Goal: Task Accomplishment & Management: Use online tool/utility

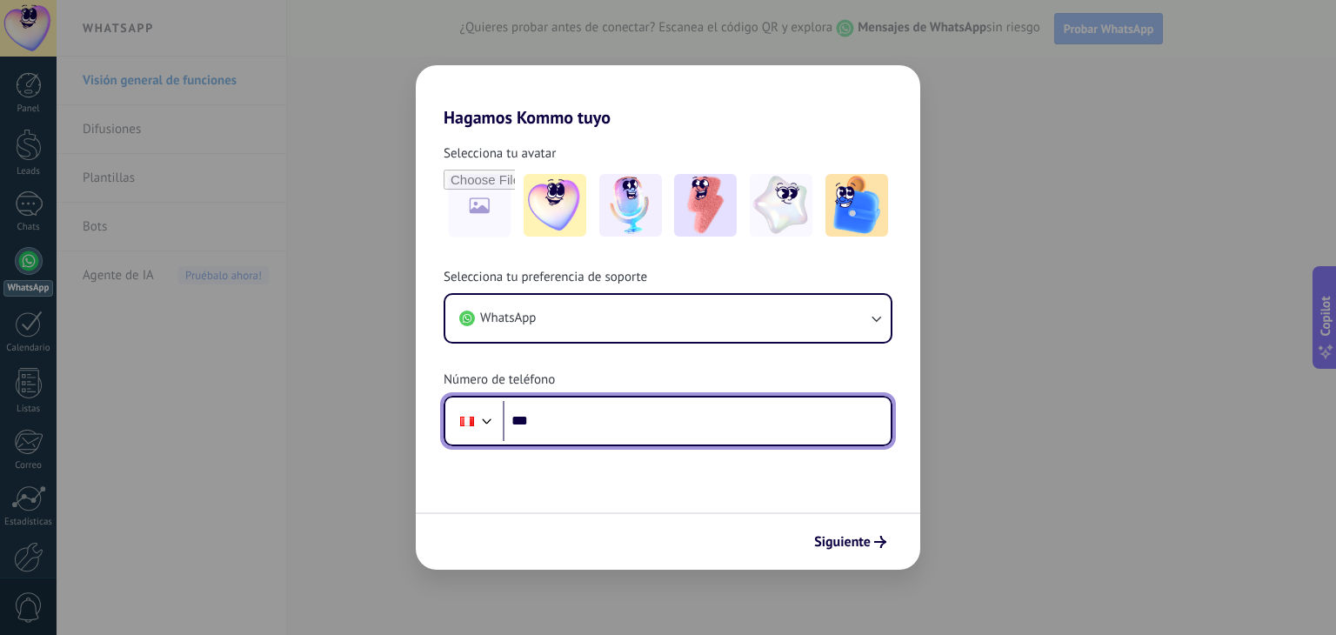
click at [636, 422] on input "***" at bounding box center [697, 421] width 388 height 40
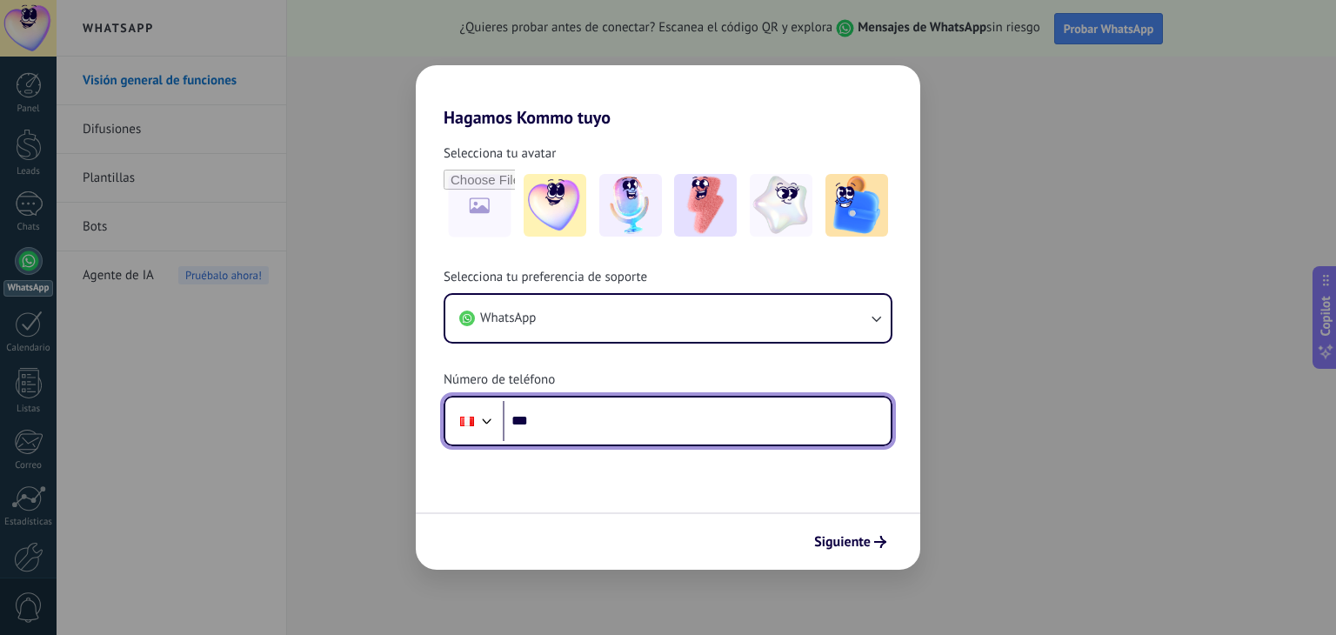
paste input "**********"
type input "**********"
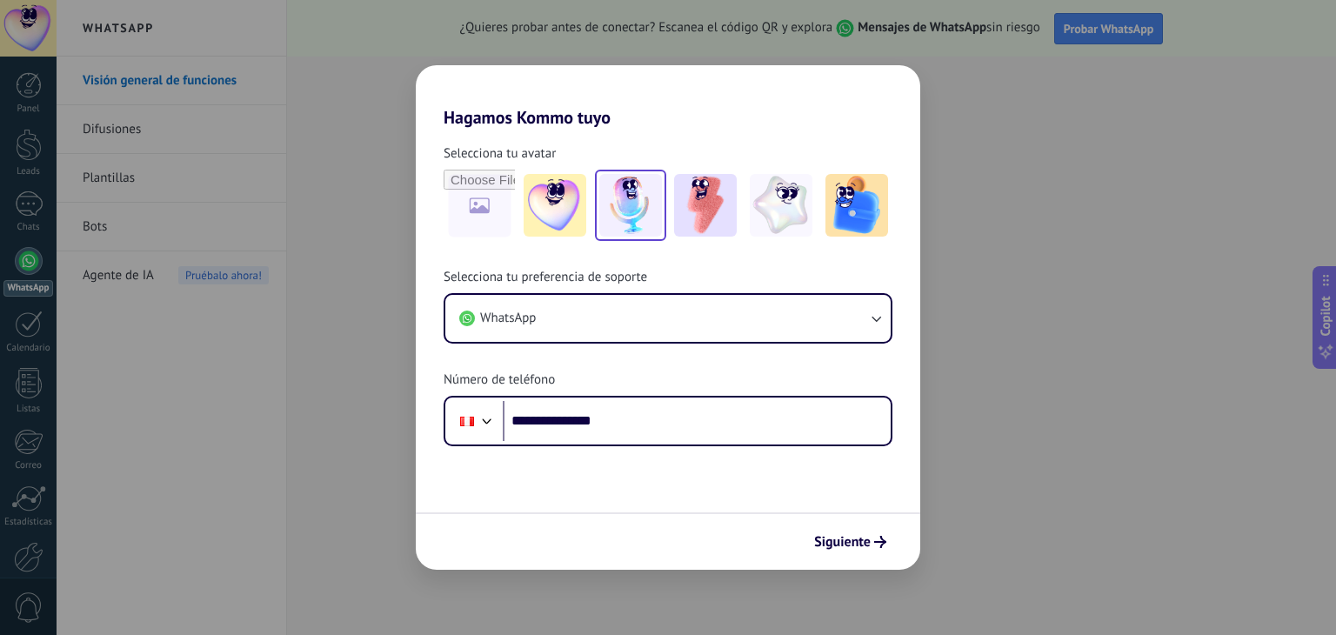
click at [645, 204] on img at bounding box center [630, 205] width 63 height 63
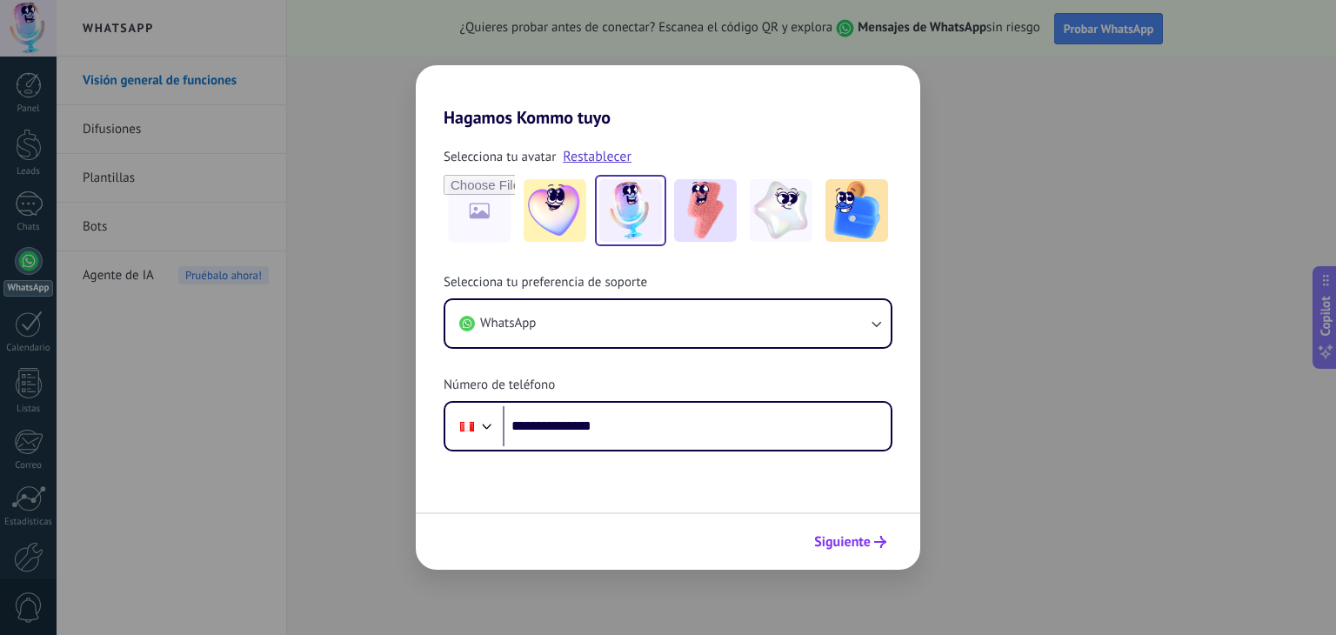
click at [832, 530] on button "Siguiente" at bounding box center [850, 542] width 88 height 30
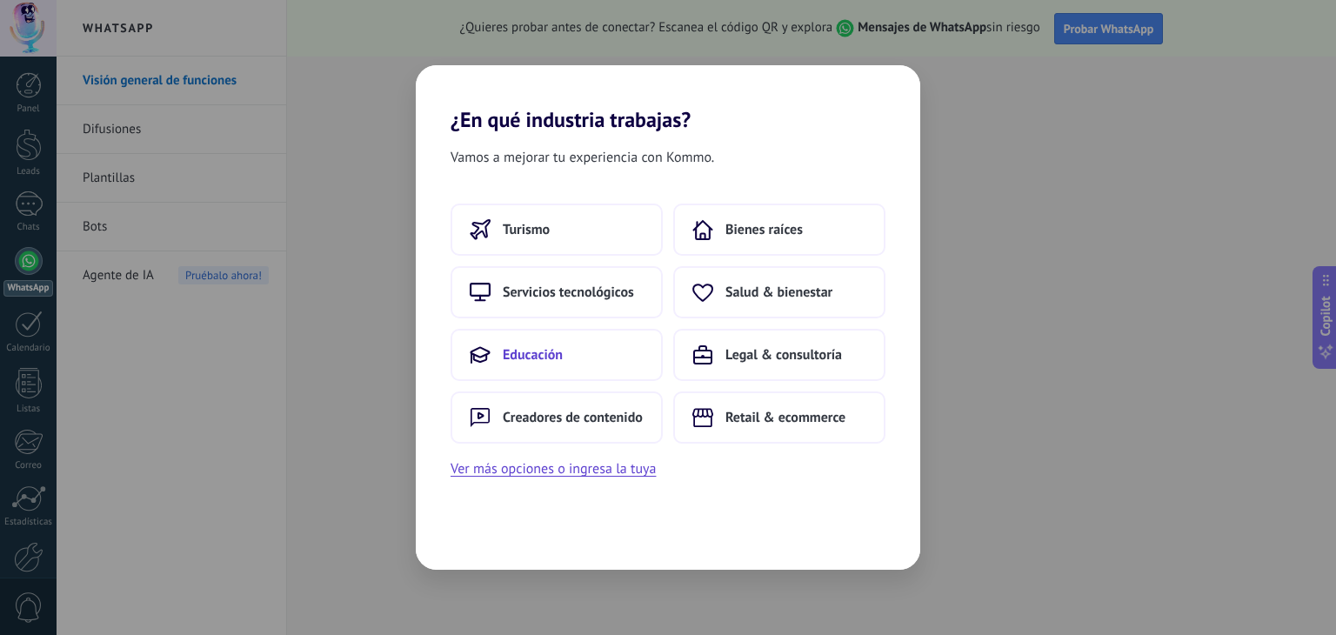
click at [565, 373] on button "Educación" at bounding box center [557, 355] width 212 height 52
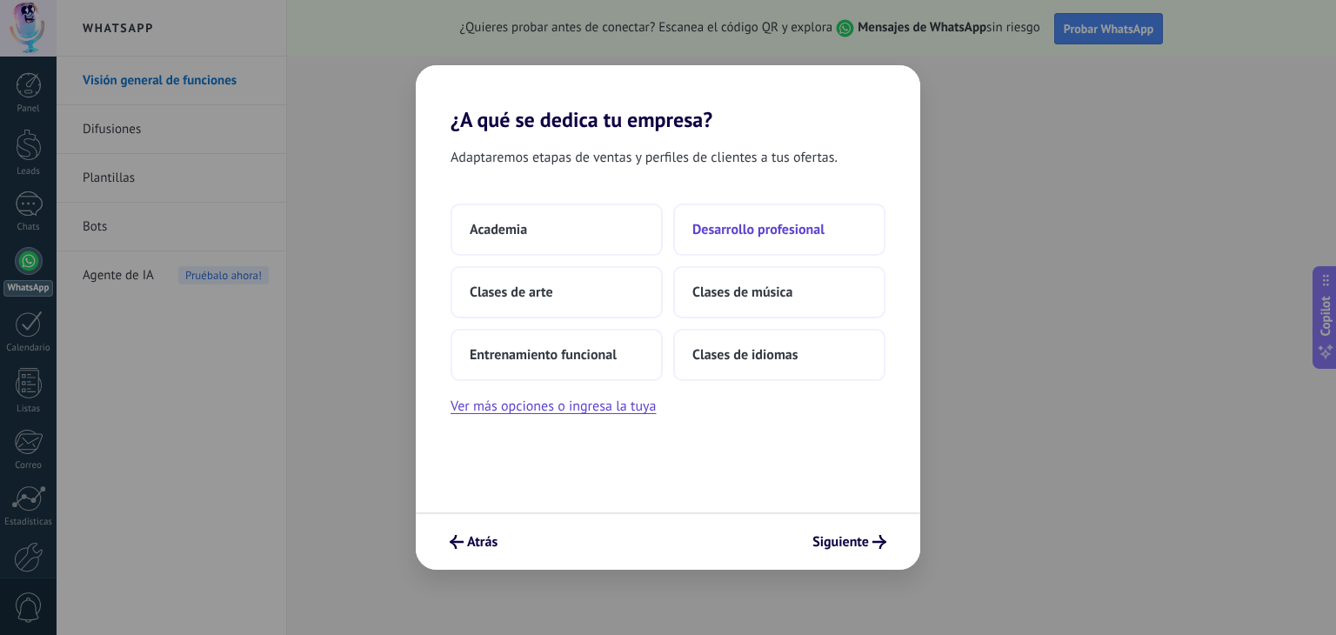
click at [749, 226] on span "Desarrollo profesional" at bounding box center [758, 229] width 132 height 17
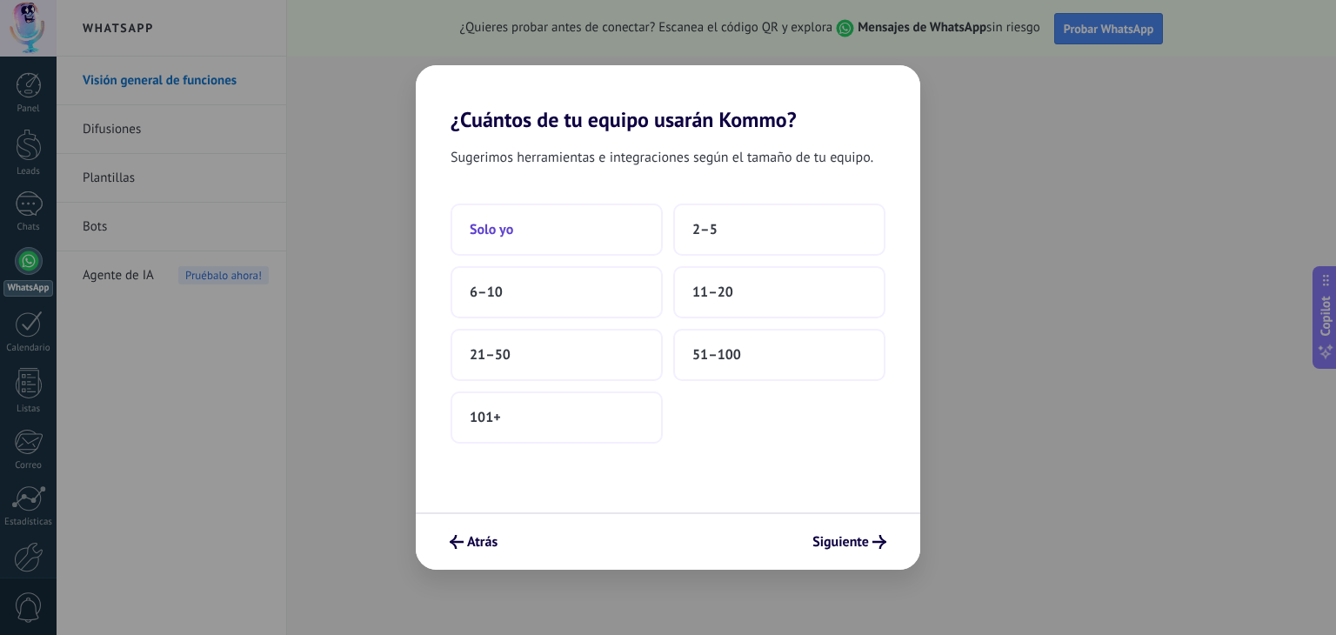
click at [538, 217] on button "Solo yo" at bounding box center [557, 230] width 212 height 52
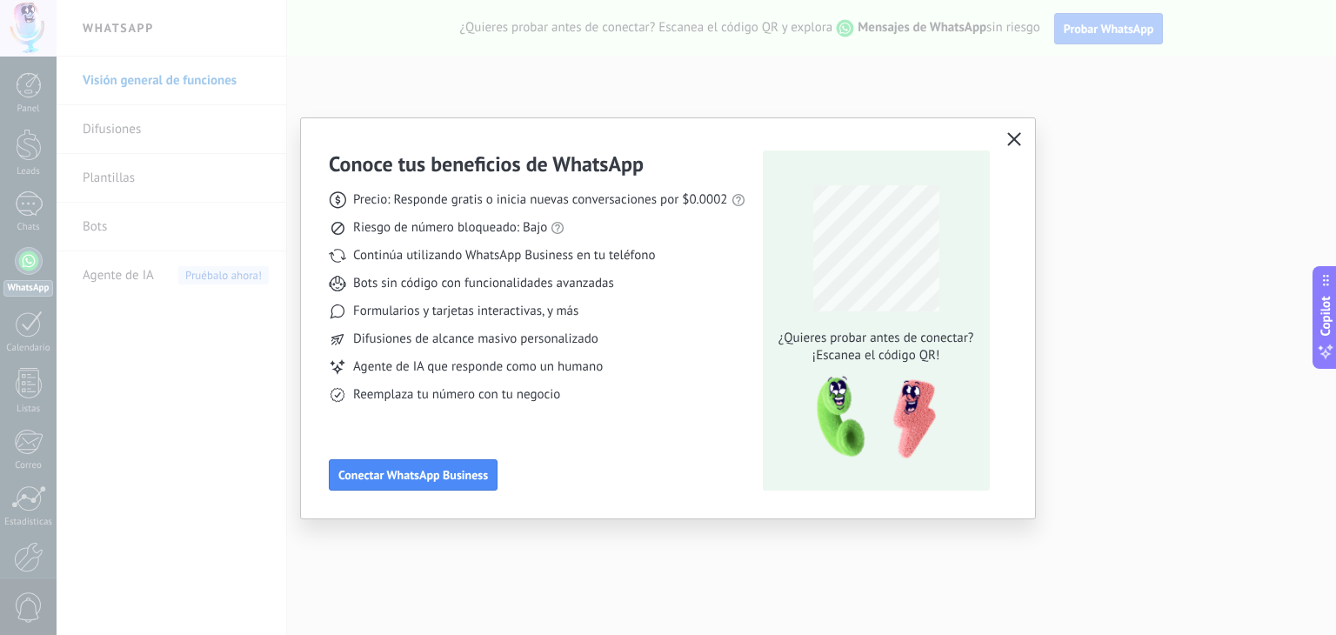
click at [1015, 140] on use "button" at bounding box center [1013, 138] width 13 height 13
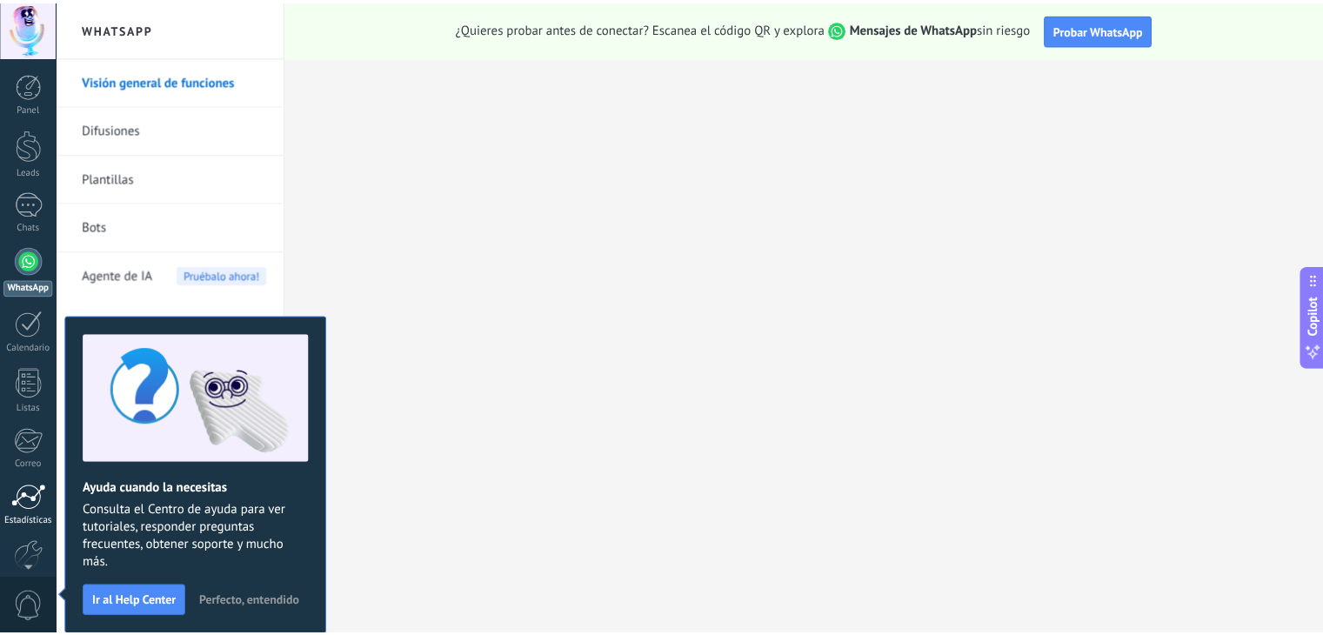
scroll to position [88, 0]
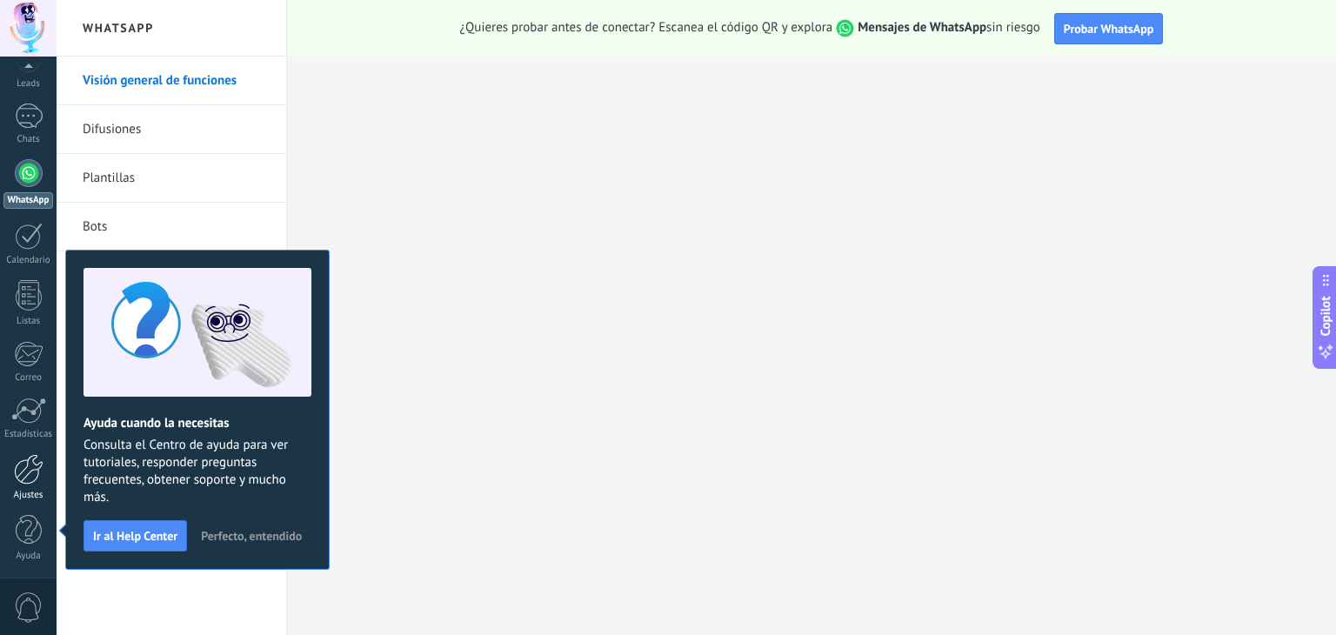
click at [31, 490] on div "Ajustes" at bounding box center [28, 495] width 50 height 11
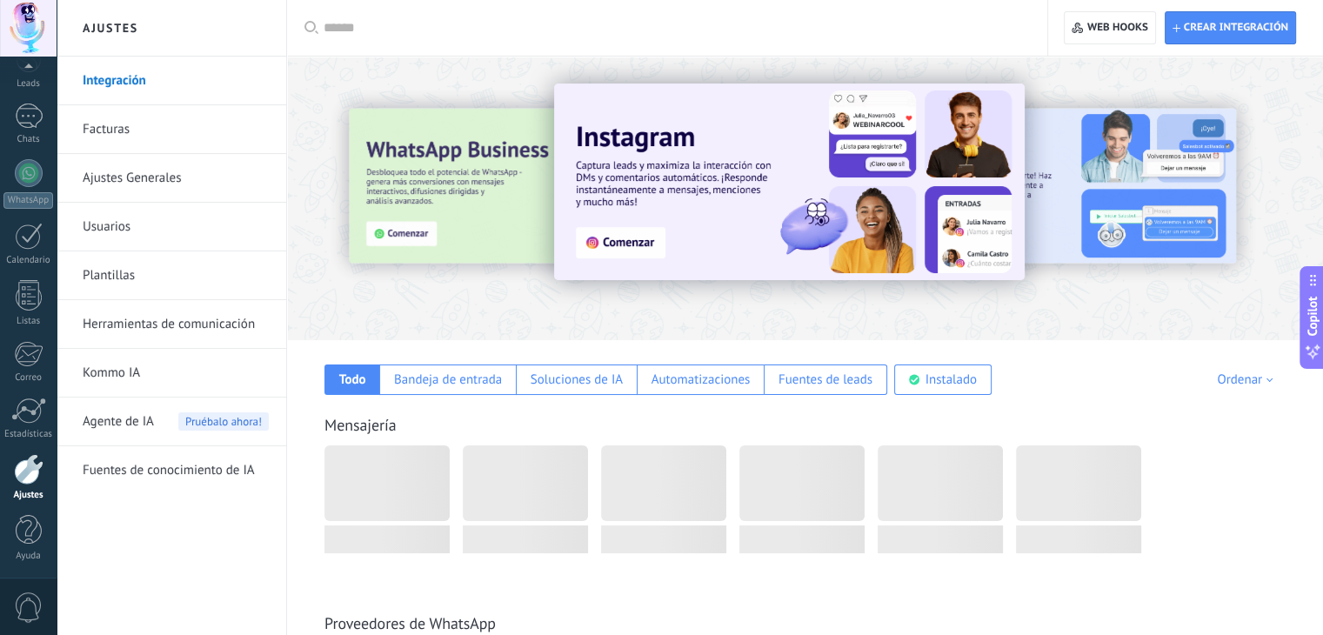
click at [172, 175] on link "Ajustes Generales" at bounding box center [176, 178] width 186 height 49
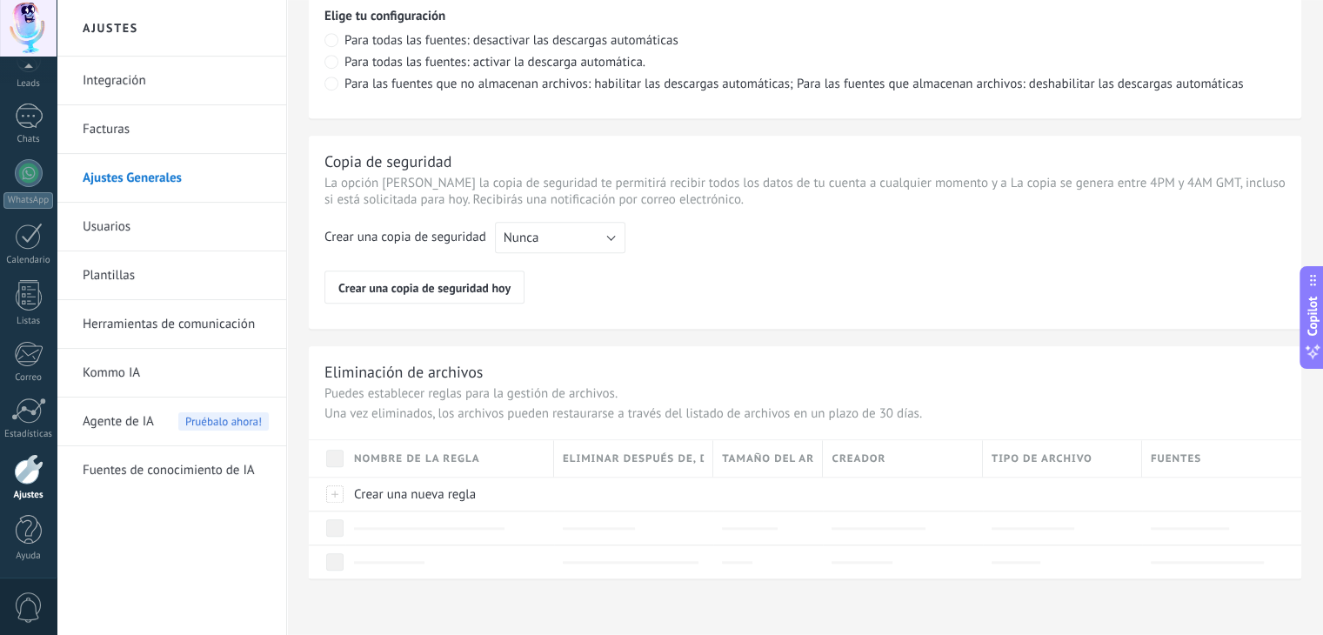
scroll to position [1284, 0]
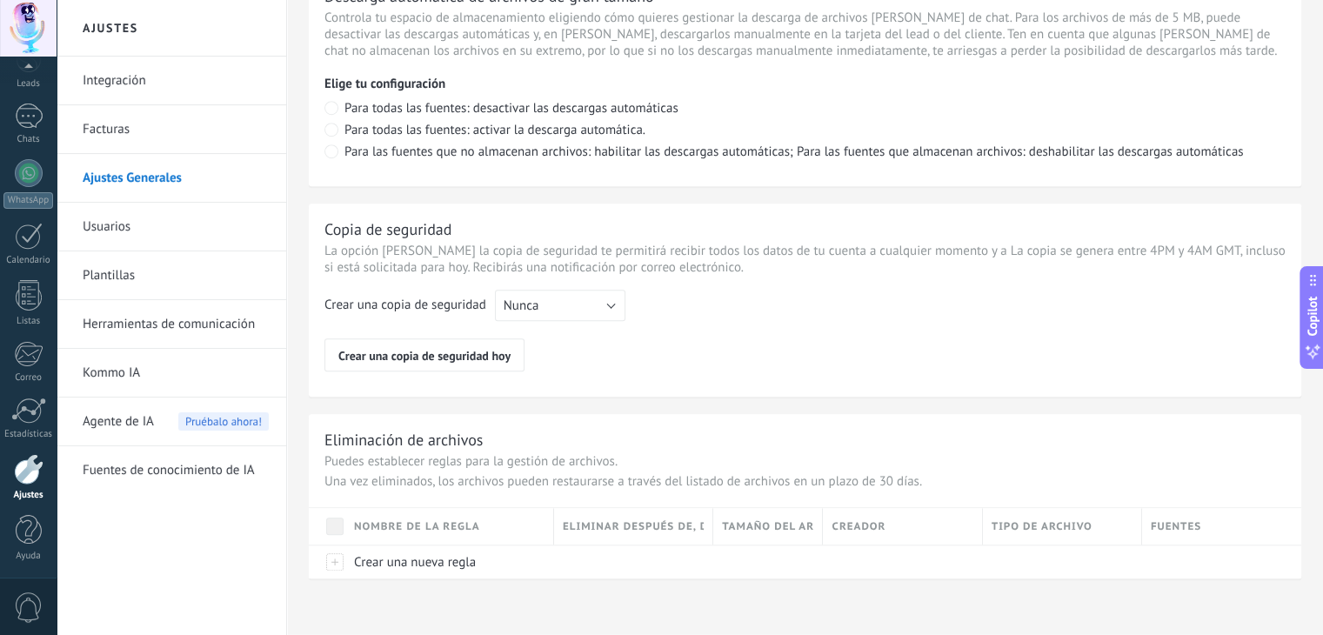
click at [35, 470] on div at bounding box center [29, 469] width 30 height 30
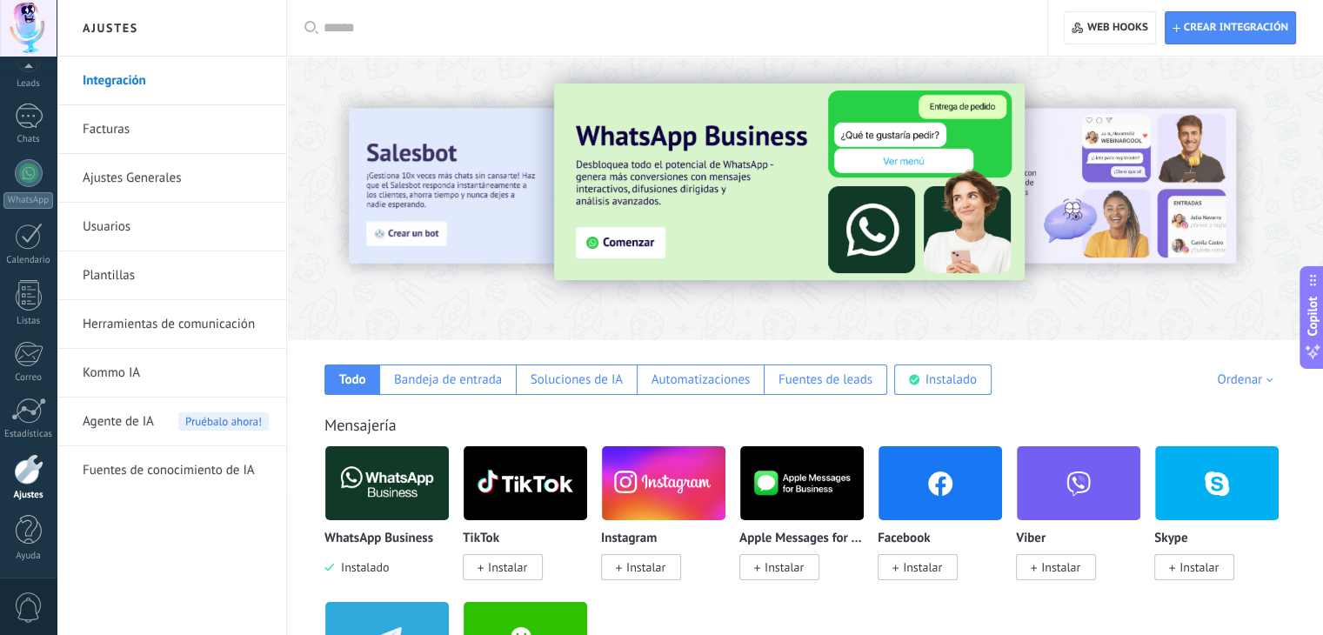
click at [383, 481] on img at bounding box center [387, 483] width 124 height 84
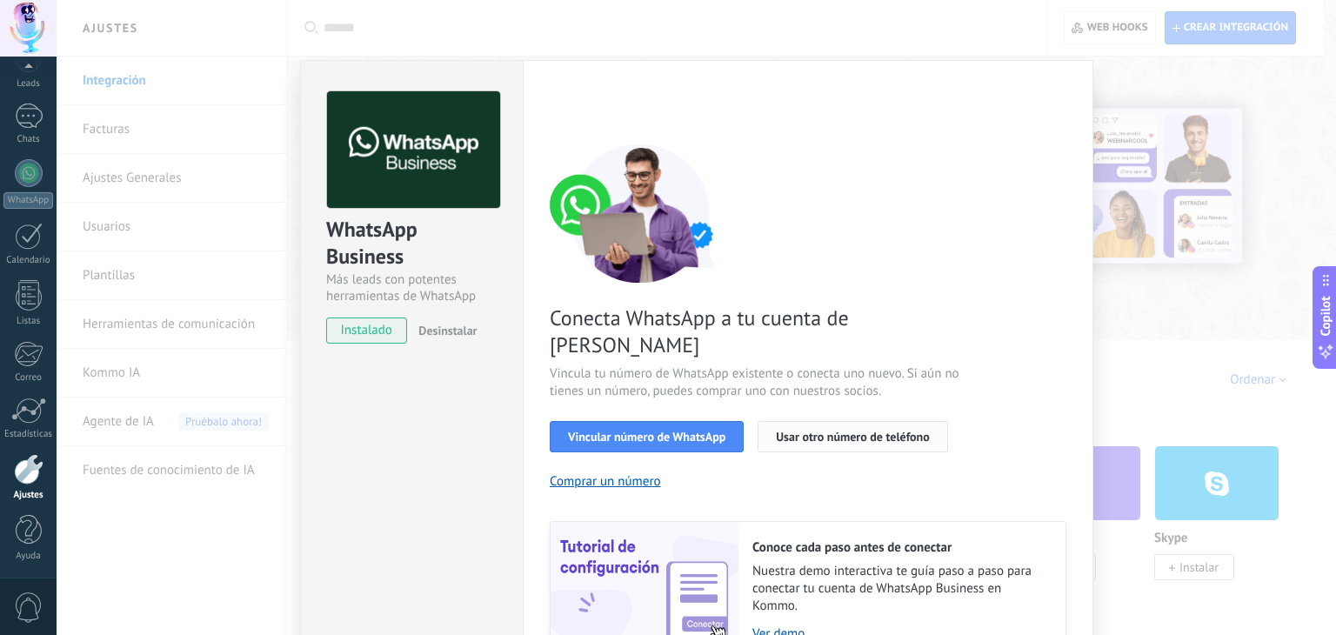
scroll to position [75, 0]
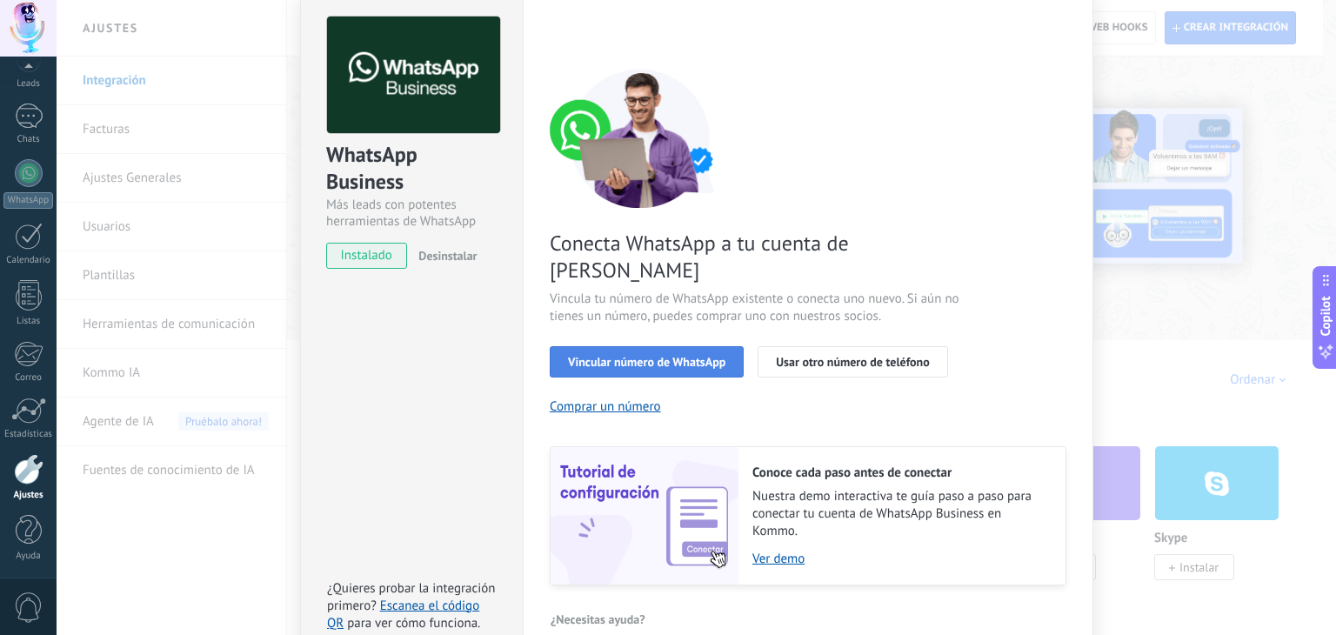
click at [682, 356] on span "Vincular número de WhatsApp" at bounding box center [646, 362] width 157 height 12
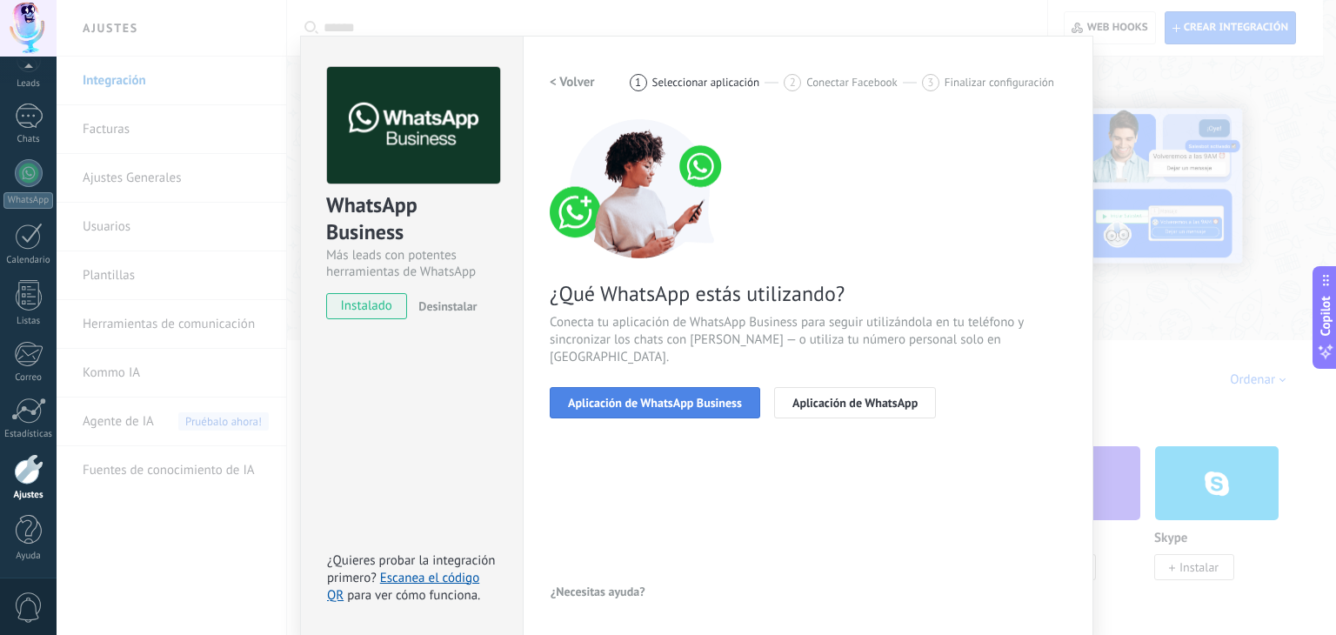
click at [708, 397] on span "Aplicación de WhatsApp Business" at bounding box center [655, 403] width 174 height 12
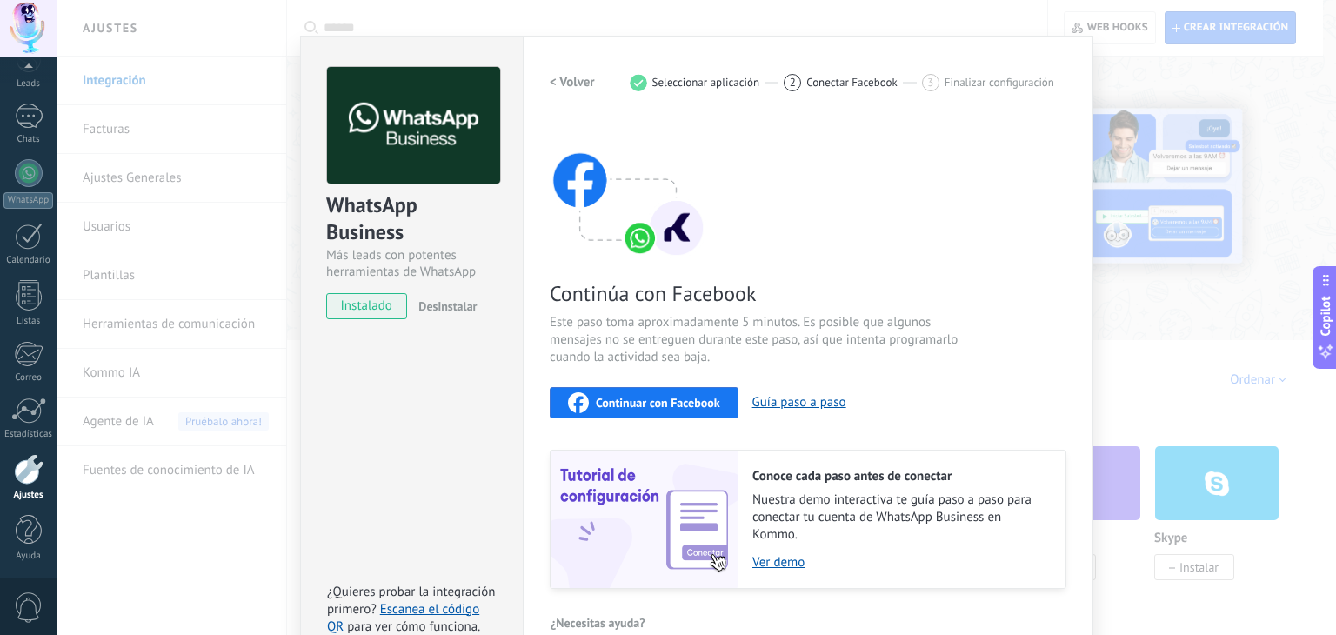
click at [1213, 104] on div "WhatsApp Business Más leads con potentes herramientas de WhatsApp instalado Des…" at bounding box center [697, 317] width 1280 height 635
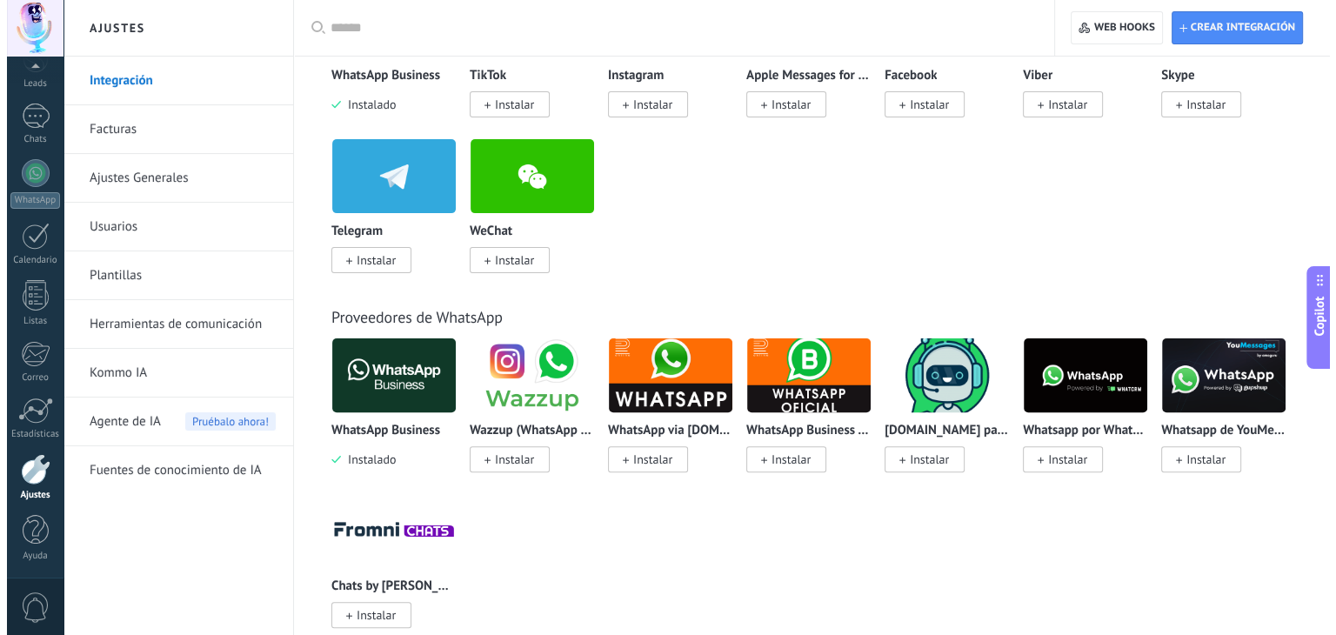
scroll to position [520, 0]
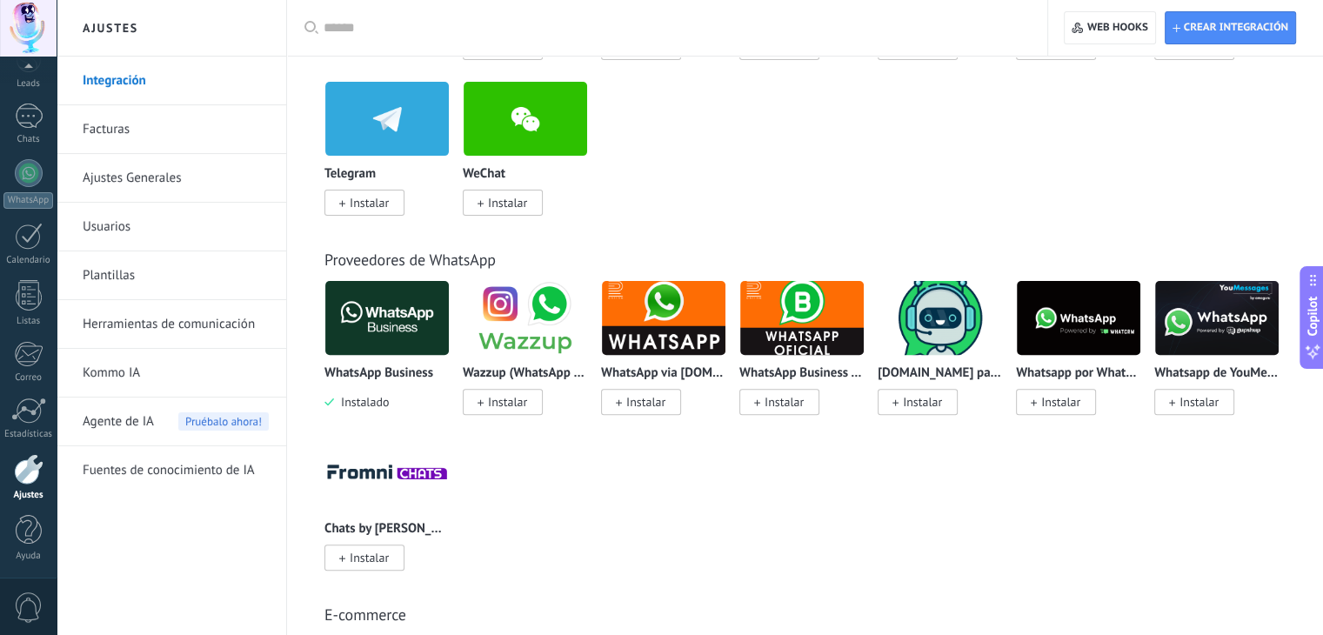
click at [377, 408] on span "Instalado" at bounding box center [361, 402] width 55 height 16
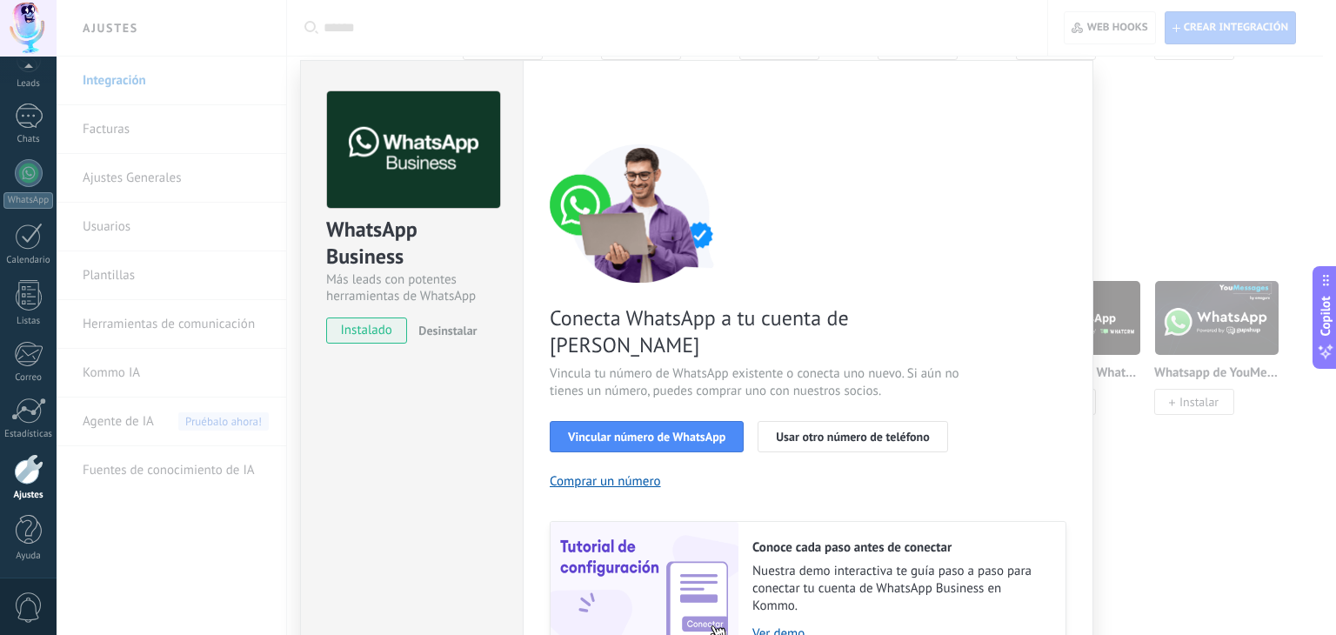
click at [443, 329] on span "Desinstalar" at bounding box center [447, 331] width 58 height 16
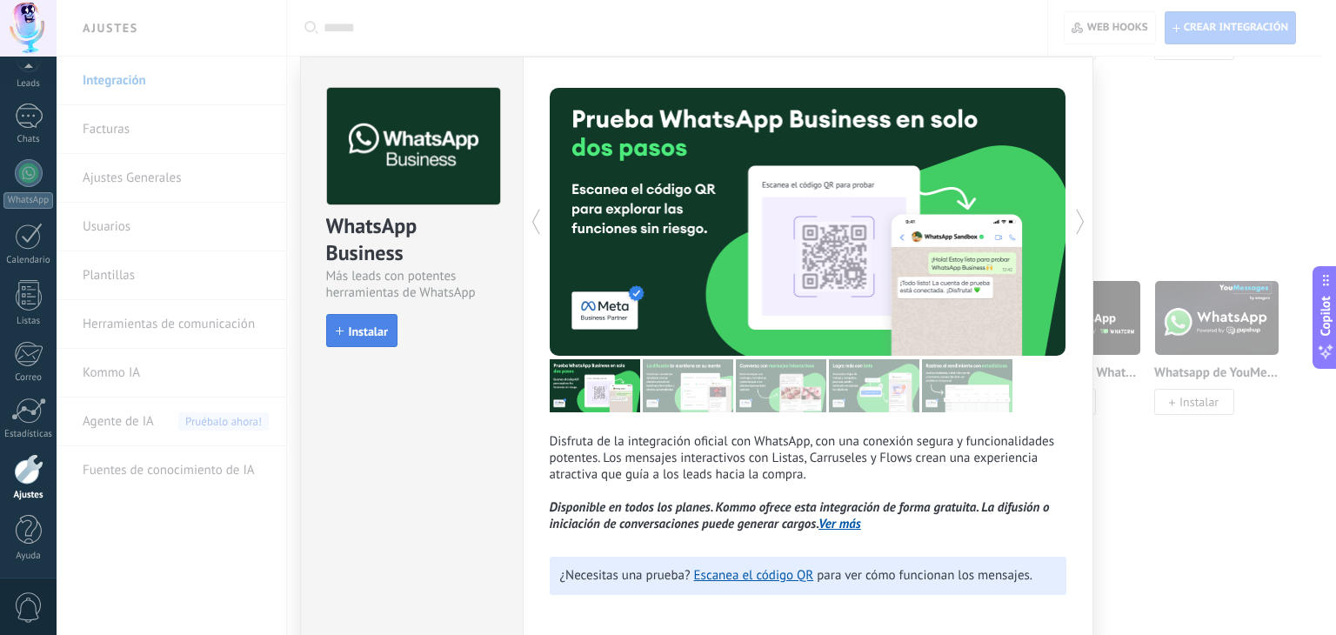
click at [361, 325] on span "Instalar" at bounding box center [368, 331] width 39 height 12
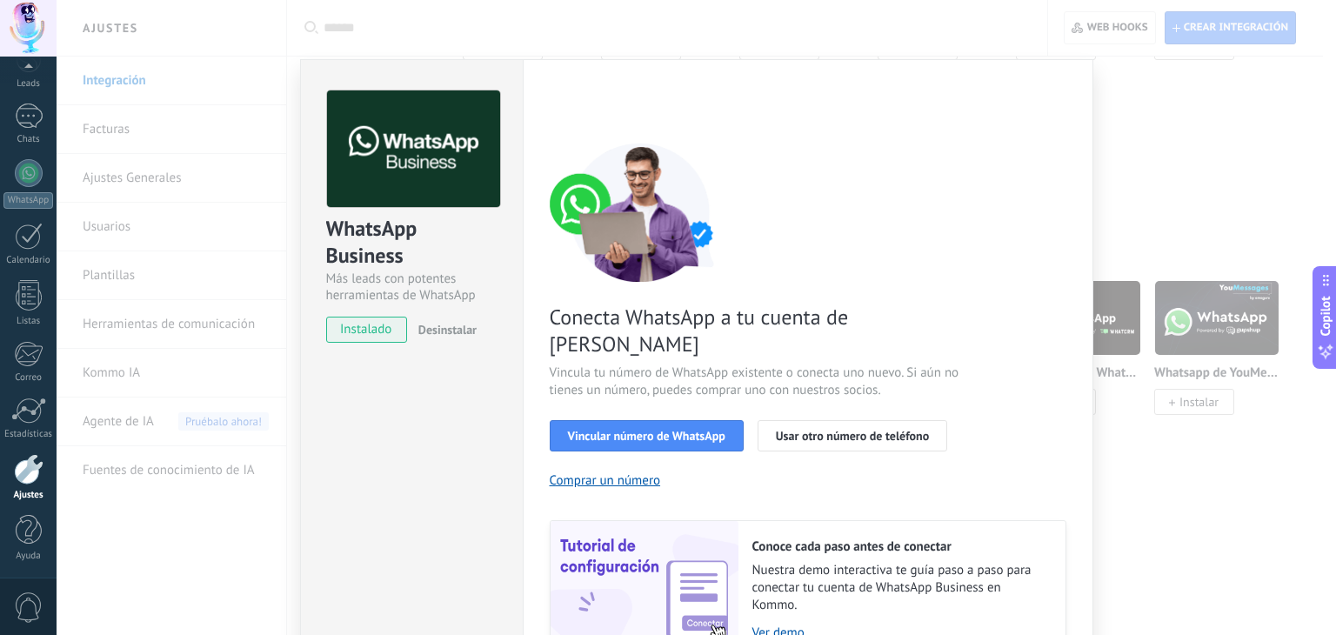
scroll to position [74, 0]
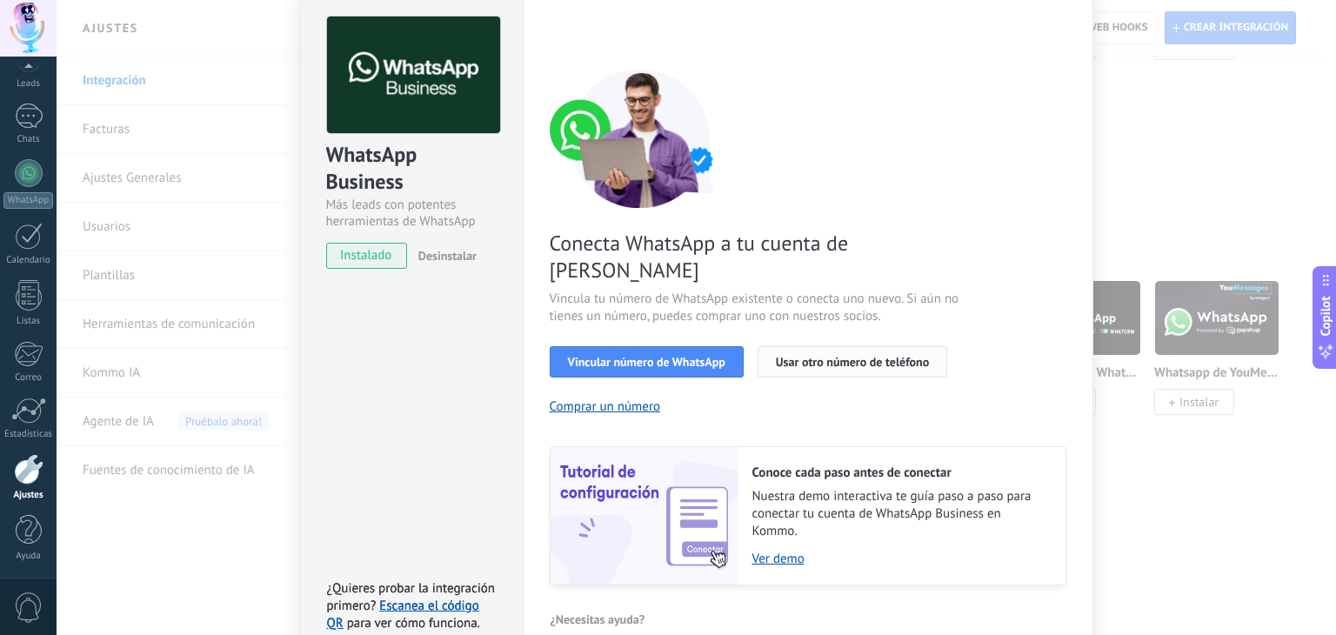
click at [866, 356] on span "Usar otro número de teléfono" at bounding box center [852, 362] width 153 height 12
click at [440, 598] on link "Escanea el código QR" at bounding box center [403, 615] width 152 height 34
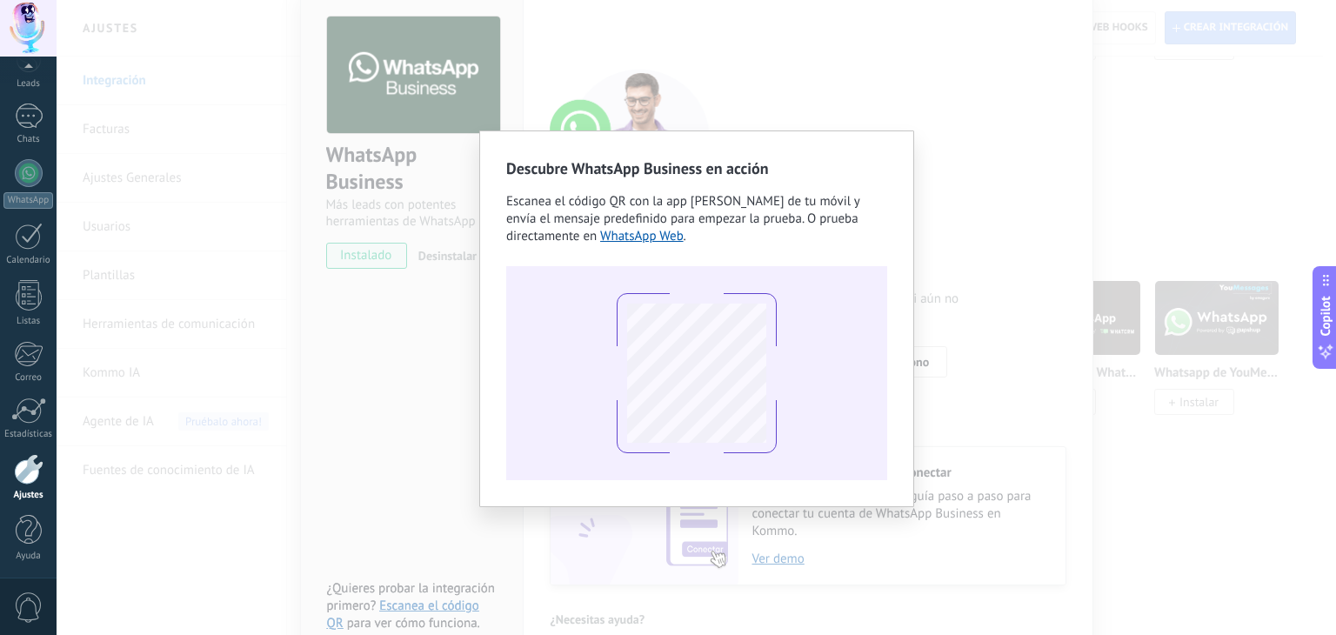
click at [957, 385] on div "Descubre WhatsApp Business en acción Escanea el código QR con la app de cámara …" at bounding box center [697, 317] width 1280 height 635
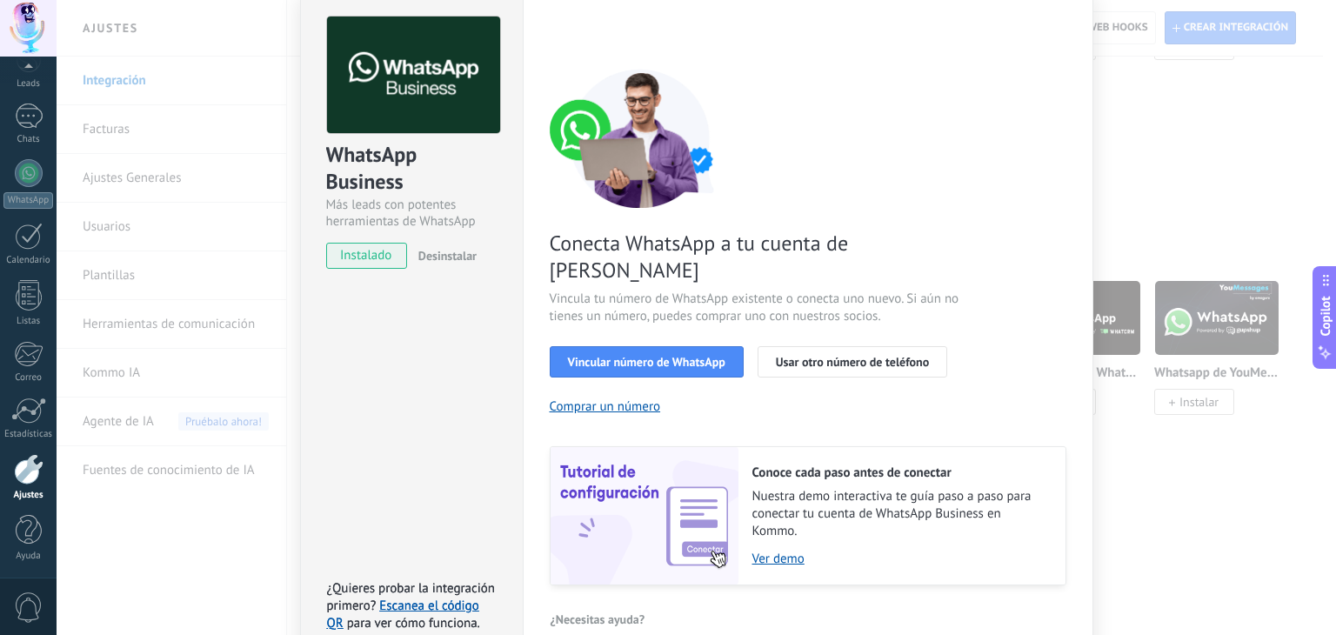
click at [1157, 127] on div "WhatsApp Business Más leads con potentes herramientas de WhatsApp instalado Des…" at bounding box center [697, 317] width 1280 height 635
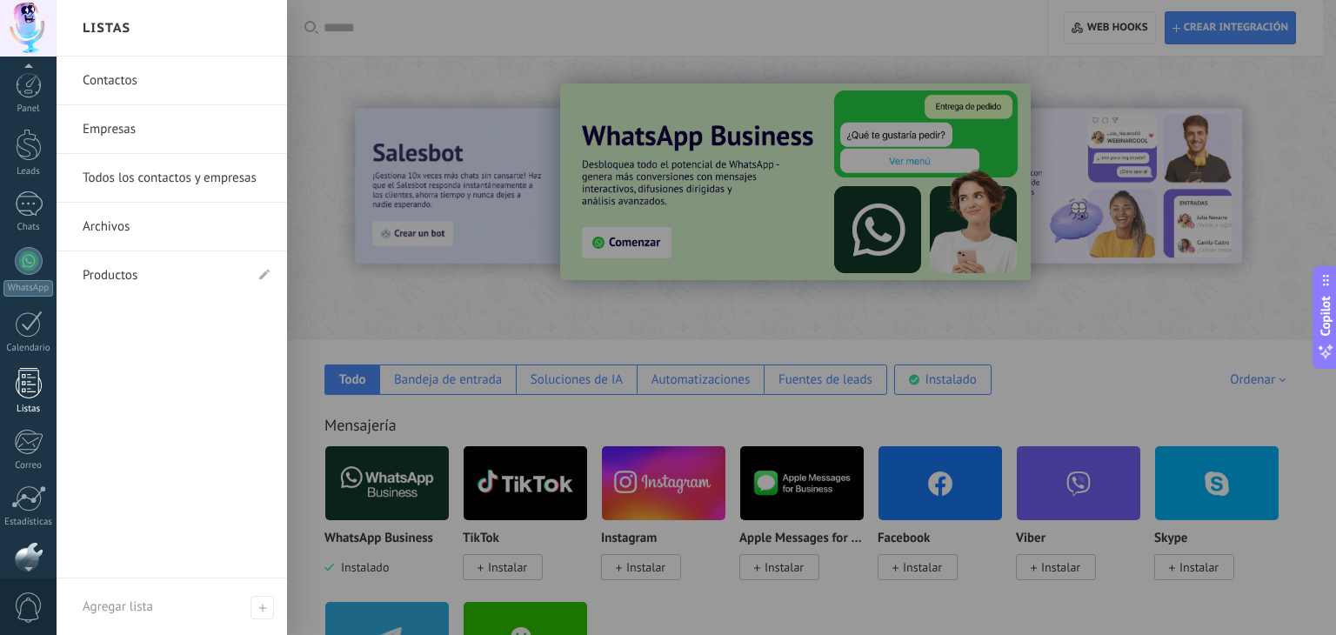
scroll to position [88, 0]
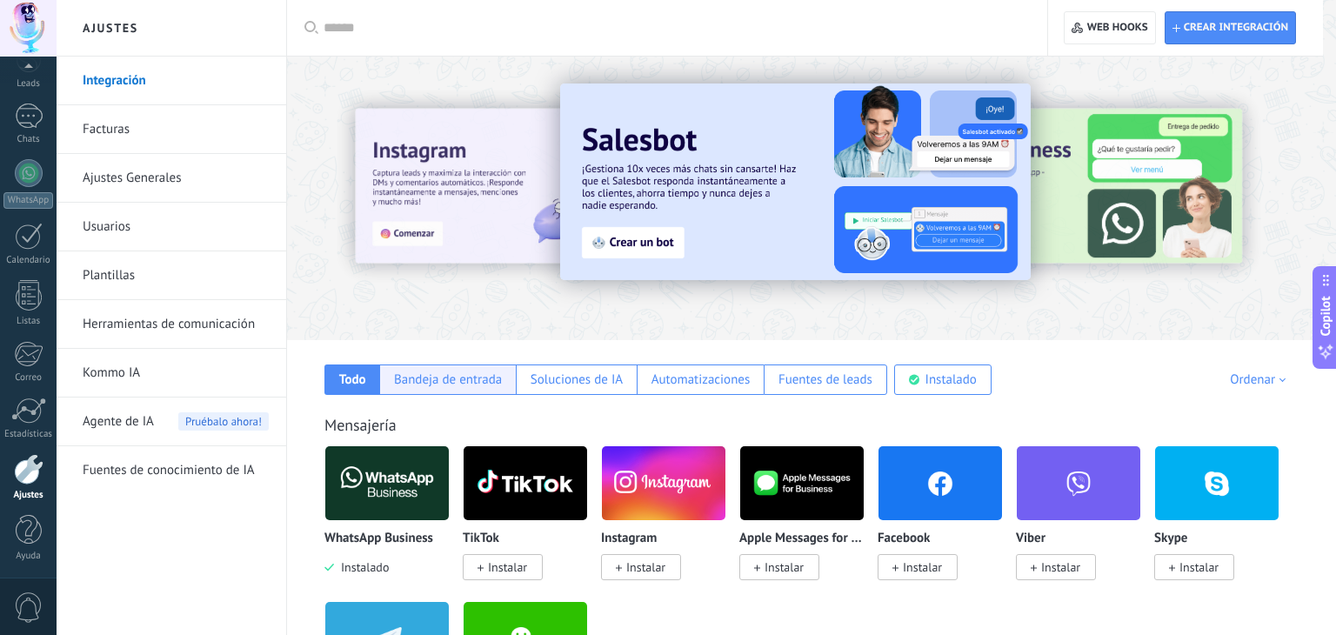
click at [451, 384] on div "Bandeja de entrada" at bounding box center [448, 379] width 108 height 17
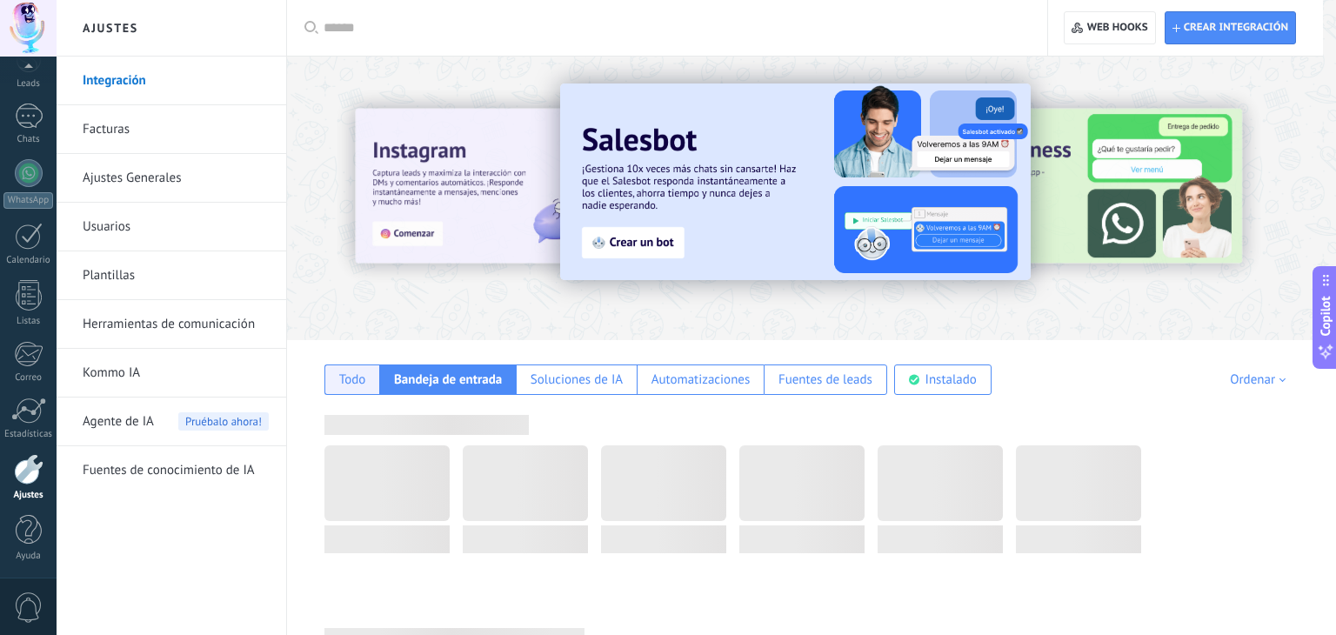
click at [360, 387] on div "Todo" at bounding box center [352, 379] width 27 height 17
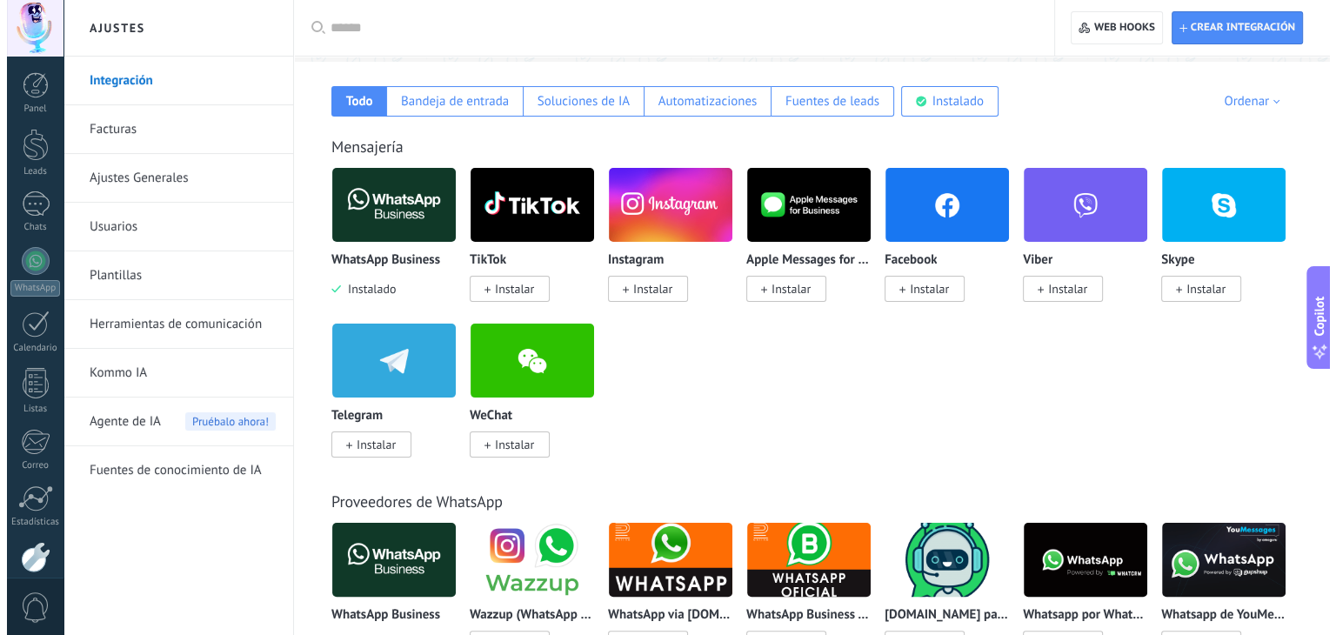
scroll to position [277, 0]
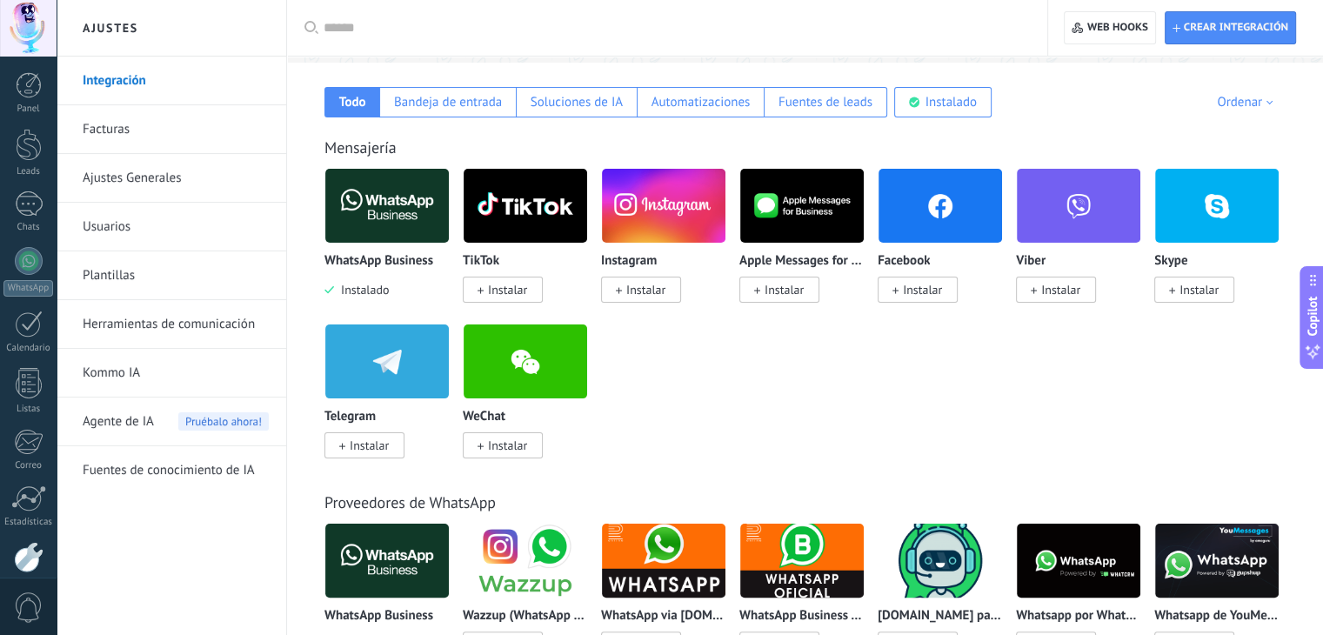
click at [354, 293] on span "Instalado" at bounding box center [361, 290] width 55 height 16
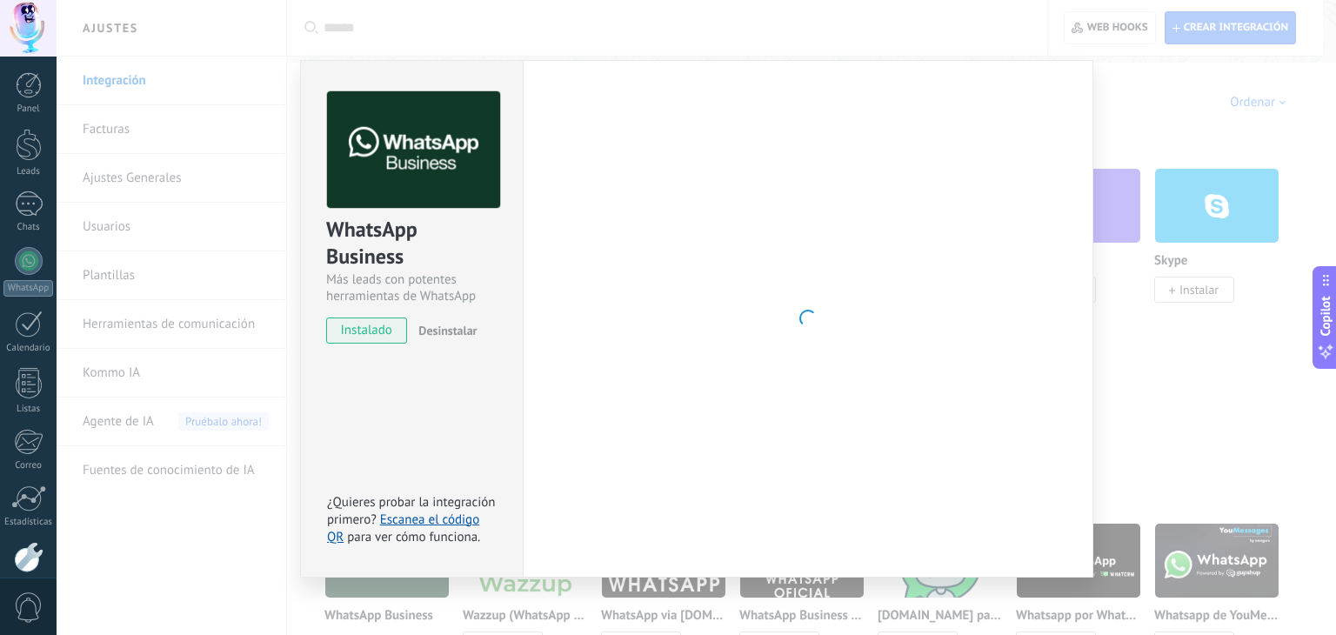
click at [354, 293] on div "Más leads con potentes herramientas de WhatsApp" at bounding box center [411, 287] width 171 height 33
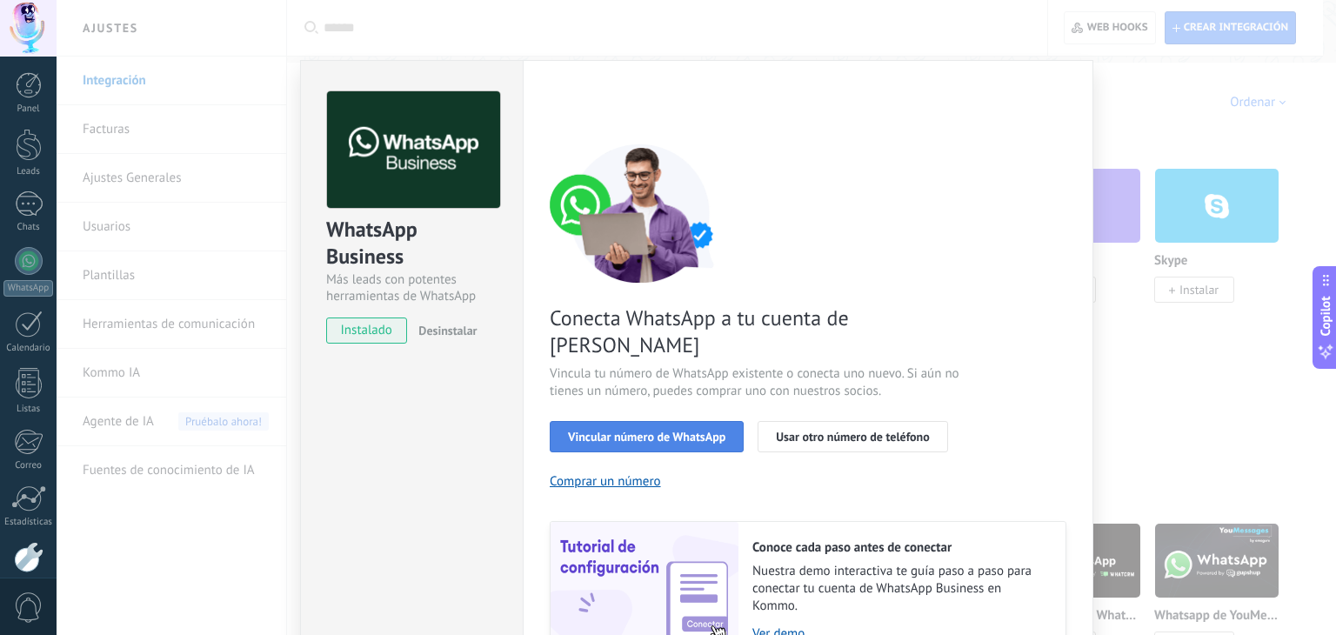
click at [670, 431] on span "Vincular número de WhatsApp" at bounding box center [646, 437] width 157 height 12
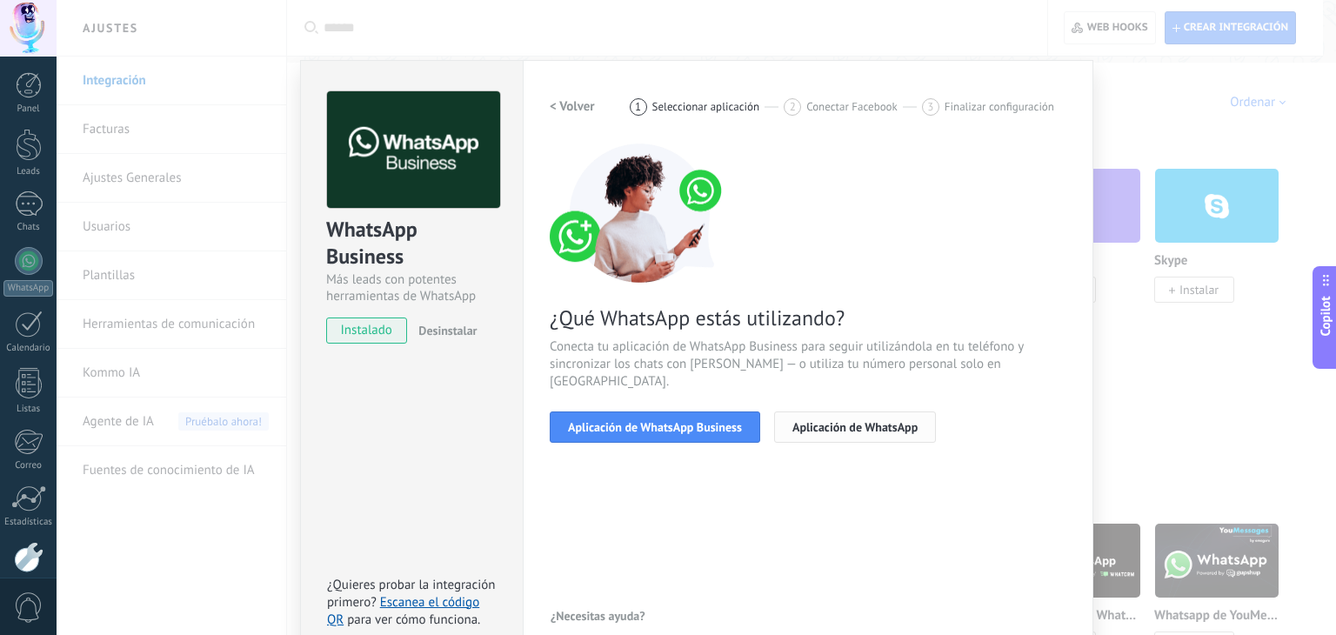
click at [833, 421] on span "Aplicación de WhatsApp" at bounding box center [854, 427] width 125 height 12
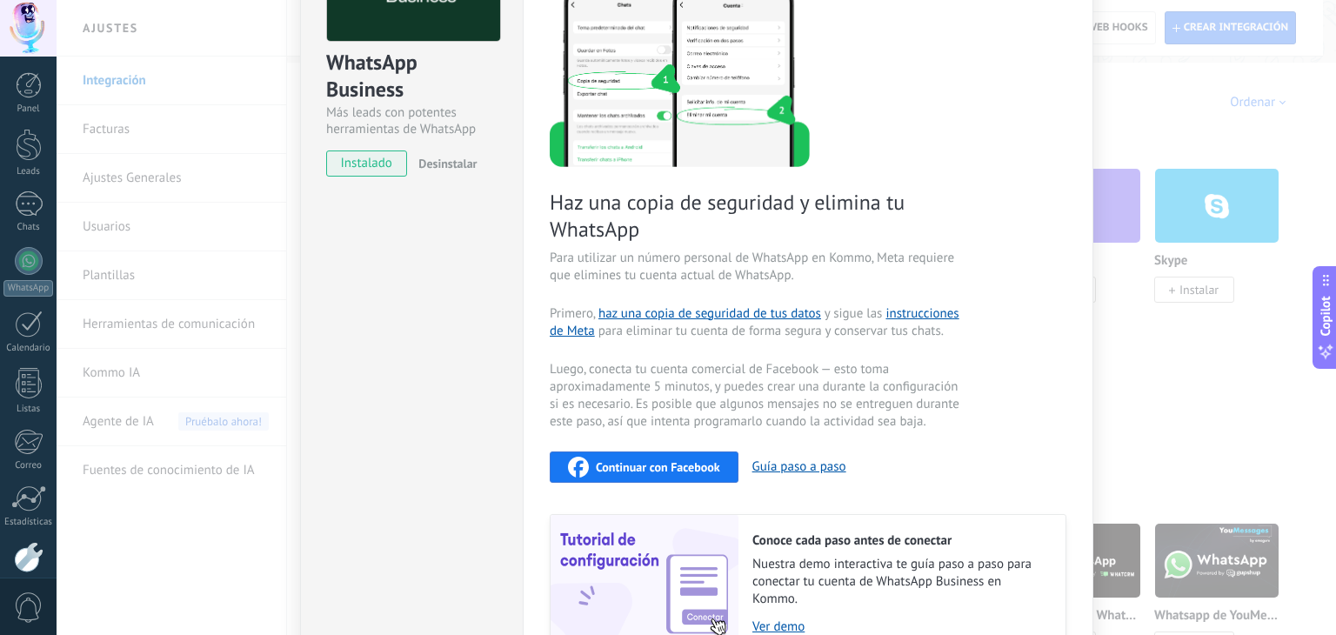
scroll to position [170, 0]
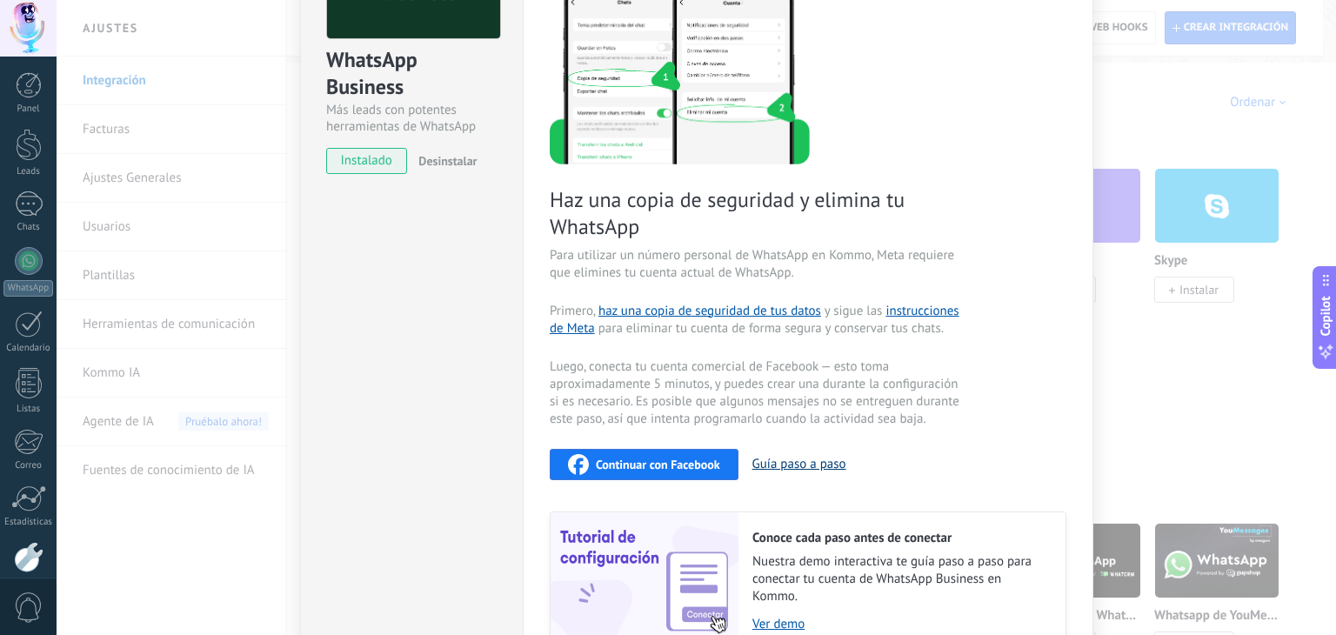
click at [807, 462] on button "Guía paso a paso" at bounding box center [799, 464] width 94 height 17
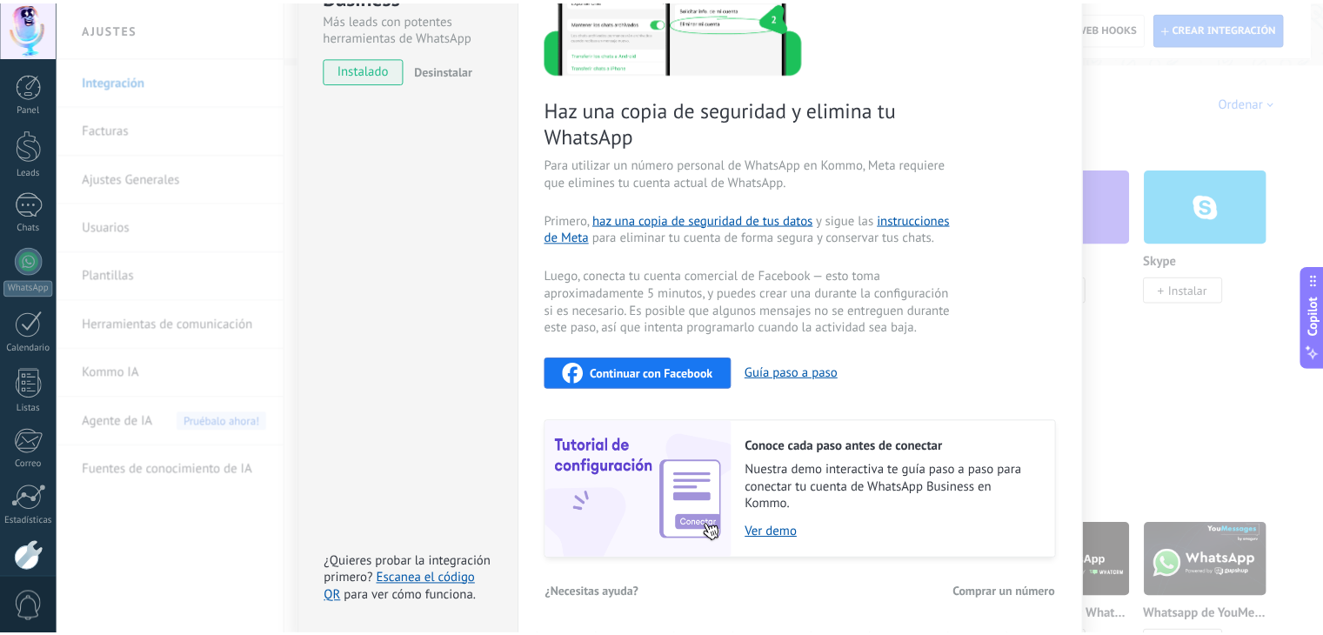
scroll to position [0, 0]
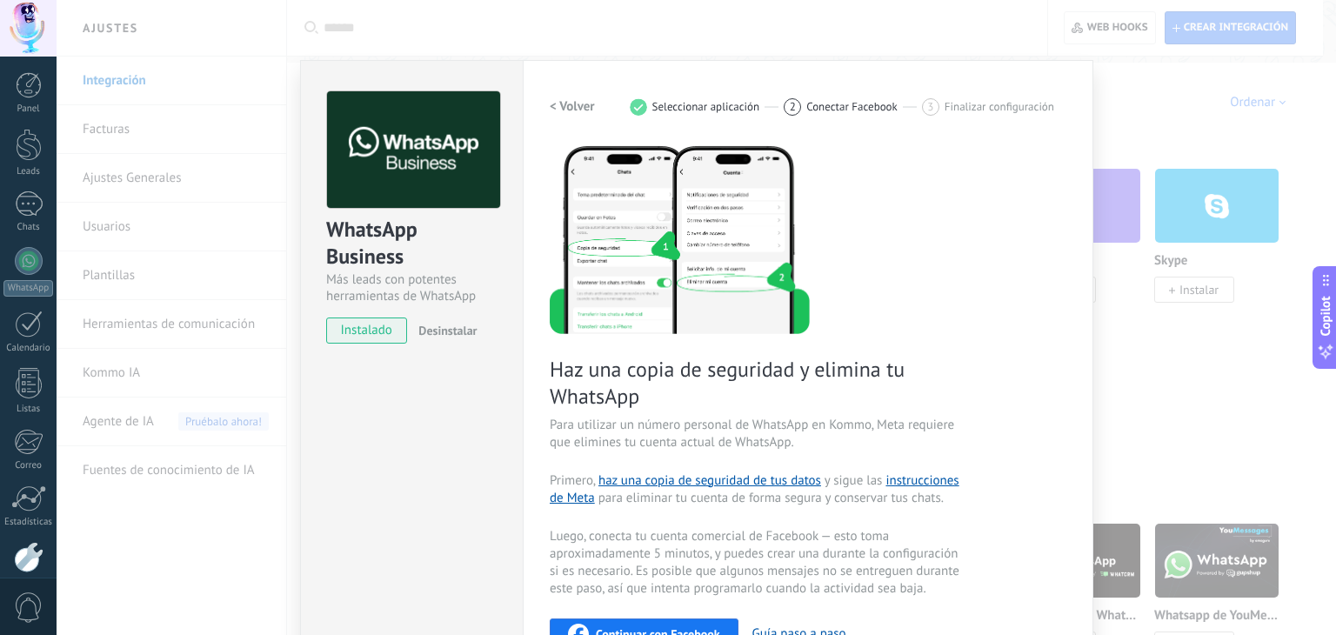
click at [854, 108] on span "Conectar Facebook" at bounding box center [851, 106] width 91 height 13
click at [966, 110] on span "Finalizar configuración" at bounding box center [1000, 106] width 110 height 13
click at [1062, 301] on div "Haz una copia de seguridad y elimina tu WhatsApp Para utilizar un número person…" at bounding box center [808, 482] width 517 height 677
click at [1197, 345] on div "WhatsApp Business Más leads con potentes herramientas de WhatsApp instalado Des…" at bounding box center [697, 317] width 1280 height 635
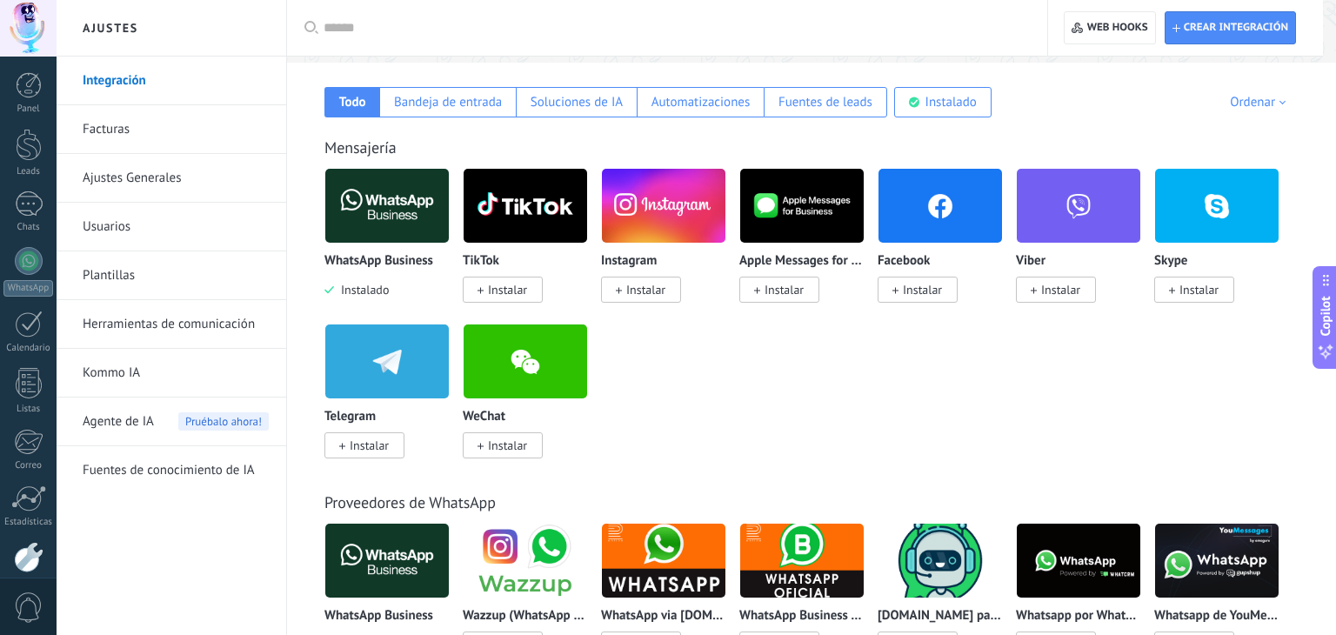
click at [1197, 345] on div at bounding box center [697, 317] width 1280 height 635
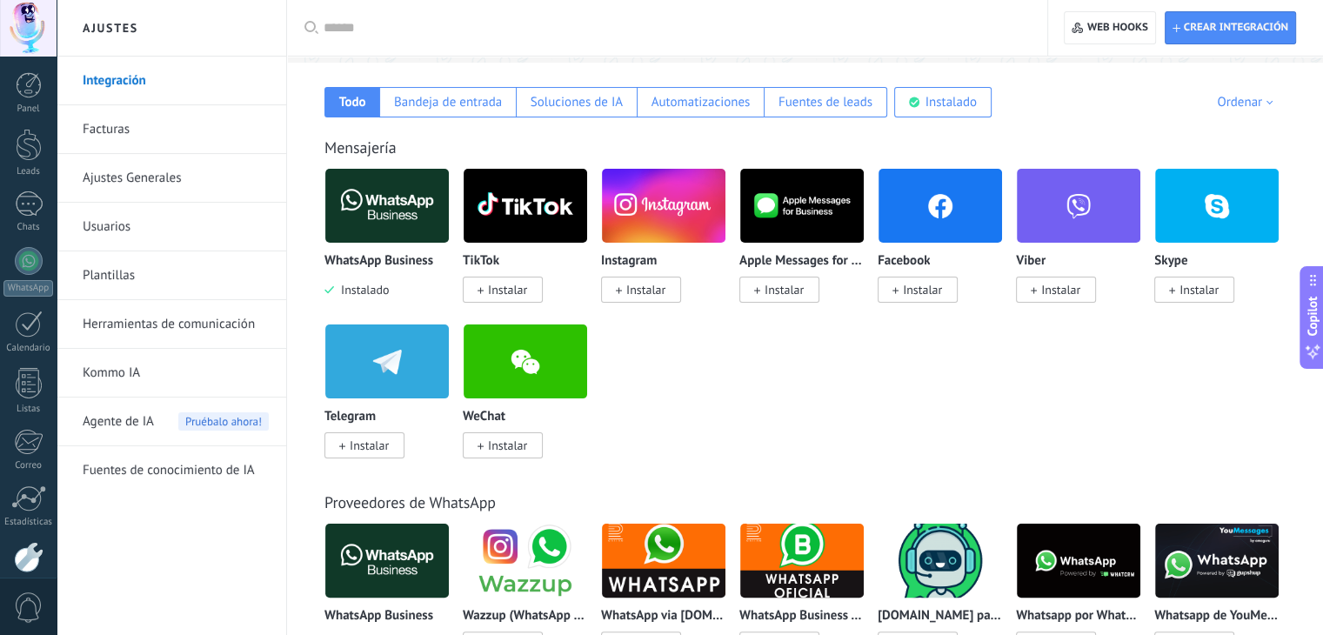
click at [1197, 345] on div "WhatsApp Business Instalado TikTok Instalar Instagram Instalar Apple Messages f…" at bounding box center [813, 323] width 979 height 311
click at [136, 266] on link "Plantillas" at bounding box center [176, 275] width 186 height 49
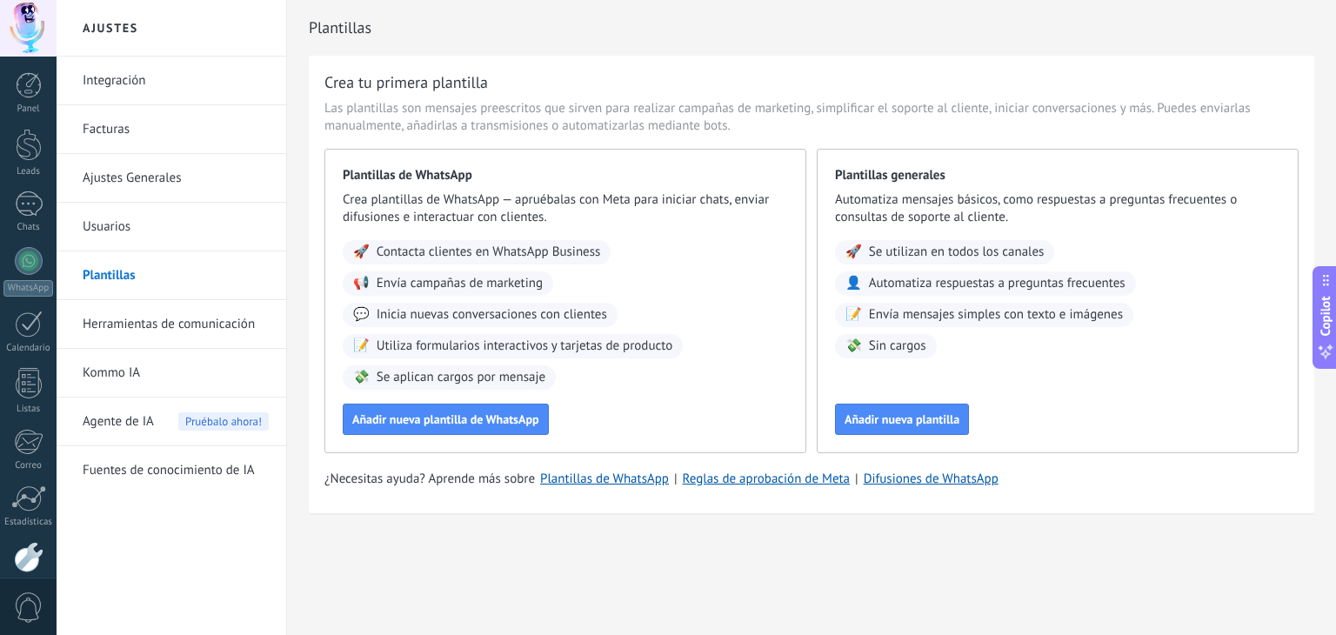
click at [213, 317] on link "Herramientas de comunicación" at bounding box center [176, 324] width 186 height 49
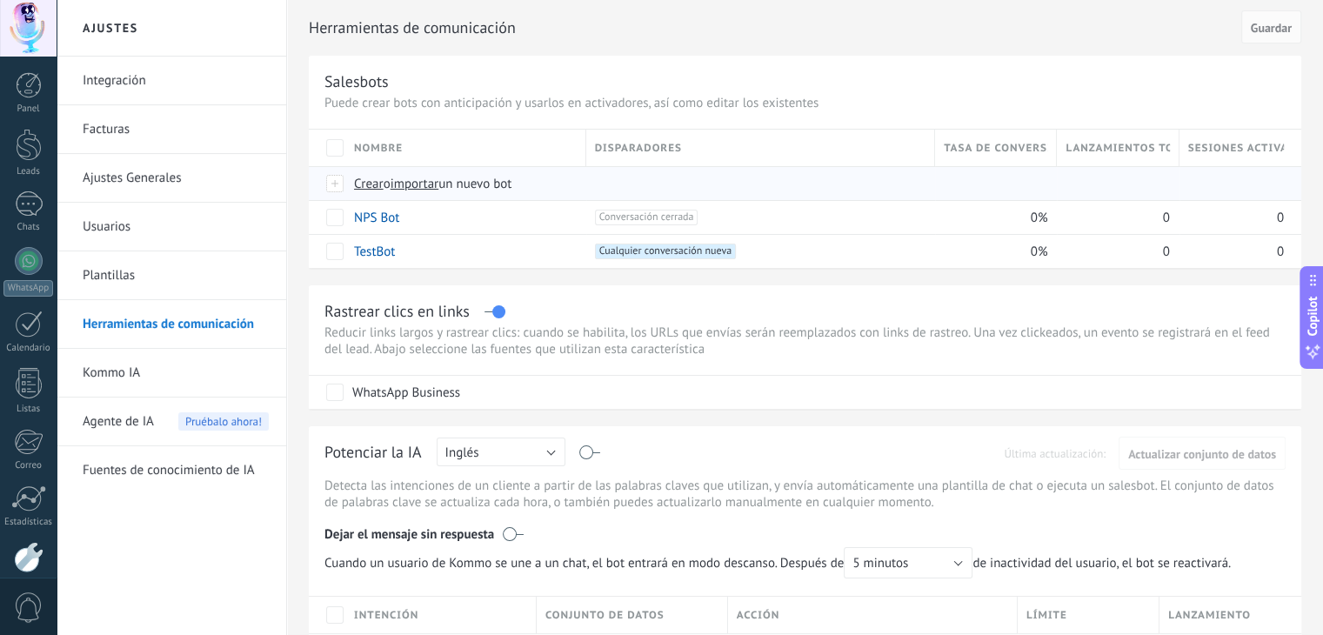
click at [436, 187] on span "importar" at bounding box center [415, 184] width 49 height 17
click at [0, 0] on input "importar un nuevo bot" at bounding box center [0, 0] width 0 height 0
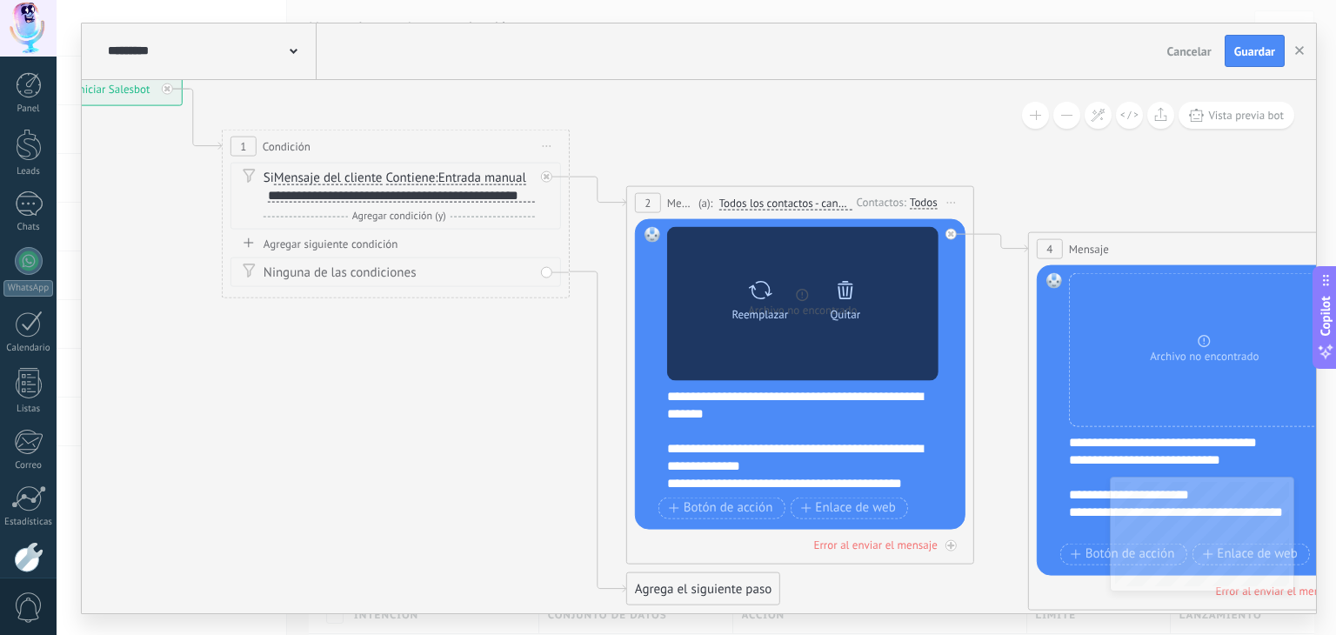
click at [751, 291] on icon at bounding box center [759, 290] width 25 height 24
click input "Subir" at bounding box center [0, 0] width 0 height 0
click at [750, 286] on icon at bounding box center [759, 290] width 23 height 18
click input "Subir" at bounding box center [0, 0] width 0 height 0
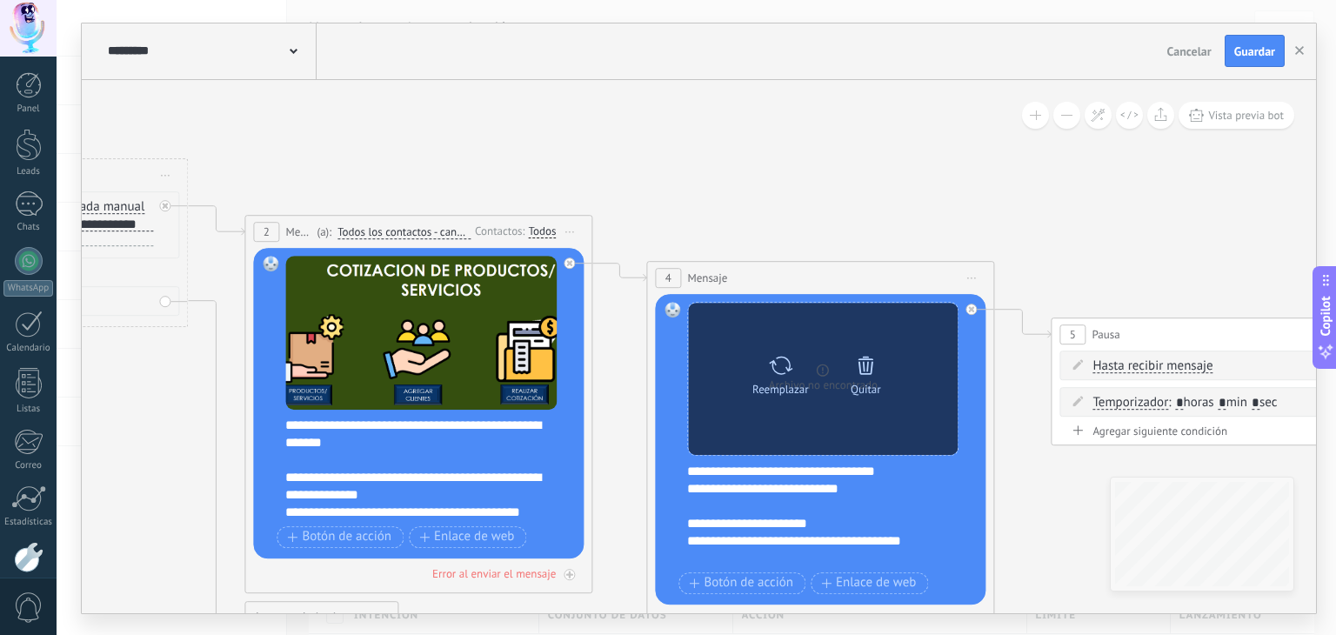
click at [784, 360] on icon at bounding box center [780, 365] width 25 height 24
click input "Subir" at bounding box center [0, 0] width 0 height 0
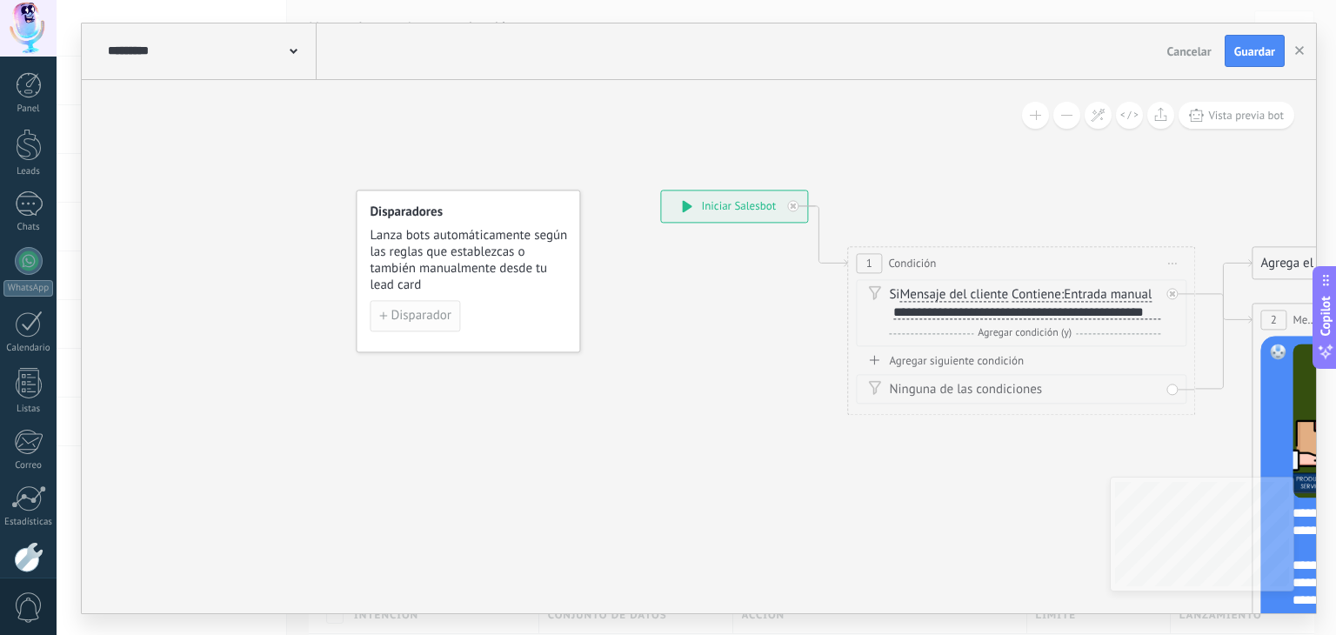
click at [444, 321] on span "Disparador" at bounding box center [421, 316] width 60 height 12
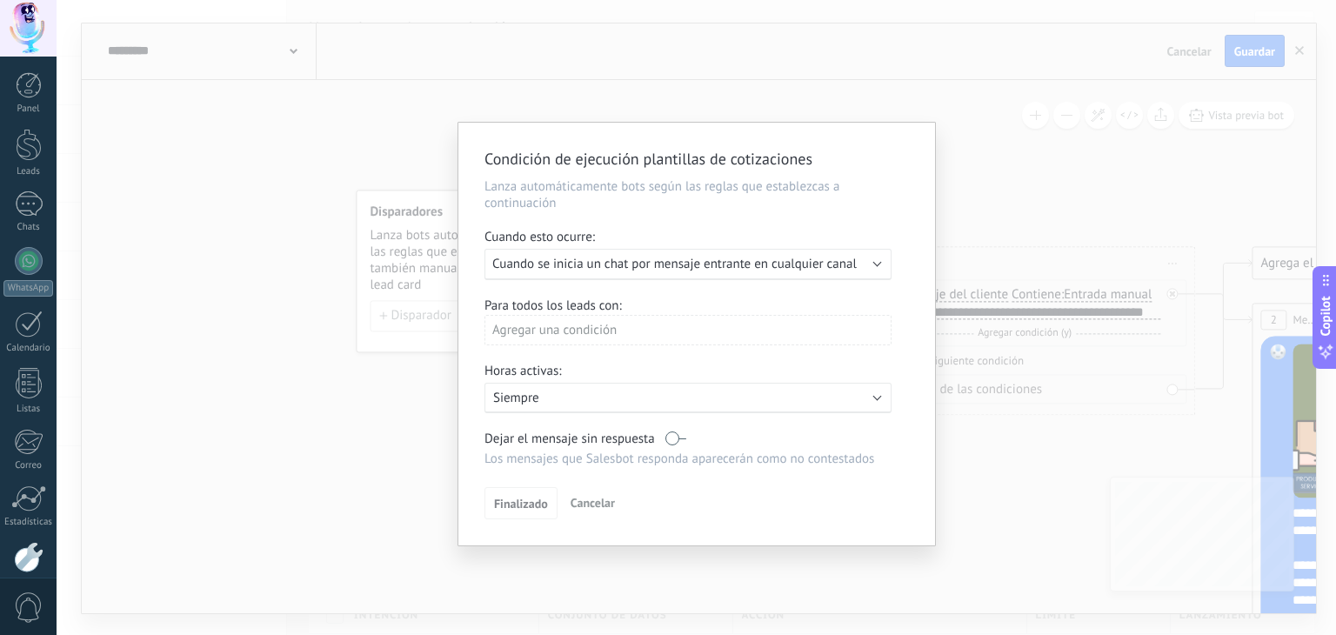
click at [646, 401] on p "Siempre" at bounding box center [645, 398] width 304 height 17
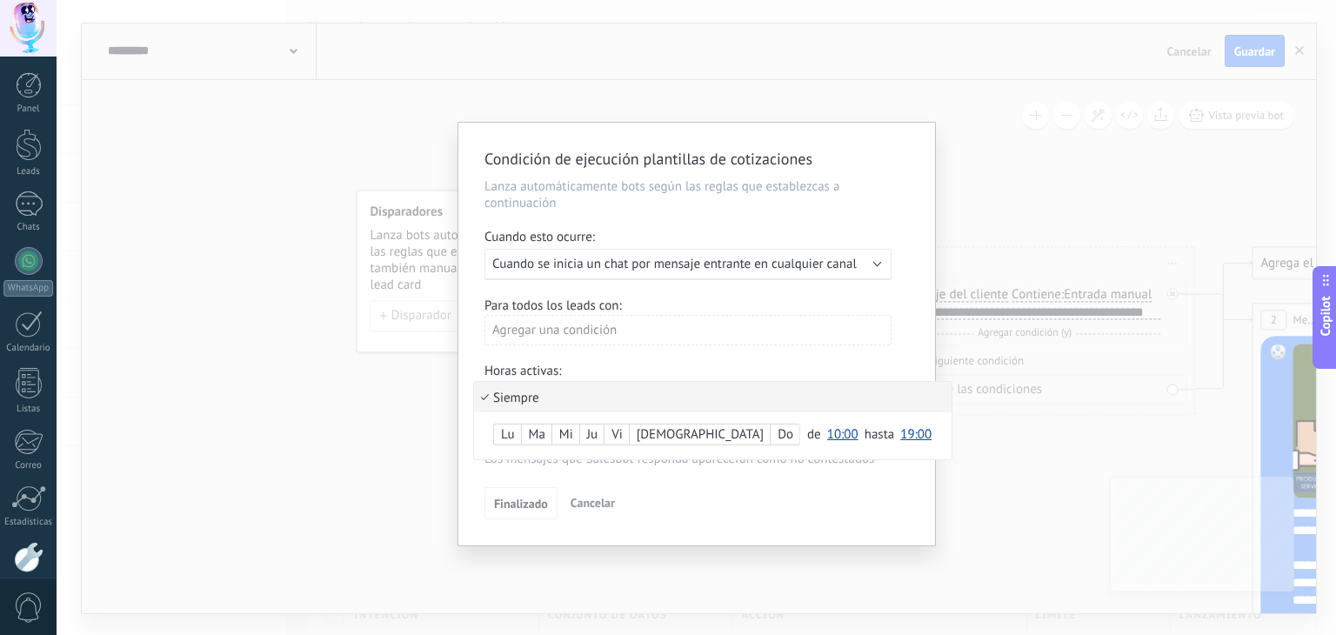
click at [646, 401] on li "Siempre" at bounding box center [713, 397] width 478 height 30
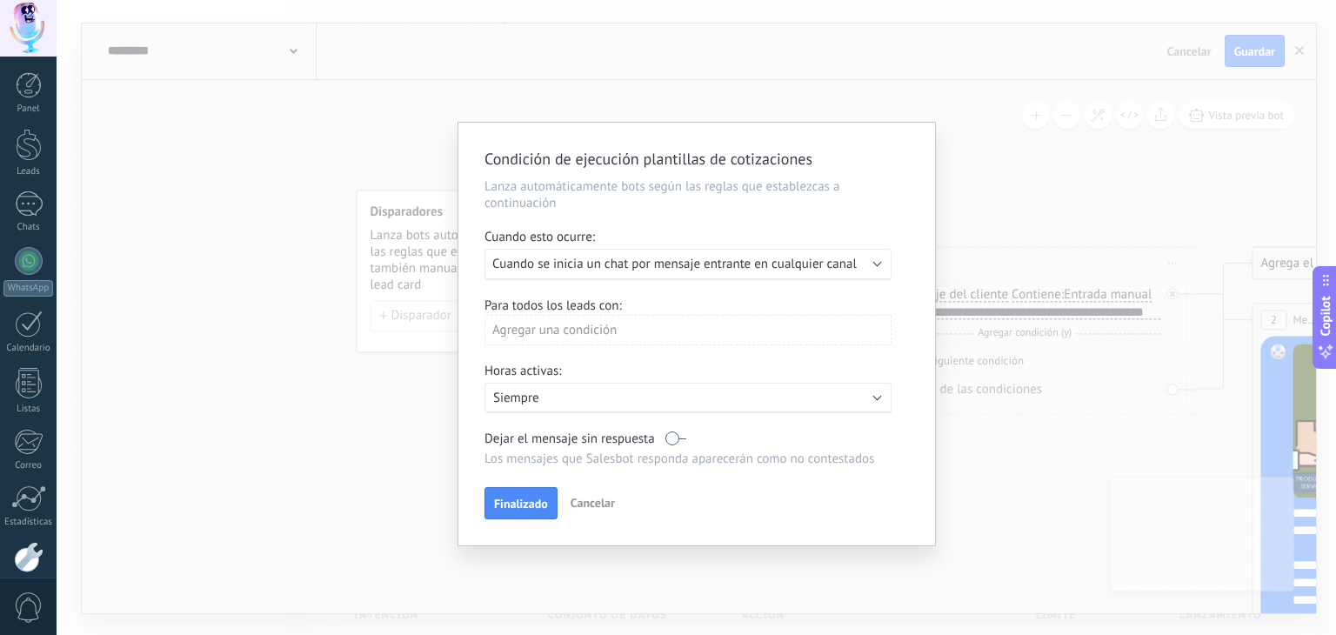
click at [692, 267] on span "Cuando se inicia un chat por mensaje entrante en cualquier canal" at bounding box center [674, 264] width 364 height 17
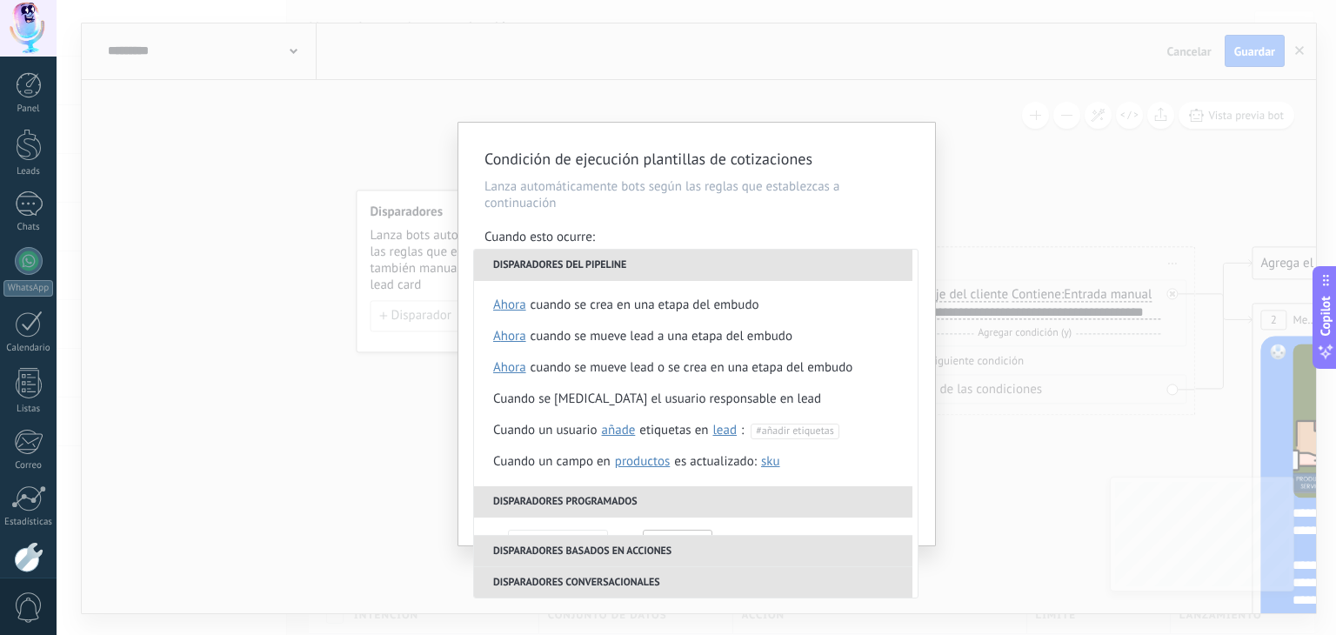
click at [692, 267] on li "Disparadores del pipeline" at bounding box center [693, 265] width 438 height 31
click at [719, 210] on p "Lanza automáticamente bots según las reglas que establezcas a continuación" at bounding box center [697, 194] width 424 height 33
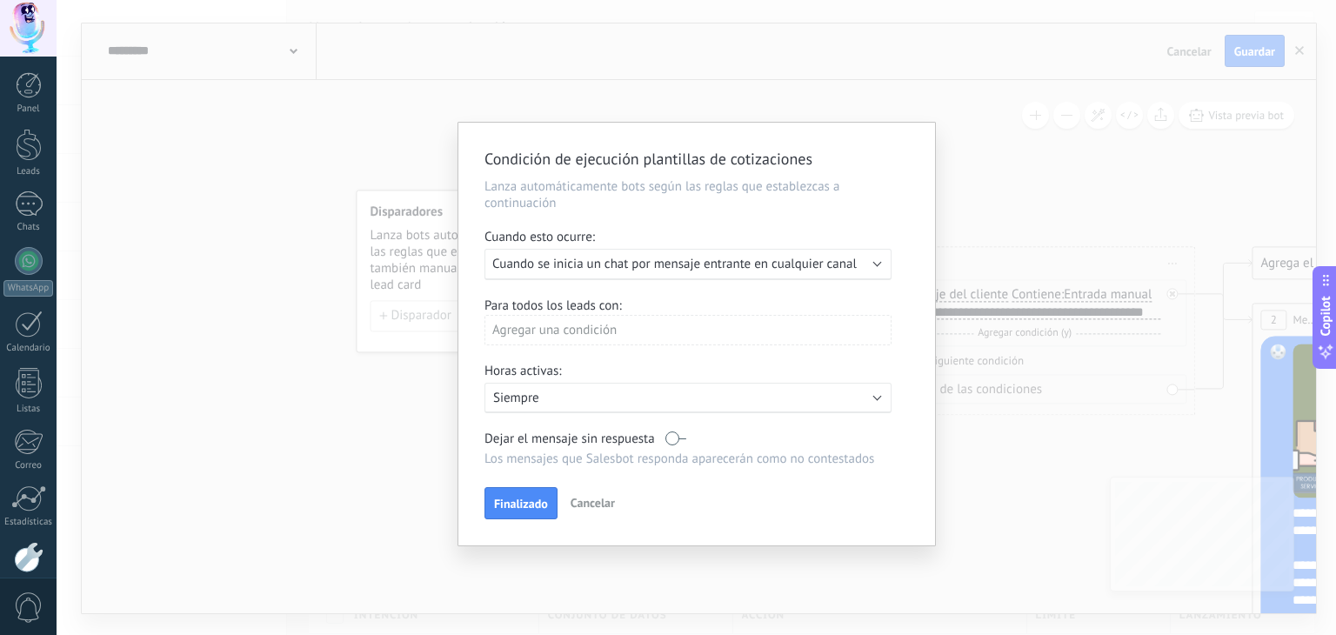
click at [596, 332] on div "Agregar una condición" at bounding box center [688, 330] width 407 height 30
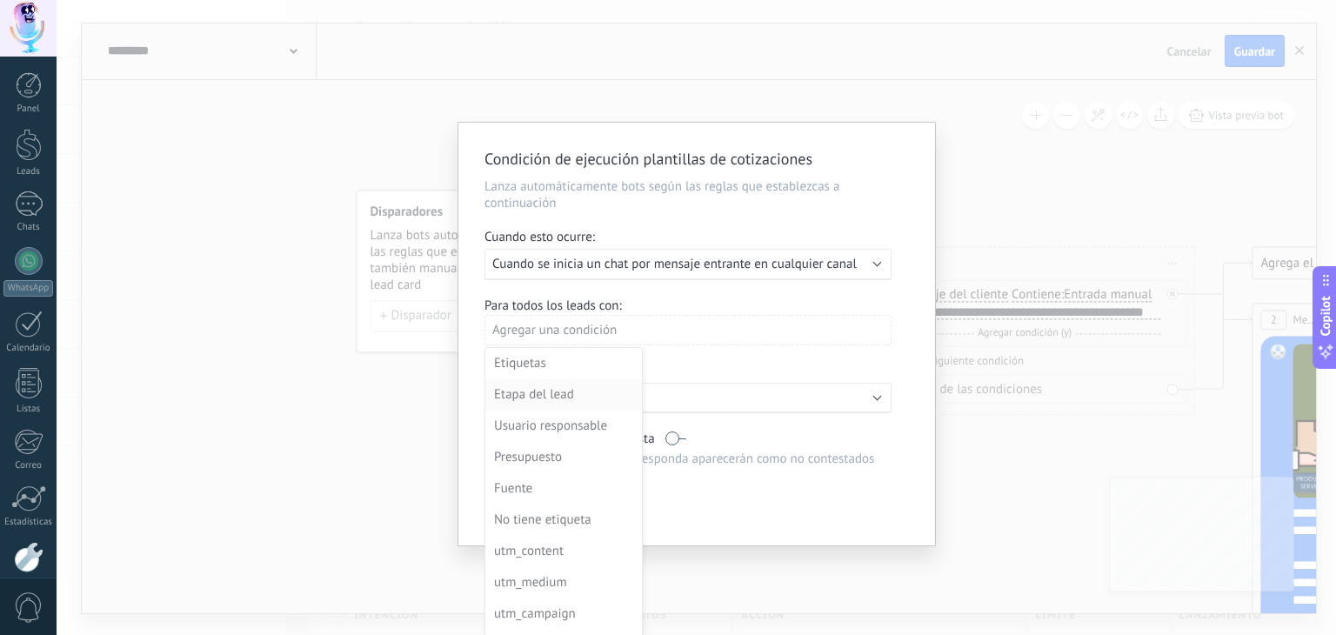
click at [552, 394] on div "Etapa del lead" at bounding box center [562, 395] width 136 height 24
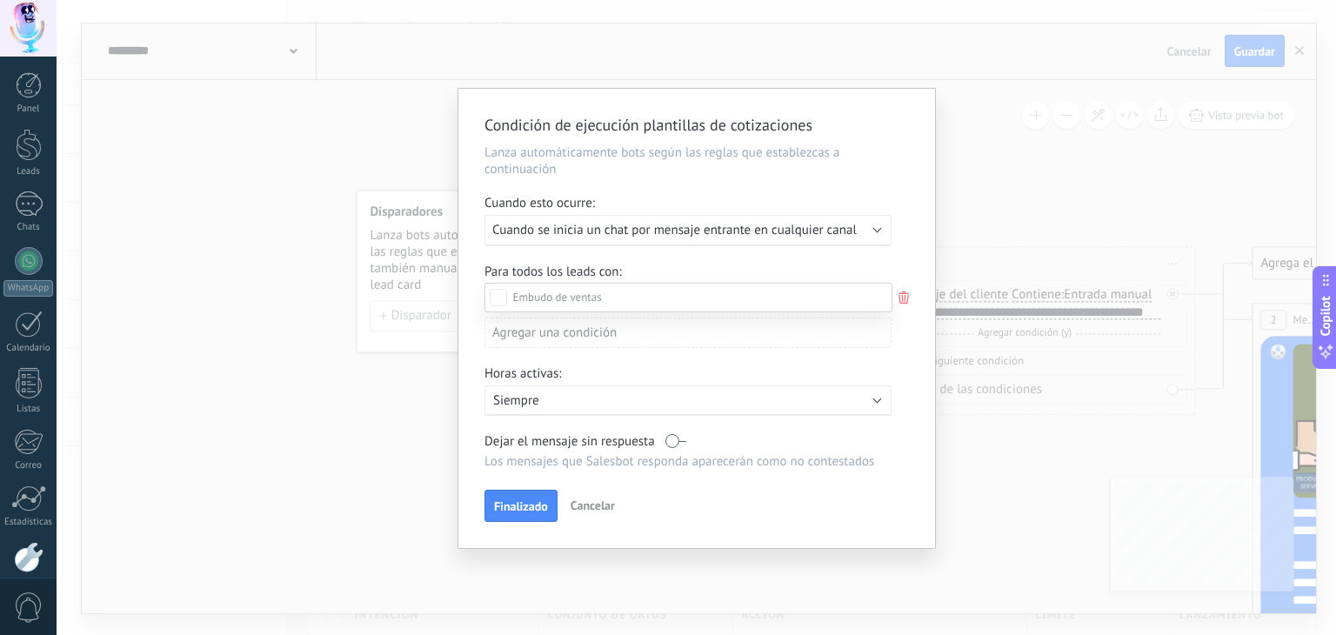
click at [0, 0] on label "Incoming leads" at bounding box center [0, 0] width 0 height 0
click at [696, 262] on div at bounding box center [697, 317] width 1280 height 635
click at [0, 0] on div "Incoming leads Contacto inicial Negociación Debate contractual Discusión de con…" at bounding box center [0, 0] width 0 height 0
click at [618, 290] on label at bounding box center [689, 298] width 408 height 30
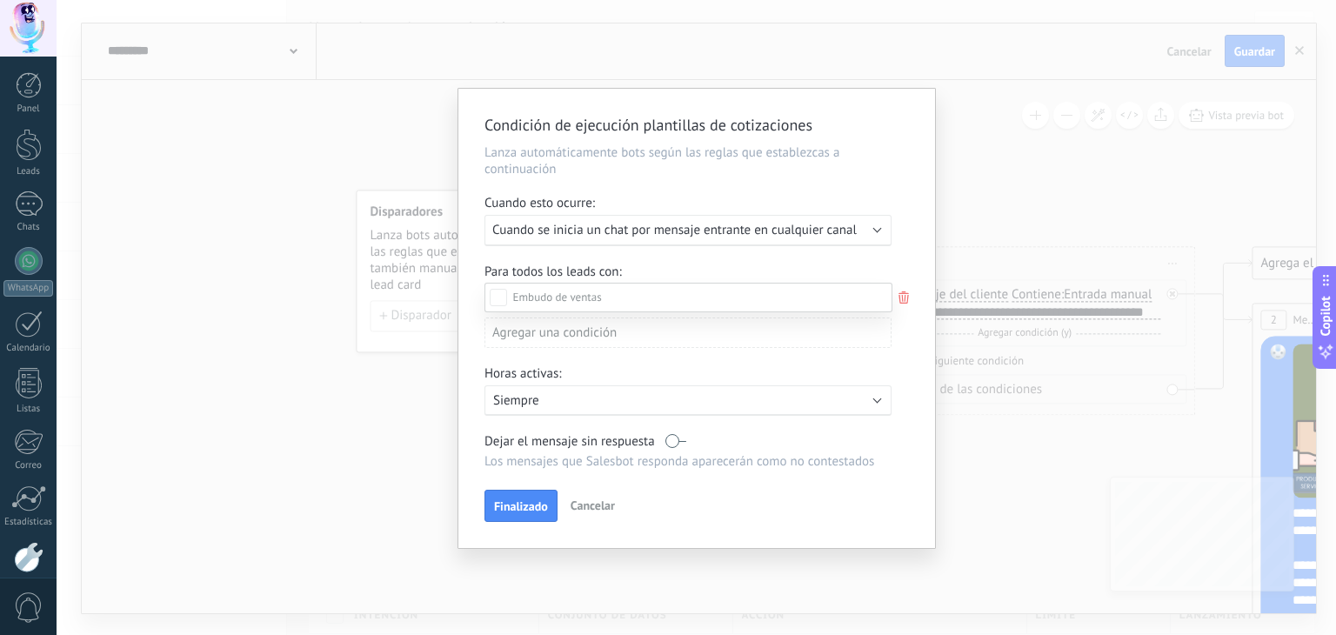
click at [906, 296] on div at bounding box center [697, 317] width 1280 height 635
click at [0, 0] on div "Incoming leads Contacto inicial Negociación Debate contractual Discusión de con…" at bounding box center [0, 0] width 0 height 0
click at [880, 271] on div at bounding box center [697, 317] width 1280 height 635
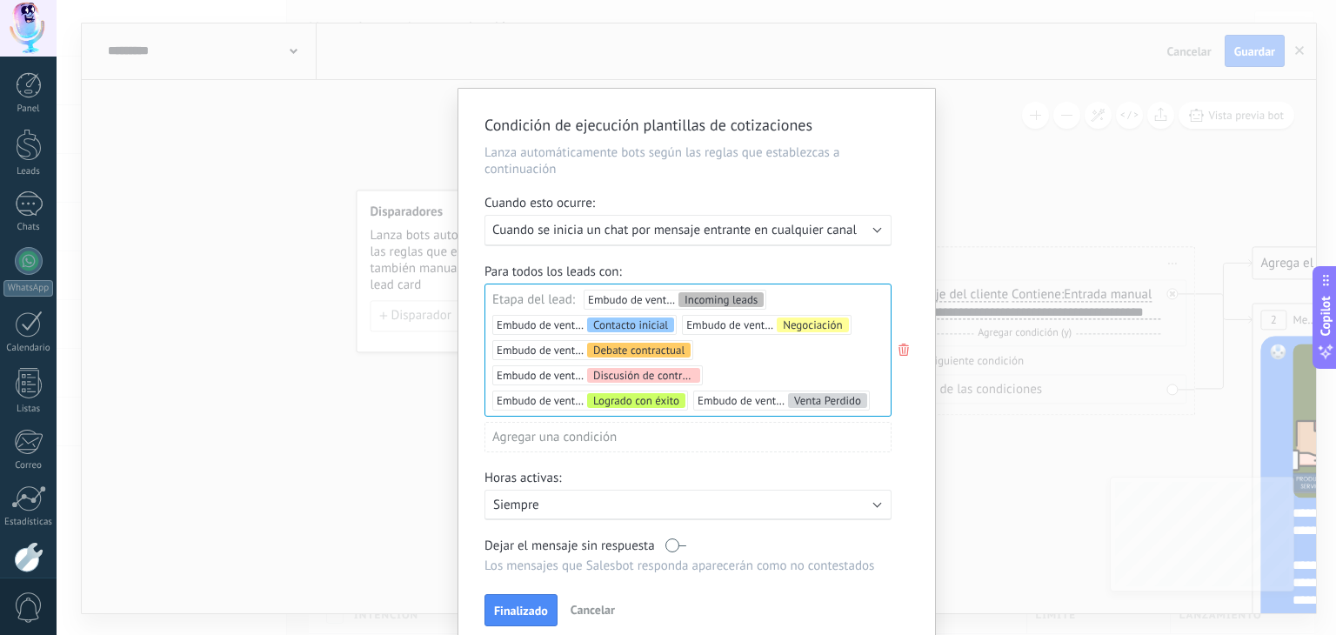
click at [905, 349] on use at bounding box center [904, 350] width 10 height 12
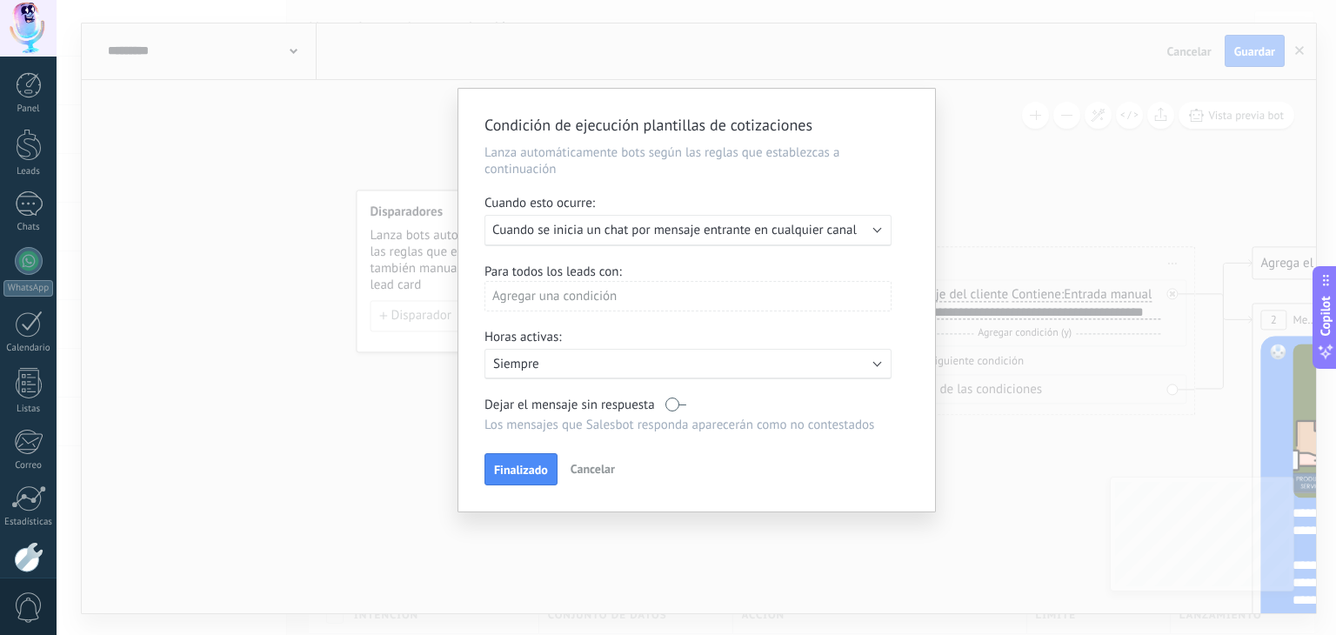
click at [586, 281] on div "Agregar una condición" at bounding box center [688, 296] width 407 height 30
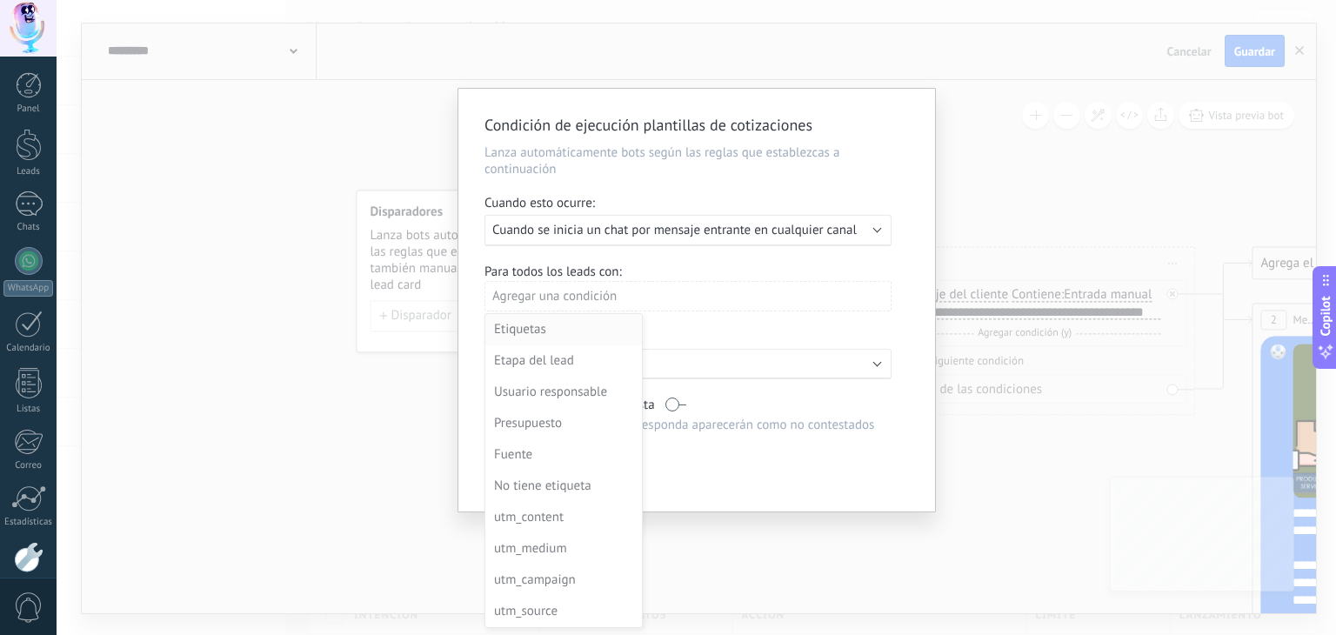
click at [542, 335] on div "Etiquetas" at bounding box center [562, 329] width 136 height 24
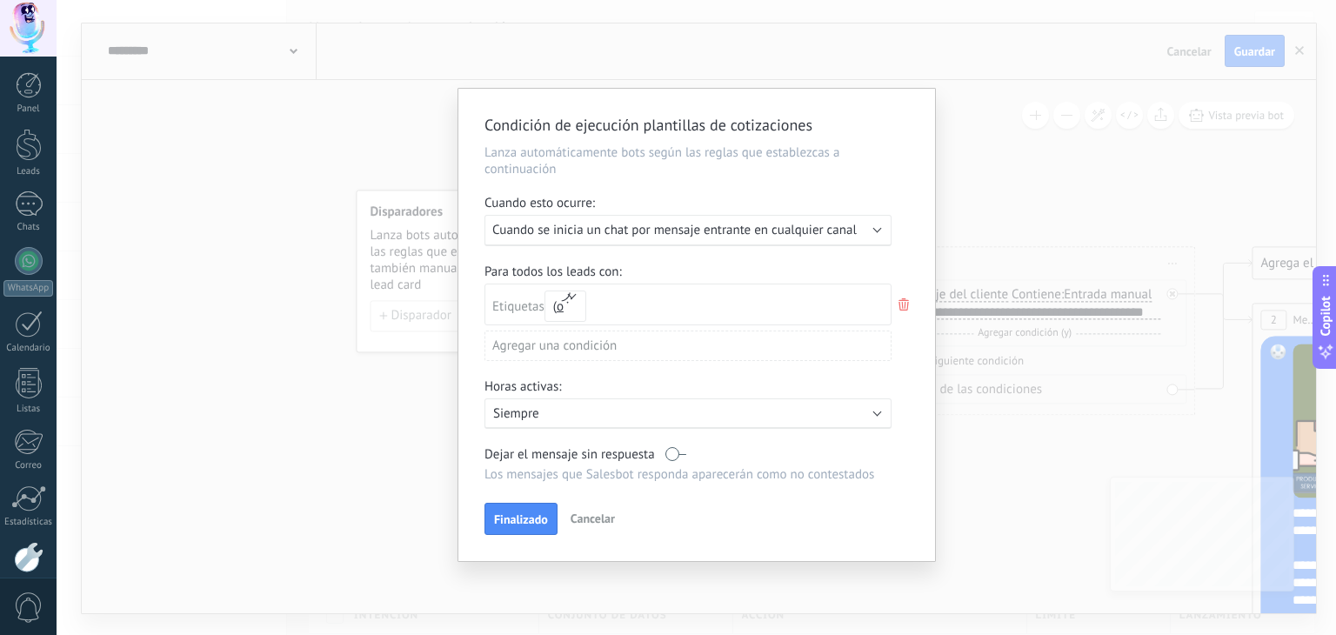
click at [905, 305] on use at bounding box center [904, 304] width 10 height 12
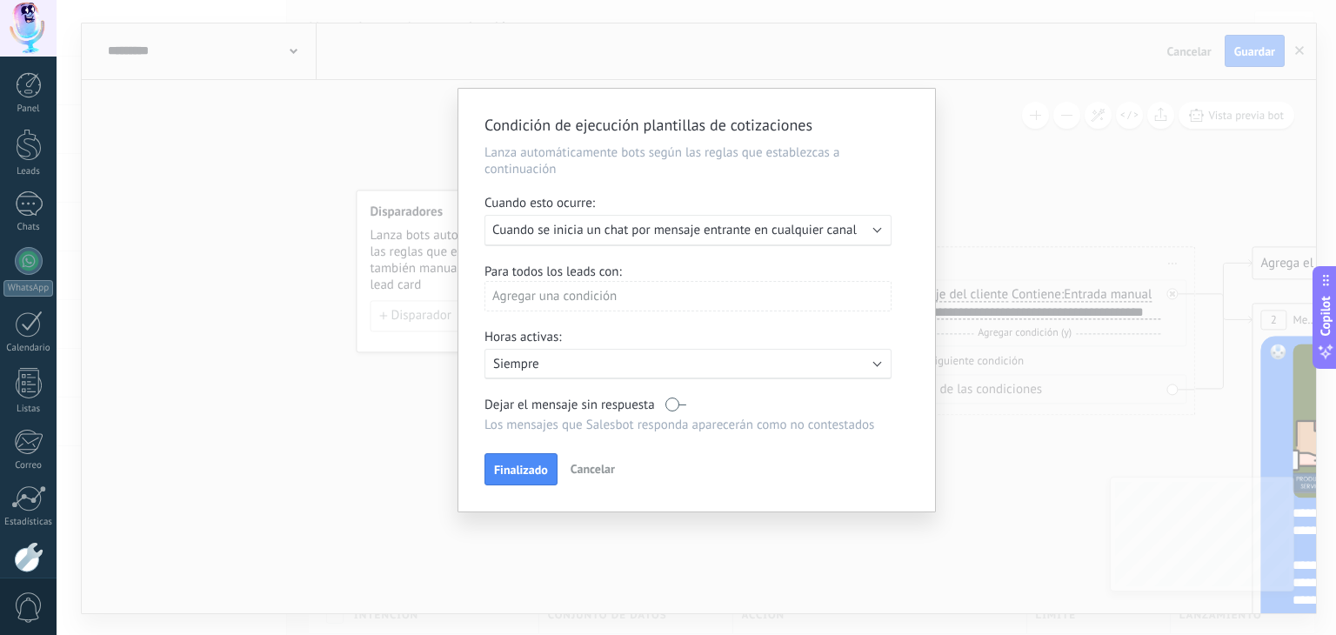
click at [689, 291] on div "Agregar una condición" at bounding box center [688, 296] width 407 height 30
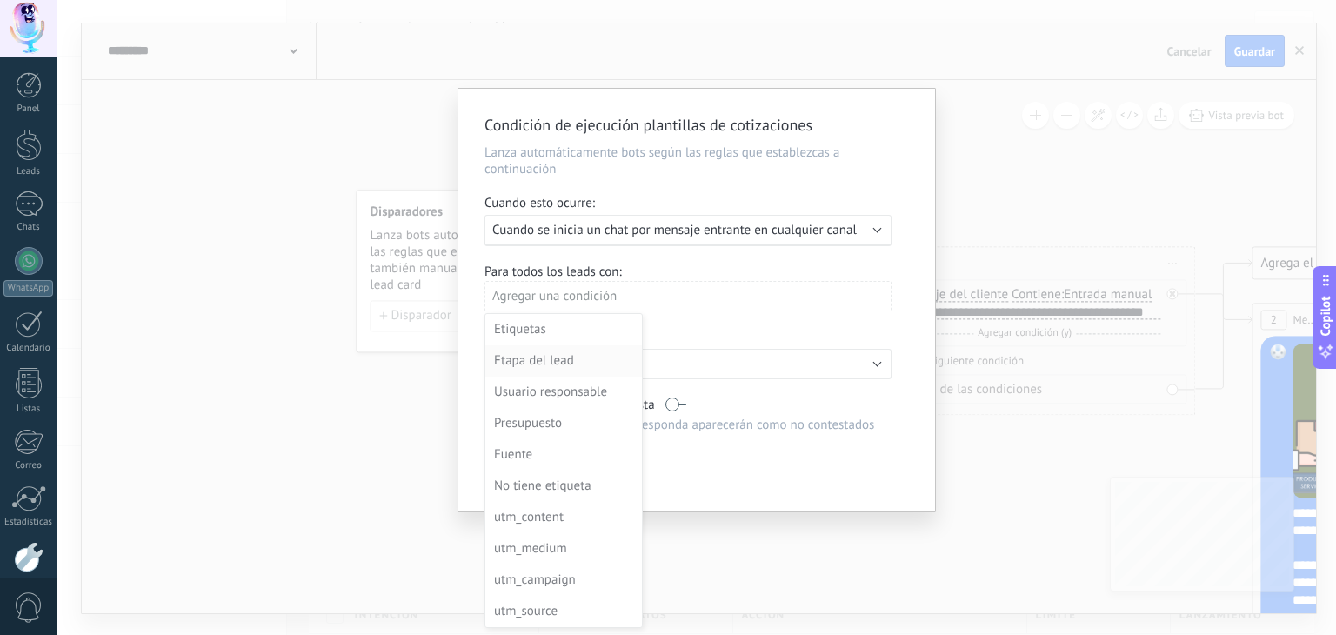
click at [560, 359] on div "Etapa del lead" at bounding box center [562, 361] width 136 height 24
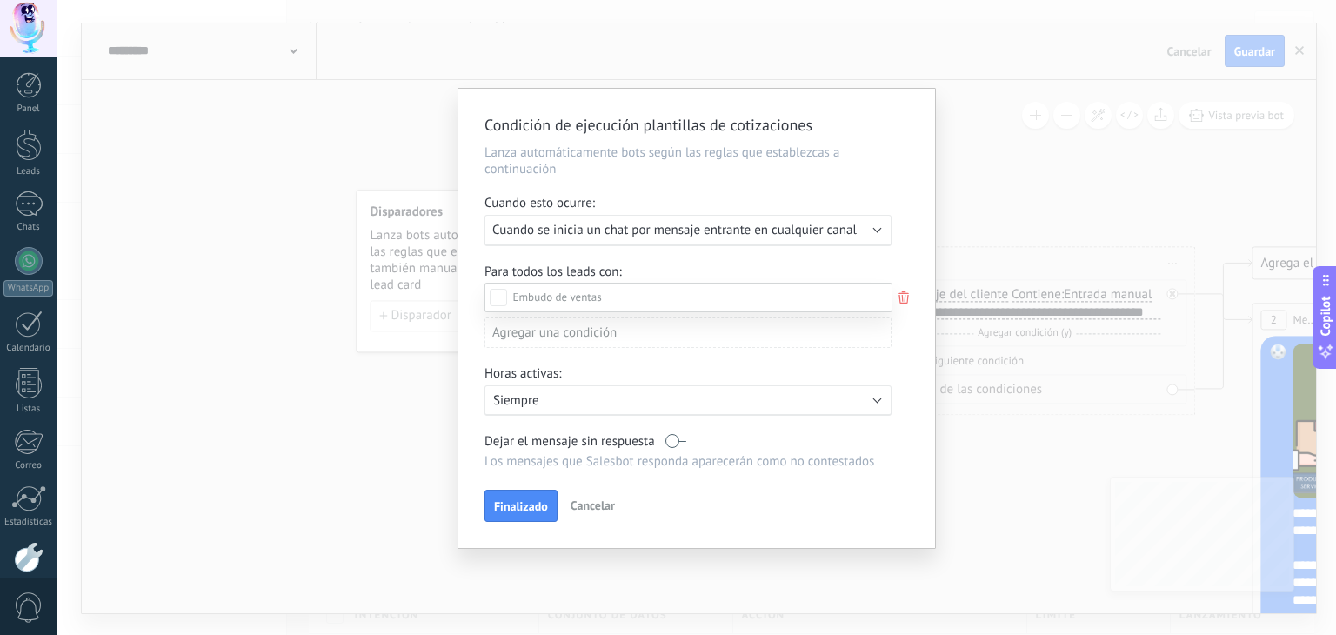
click at [0, 0] on div "Incoming leads" at bounding box center [0, 0] width 0 height 0
click at [841, 265] on div at bounding box center [697, 317] width 1280 height 635
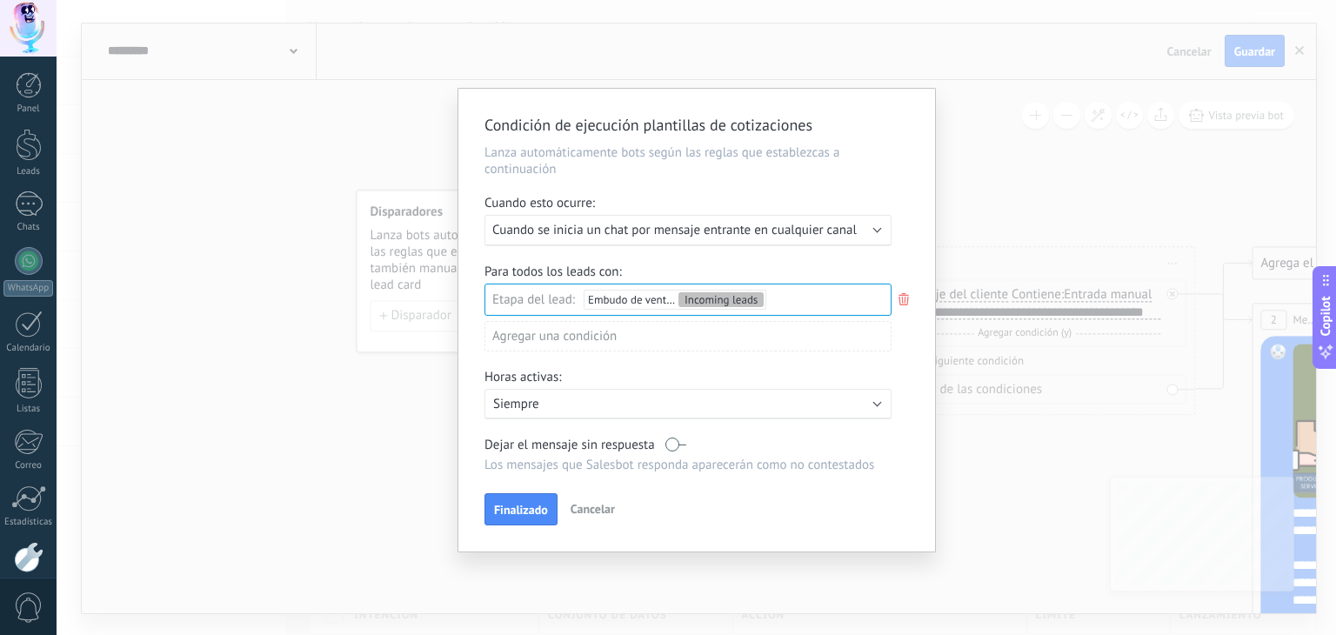
click at [0, 0] on div "Incoming leads Contacto inicial Negociación Debate contractual Discusión de con…" at bounding box center [0, 0] width 0 height 0
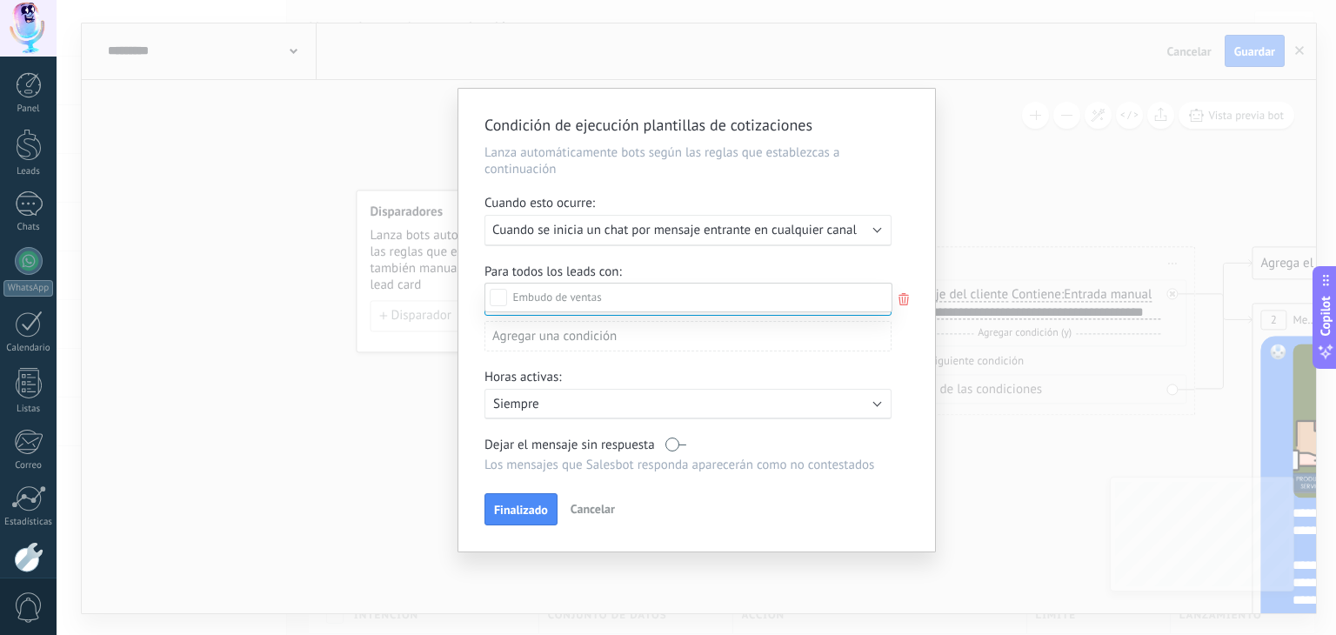
click at [818, 261] on div at bounding box center [697, 317] width 1280 height 635
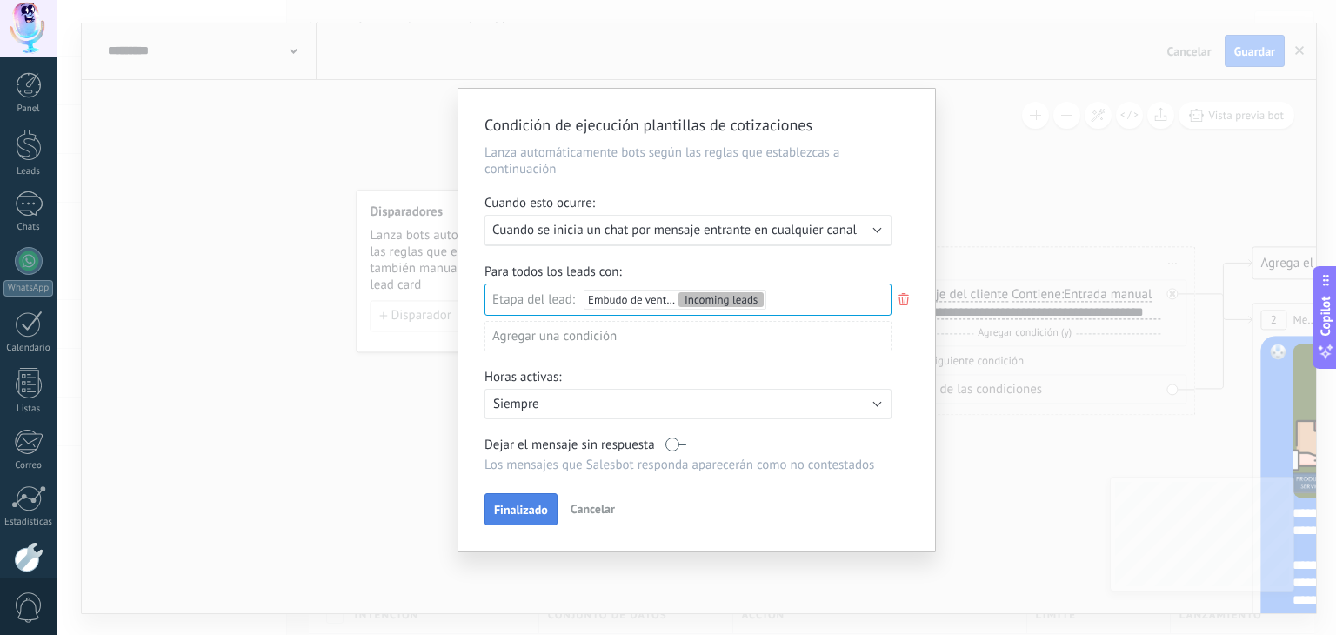
click at [517, 511] on span "Finalizado" at bounding box center [521, 510] width 54 height 12
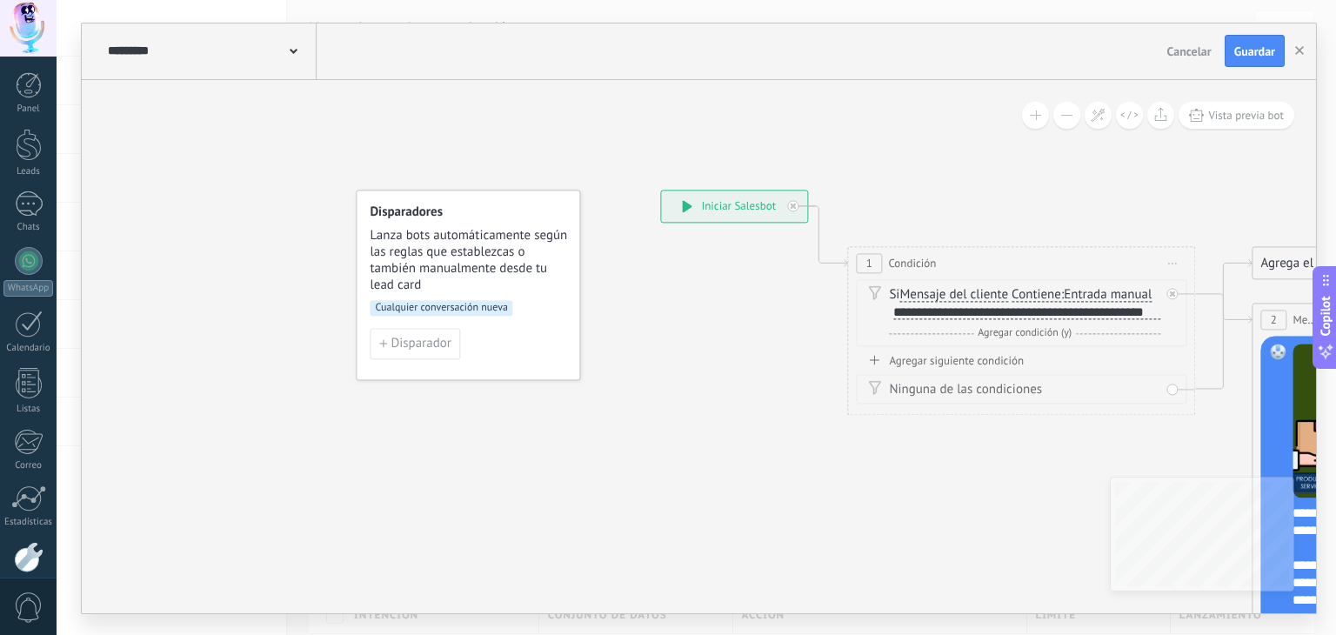
click at [476, 304] on span "Cualquier conversación nueva" at bounding box center [441, 308] width 143 height 16
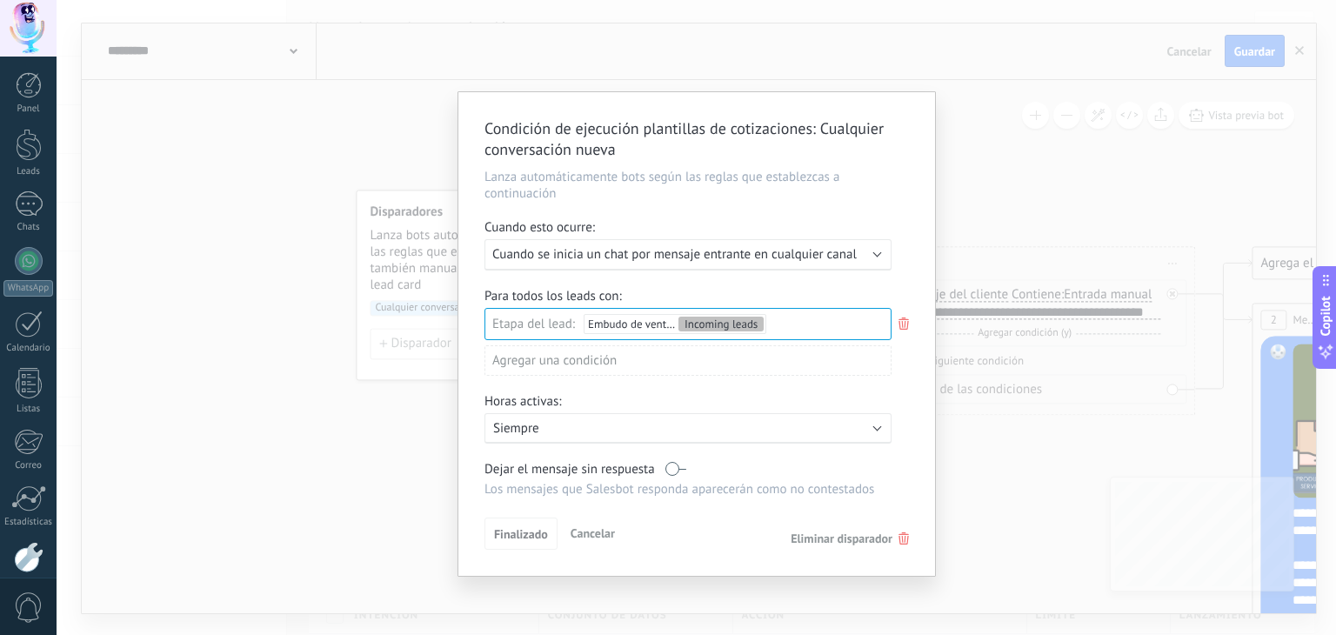
click at [1023, 478] on div "Condición de ejecución plantillas de cotizaciones : Cualquier conversación nuev…" at bounding box center [697, 317] width 1280 height 635
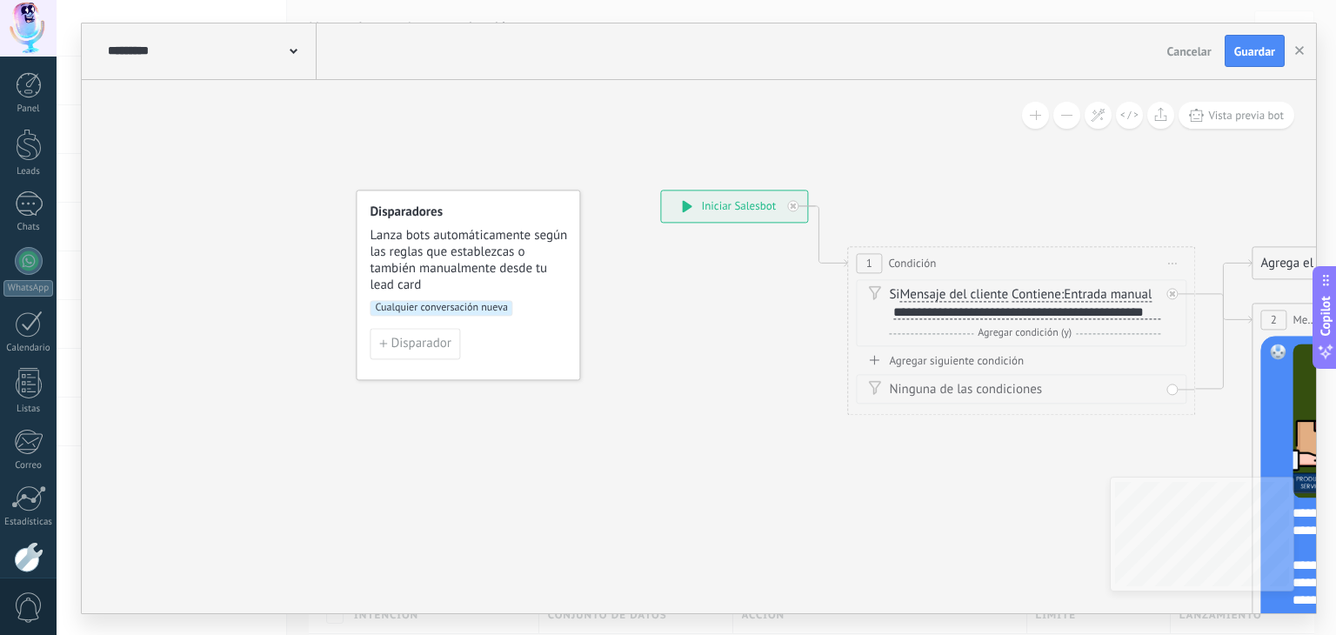
click at [752, 196] on div "**********" at bounding box center [734, 205] width 146 height 31
click at [1253, 45] on span "Guardar" at bounding box center [1254, 51] width 41 height 12
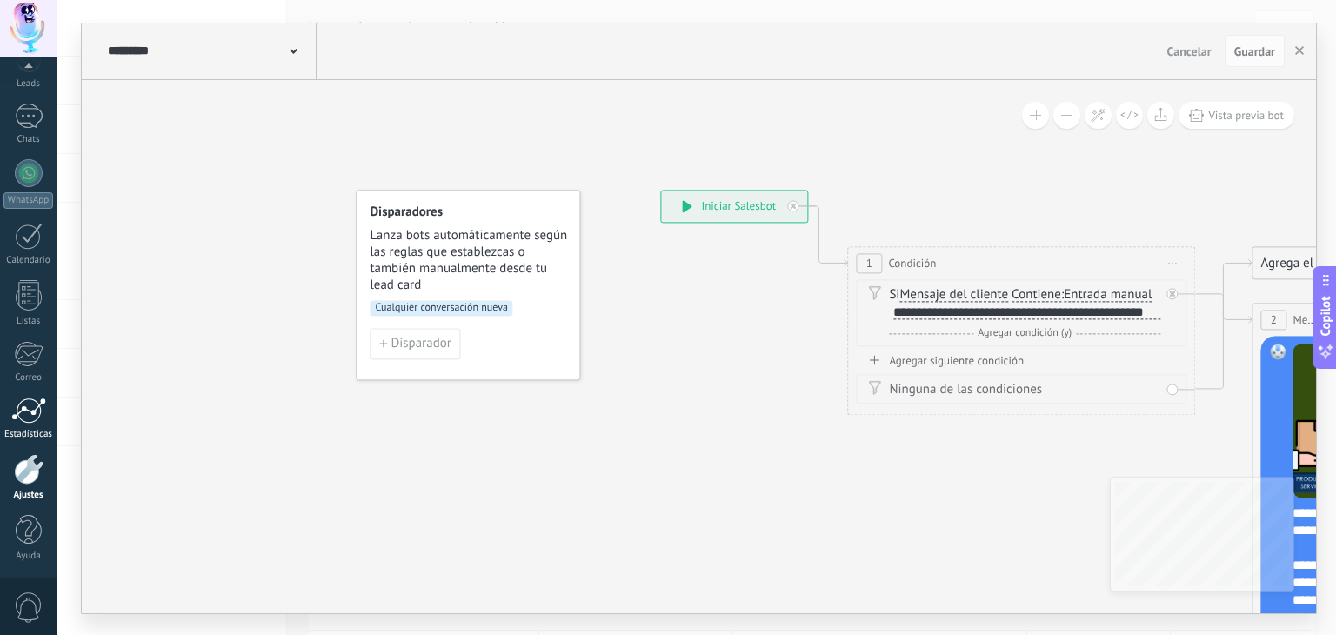
click at [23, 401] on div at bounding box center [28, 411] width 35 height 26
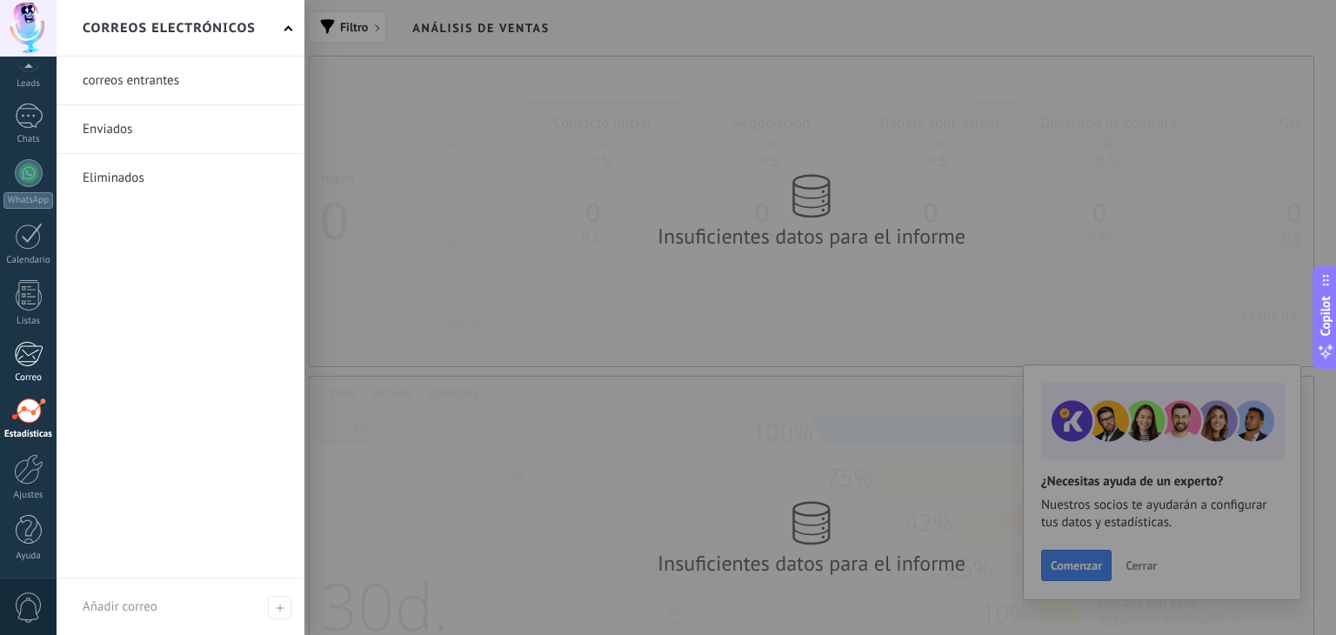
click at [30, 355] on div at bounding box center [28, 354] width 29 height 26
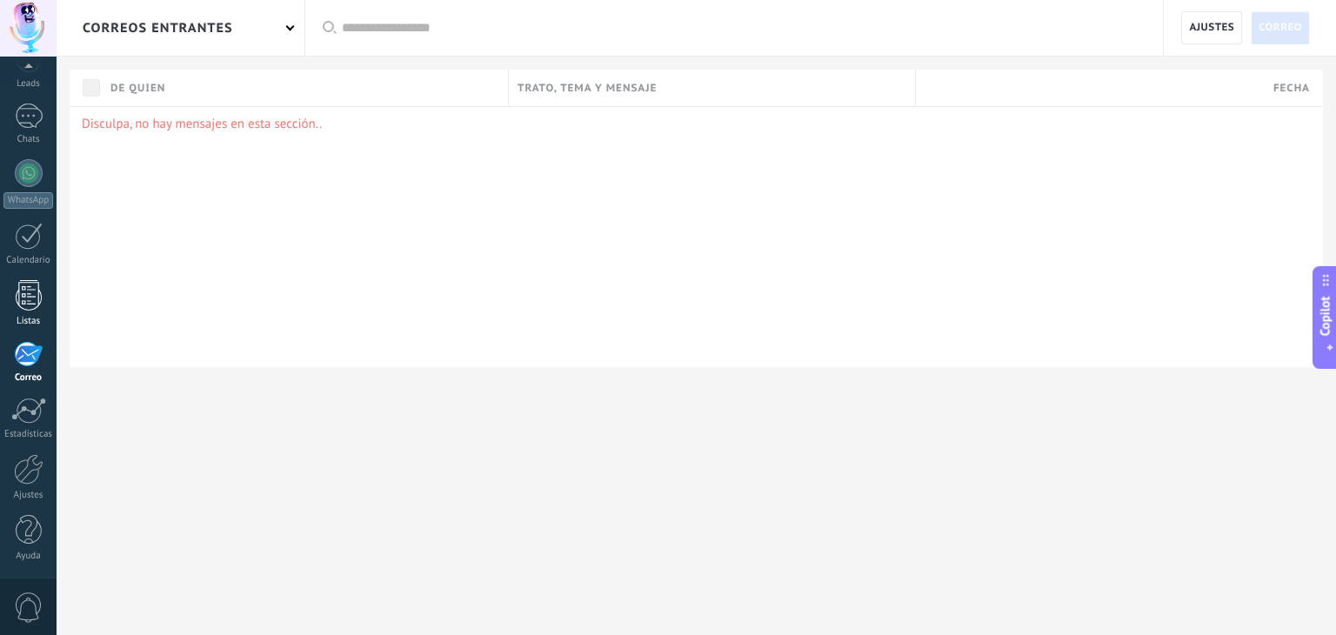
click at [30, 300] on div at bounding box center [29, 295] width 26 height 30
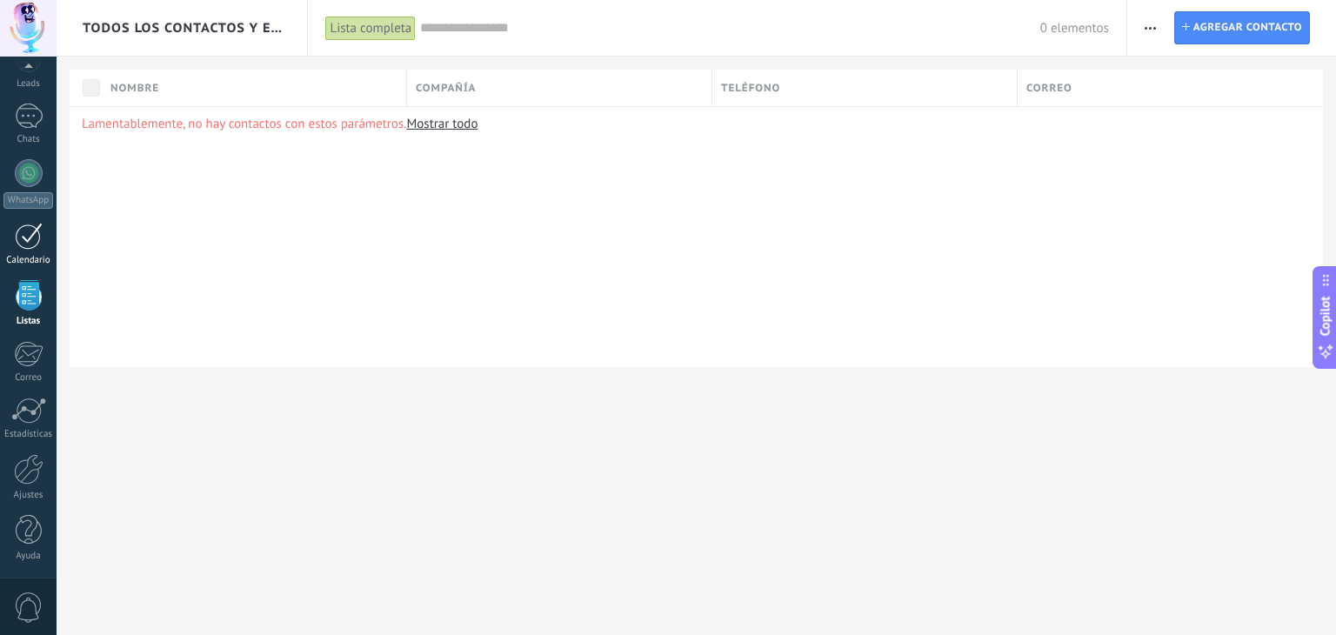
click at [38, 236] on div at bounding box center [29, 236] width 28 height 27
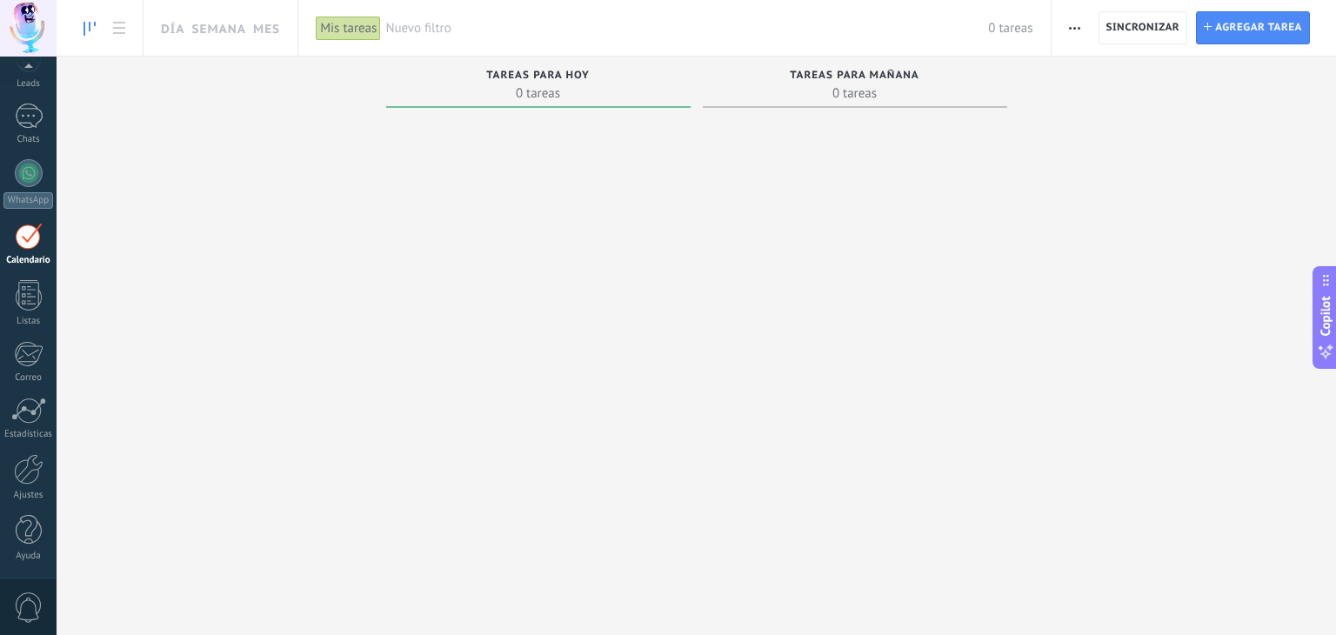
click at [38, 157] on div "Panel Leads Chats WhatsApp Clientes" at bounding box center [28, 281] width 57 height 595
click at [24, 176] on div at bounding box center [29, 173] width 28 height 28
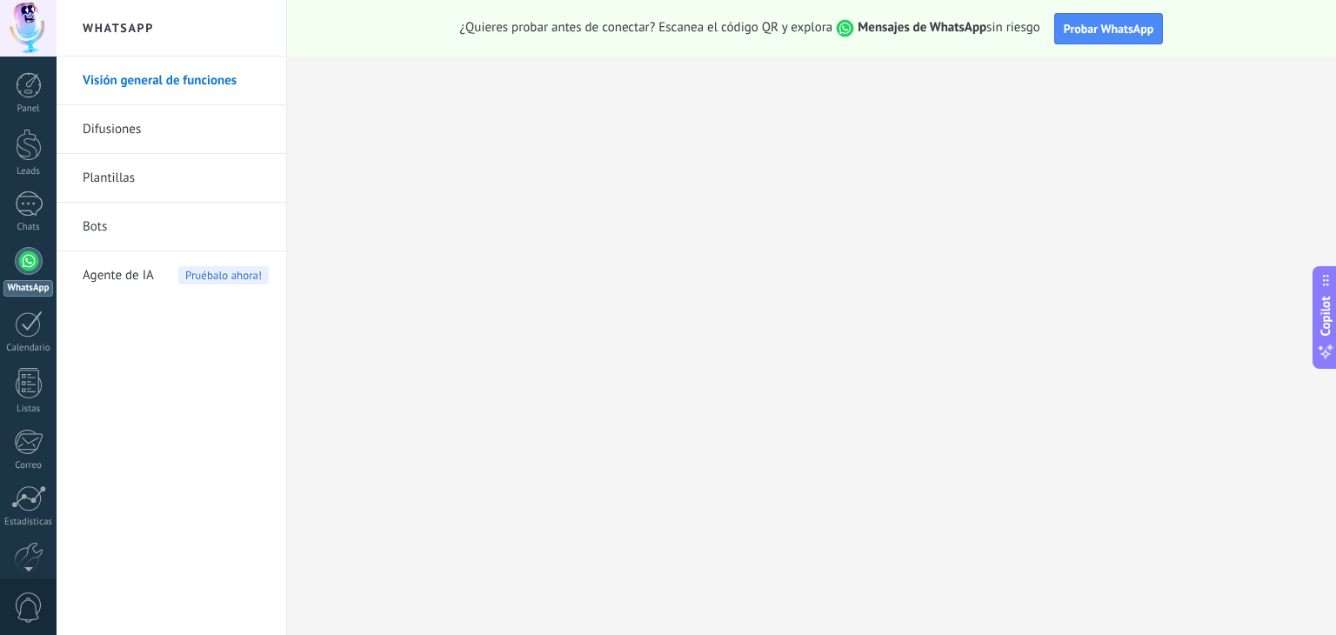
click at [117, 177] on link "Plantillas" at bounding box center [176, 178] width 186 height 49
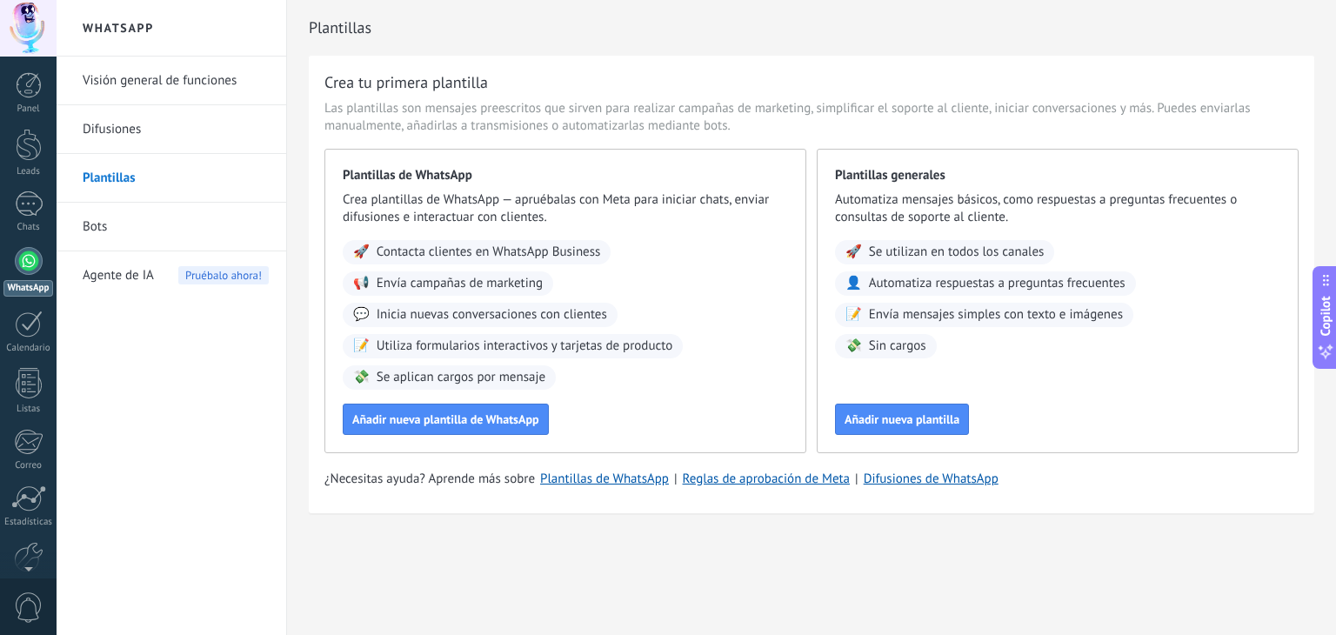
click at [128, 124] on link "Difusiones" at bounding box center [176, 129] width 186 height 49
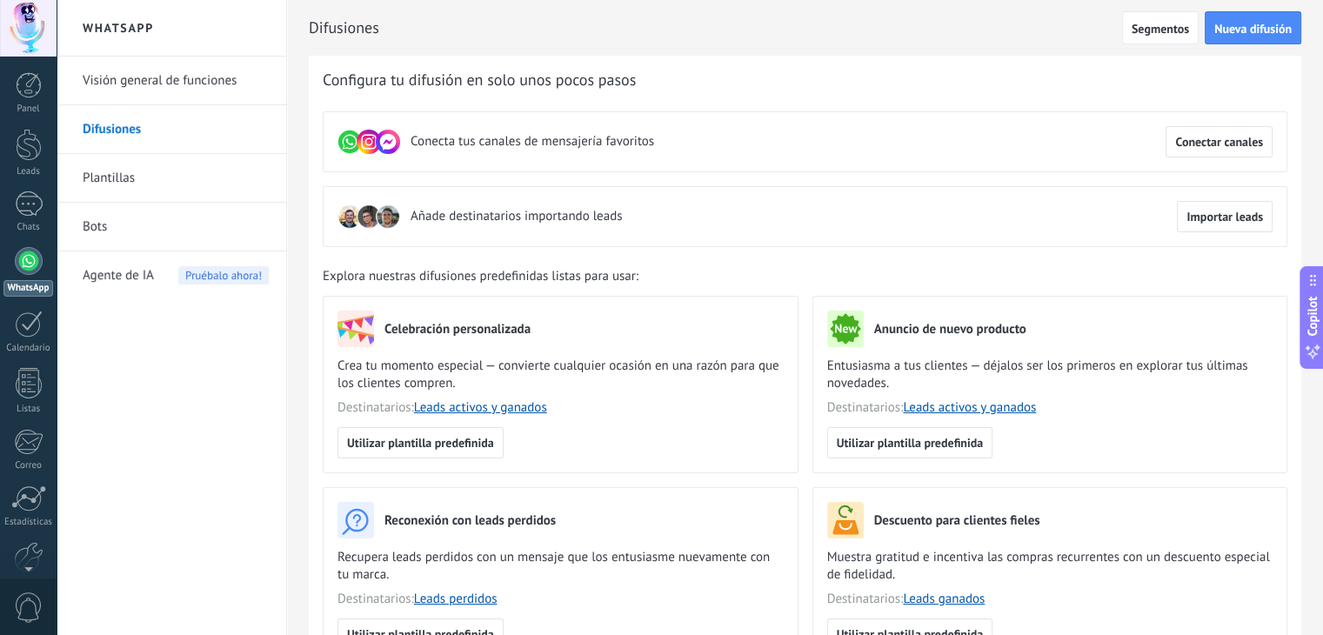
click at [200, 84] on link "Visión general de funciones" at bounding box center [176, 81] width 186 height 49
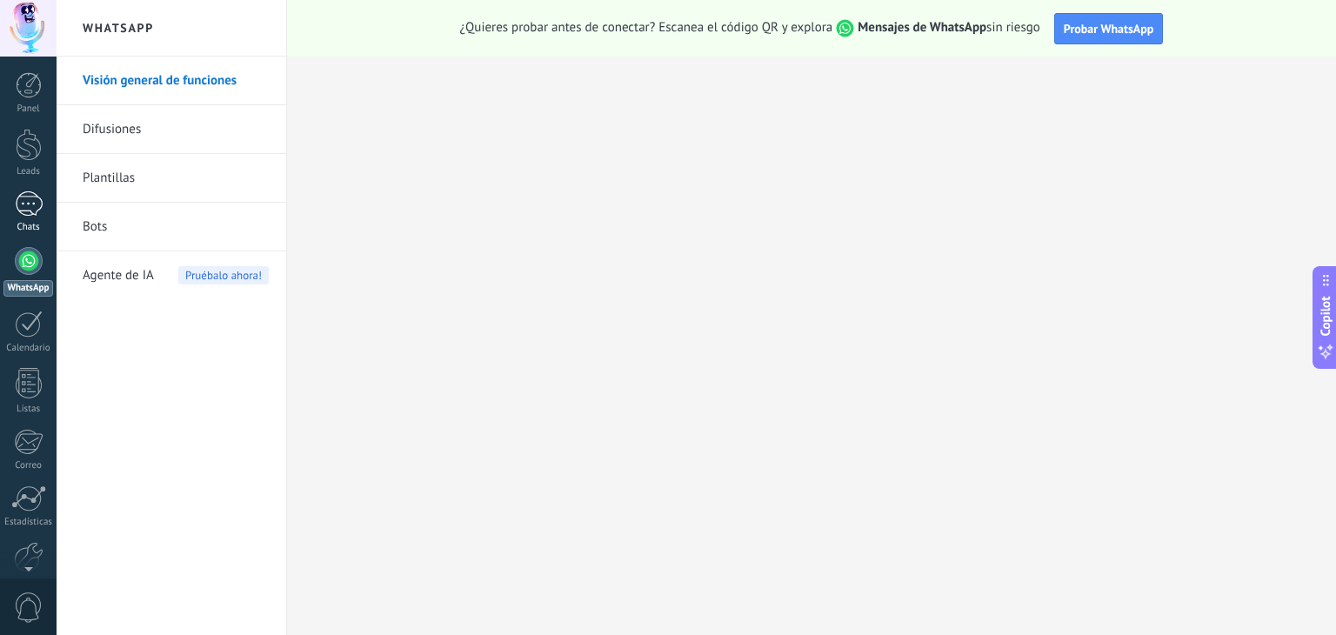
click at [33, 201] on div at bounding box center [29, 203] width 28 height 25
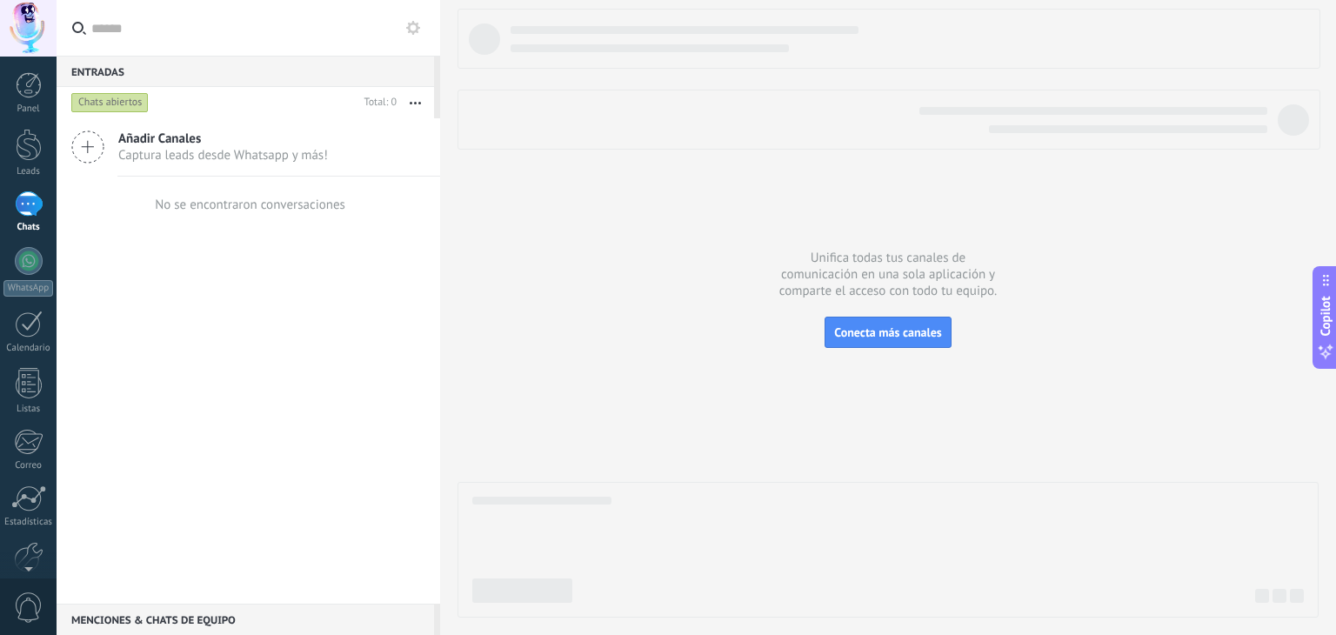
click at [411, 106] on button "button" at bounding box center [415, 102] width 37 height 31
click at [372, 442] on div "Añadir Canales Captura leads desde Whatsapp y más! No se encontraron conversaci…" at bounding box center [249, 360] width 384 height 485
click at [26, 150] on div at bounding box center [29, 145] width 26 height 32
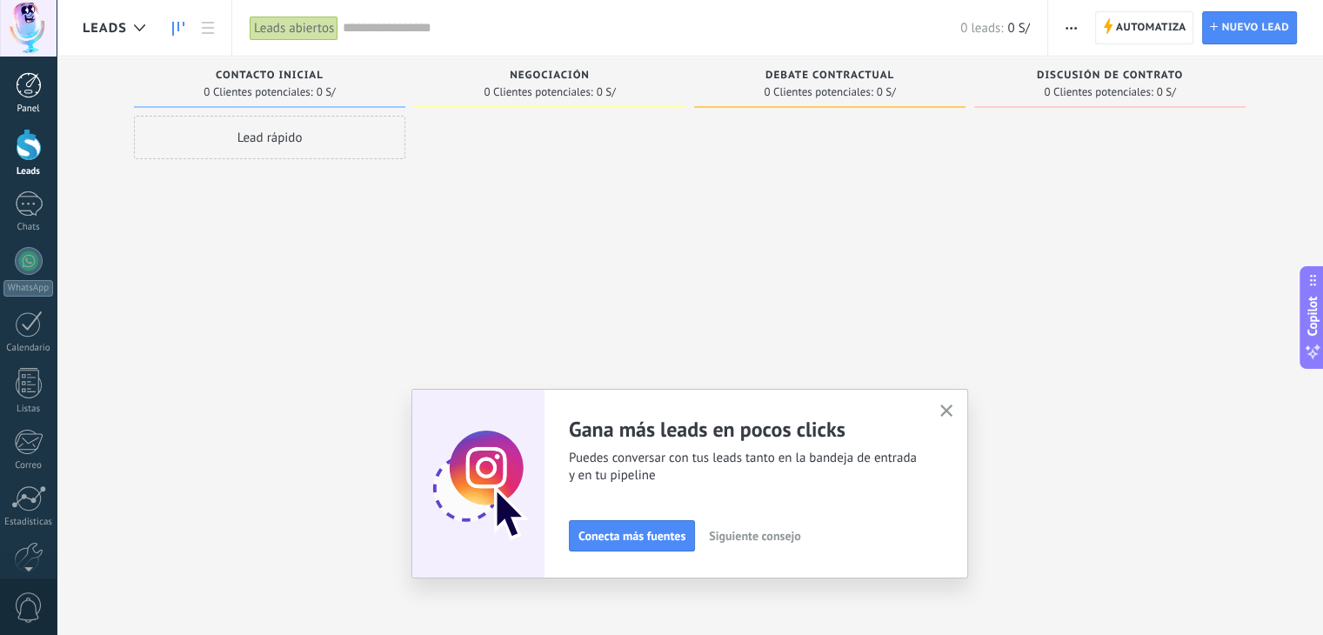
click at [31, 94] on div at bounding box center [29, 85] width 26 height 26
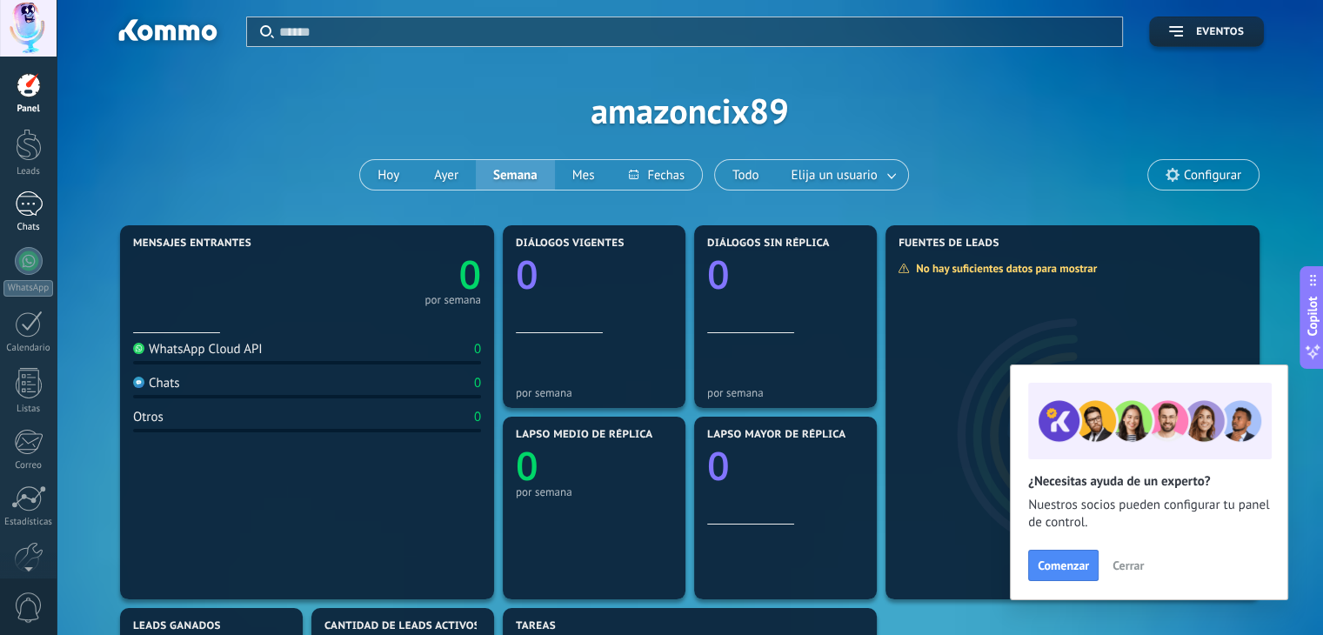
click at [31, 214] on div at bounding box center [29, 203] width 28 height 25
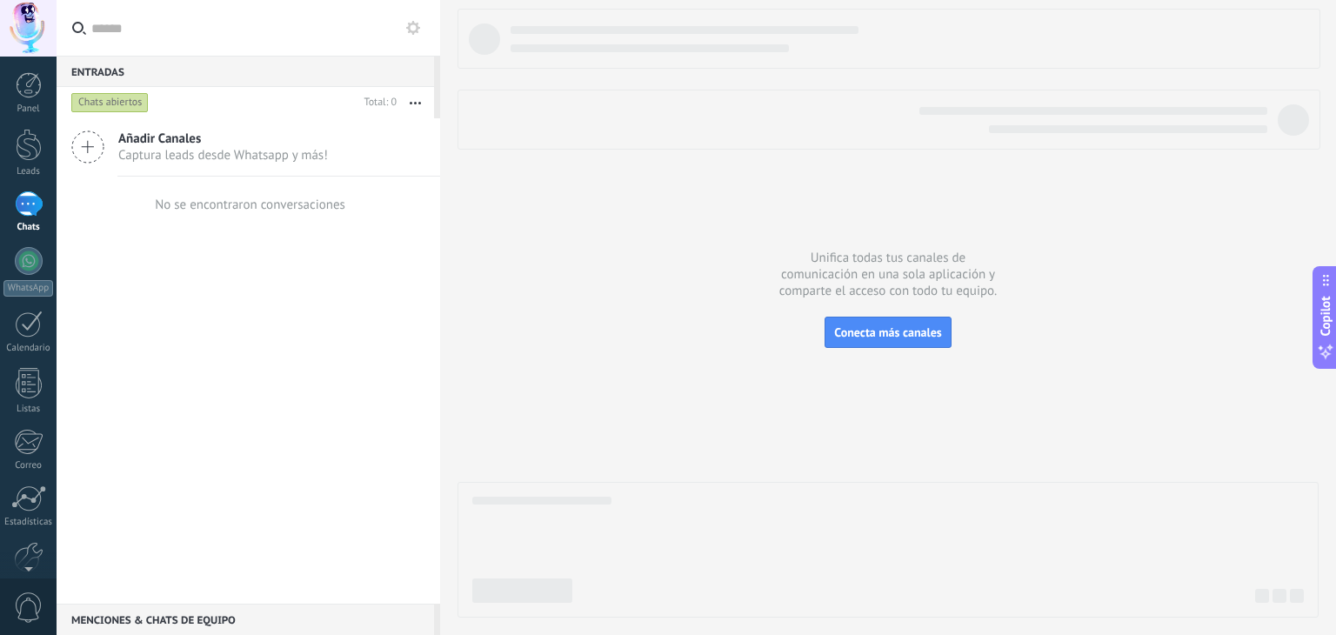
click at [36, 37] on div at bounding box center [28, 28] width 57 height 57
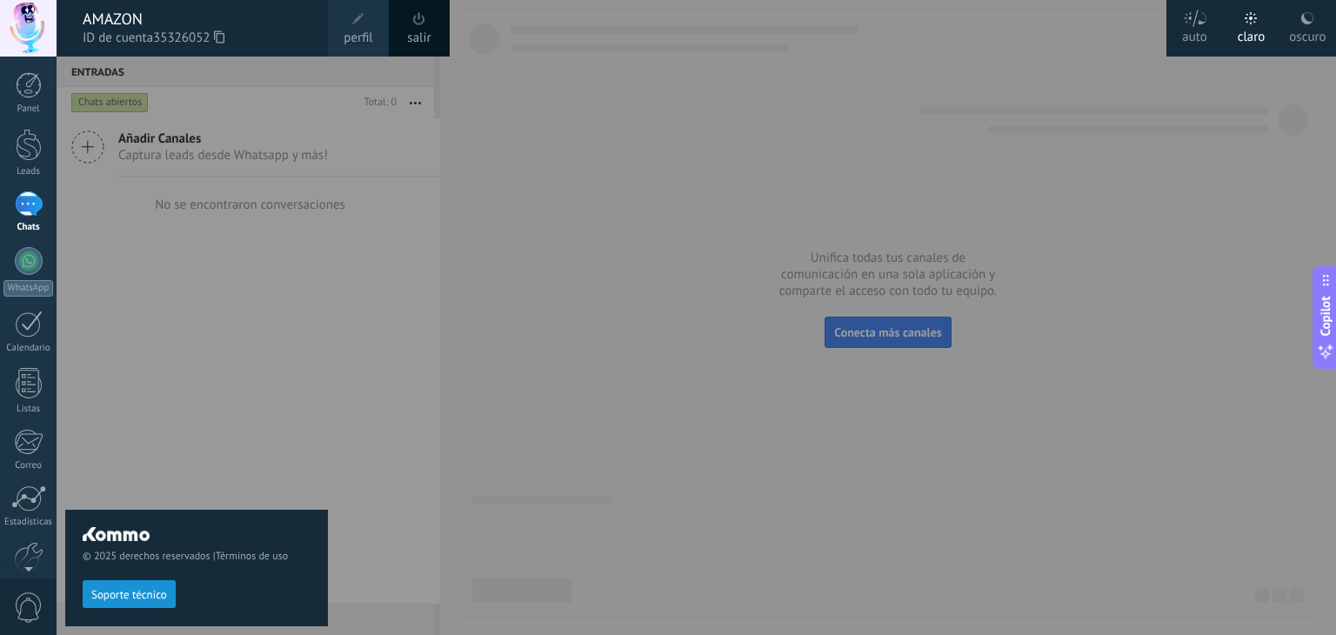
click at [36, 37] on div at bounding box center [28, 28] width 57 height 57
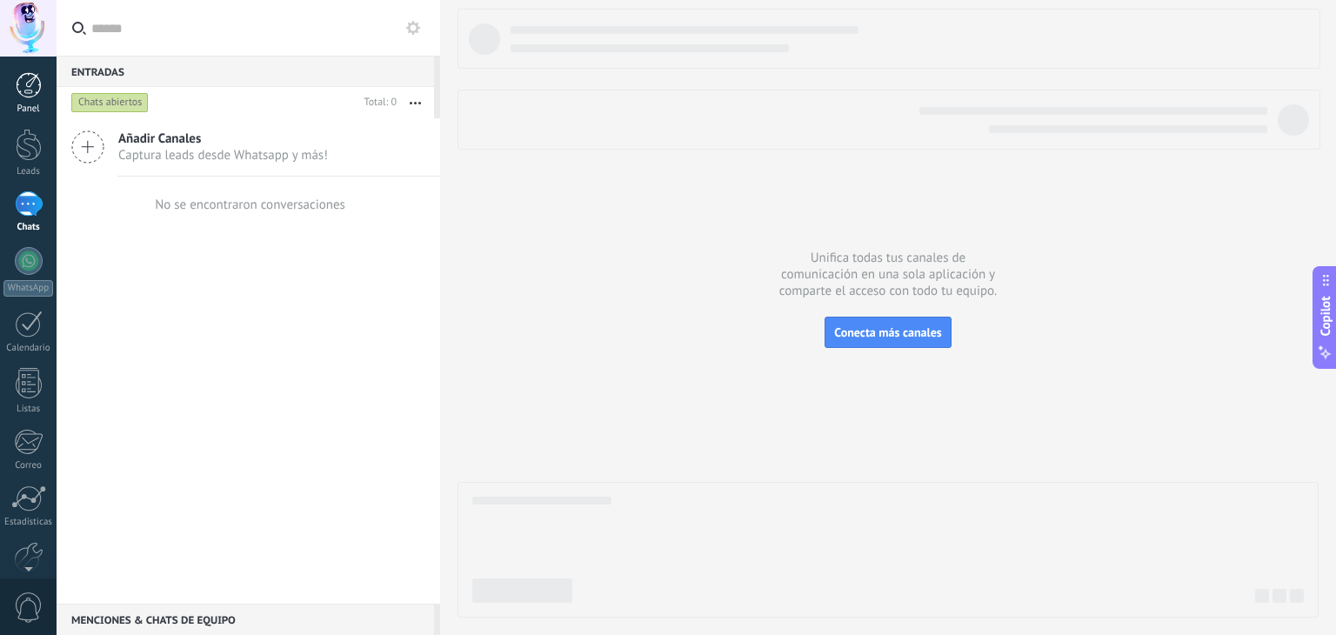
click at [28, 82] on div at bounding box center [29, 85] width 26 height 26
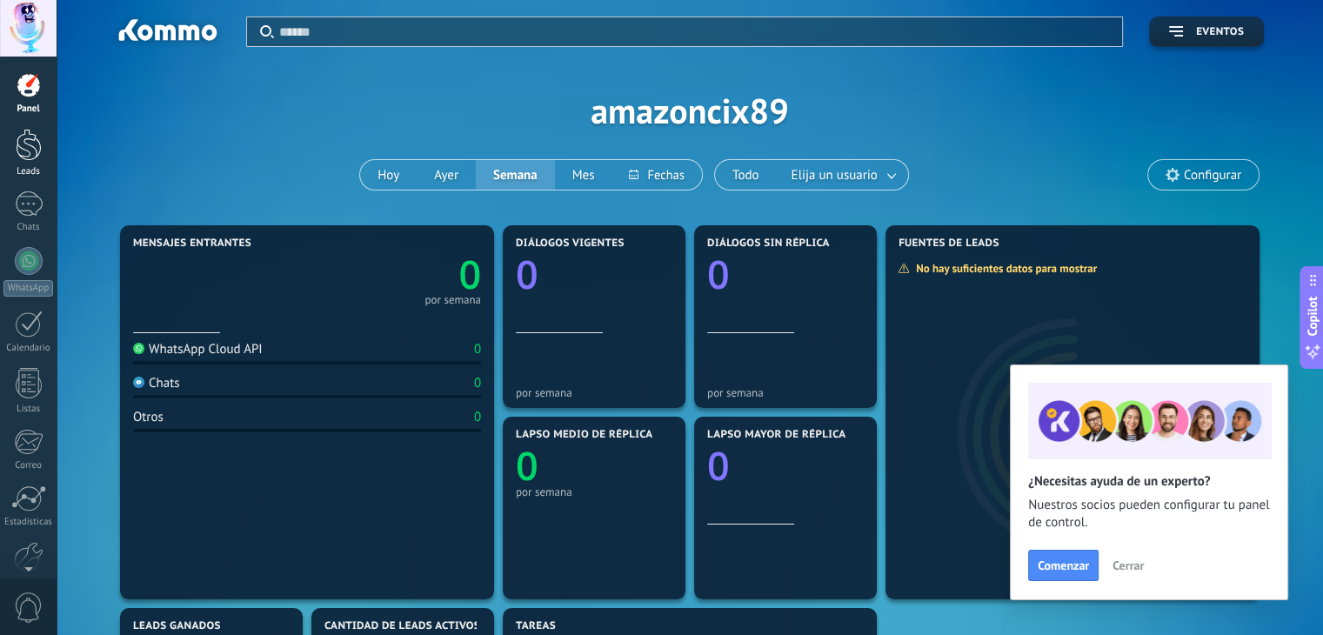
click at [24, 146] on div at bounding box center [29, 145] width 26 height 32
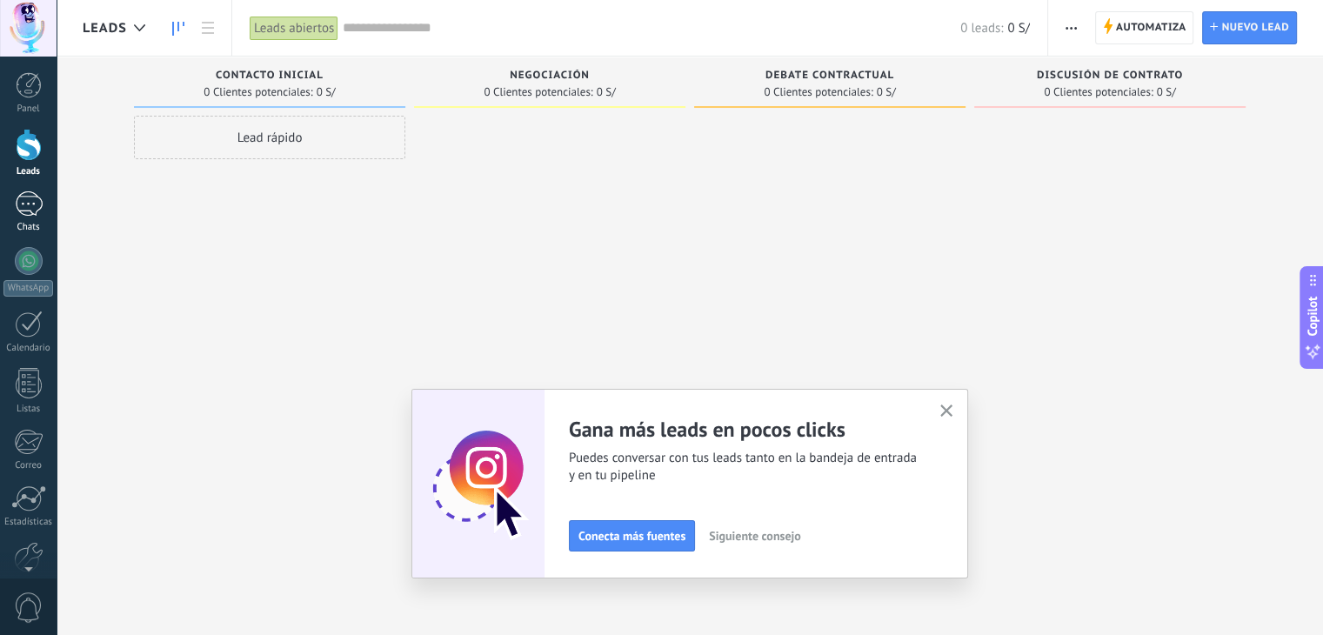
click at [29, 215] on div at bounding box center [29, 203] width 28 height 25
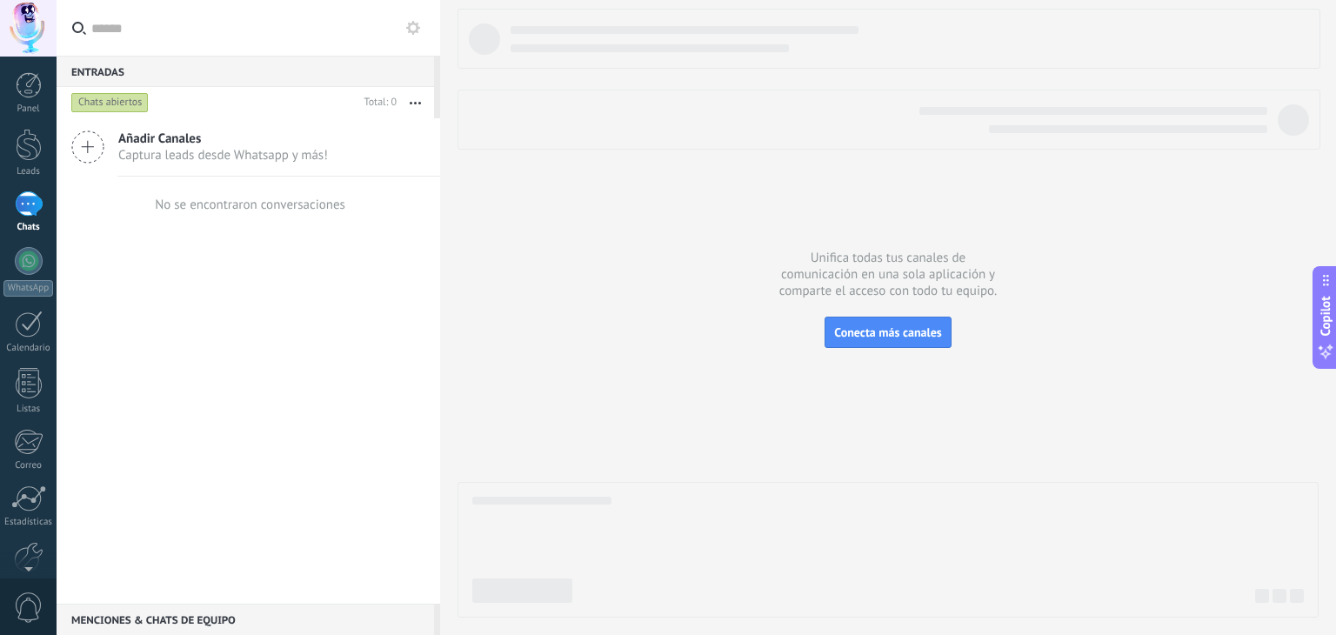
click at [411, 102] on icon "button" at bounding box center [415, 103] width 11 height 3
click at [414, 25] on icon at bounding box center [413, 28] width 14 height 14
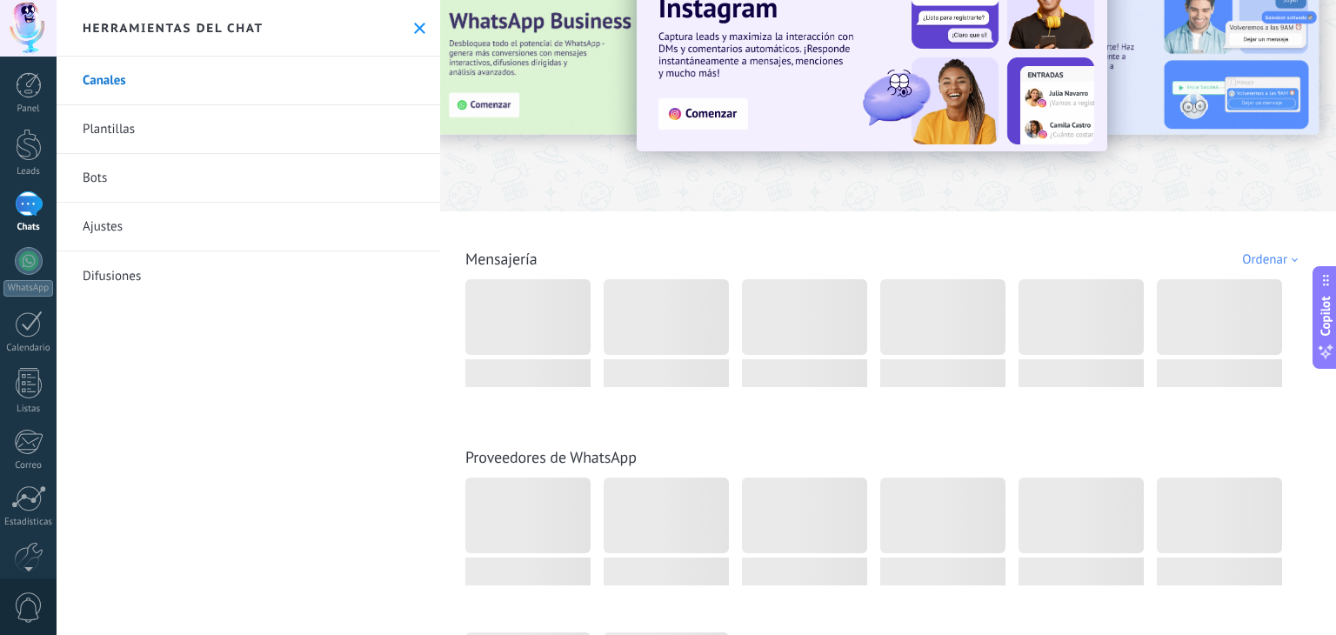
scroll to position [84, 0]
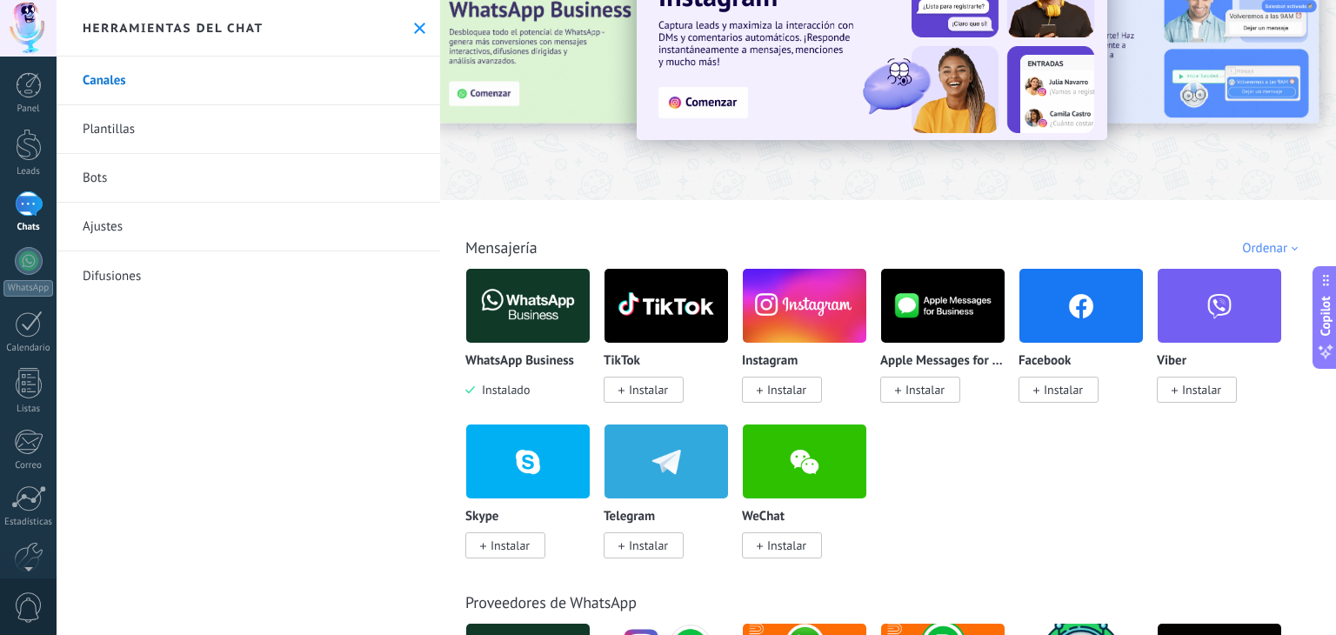
click at [523, 309] on img at bounding box center [528, 306] width 124 height 84
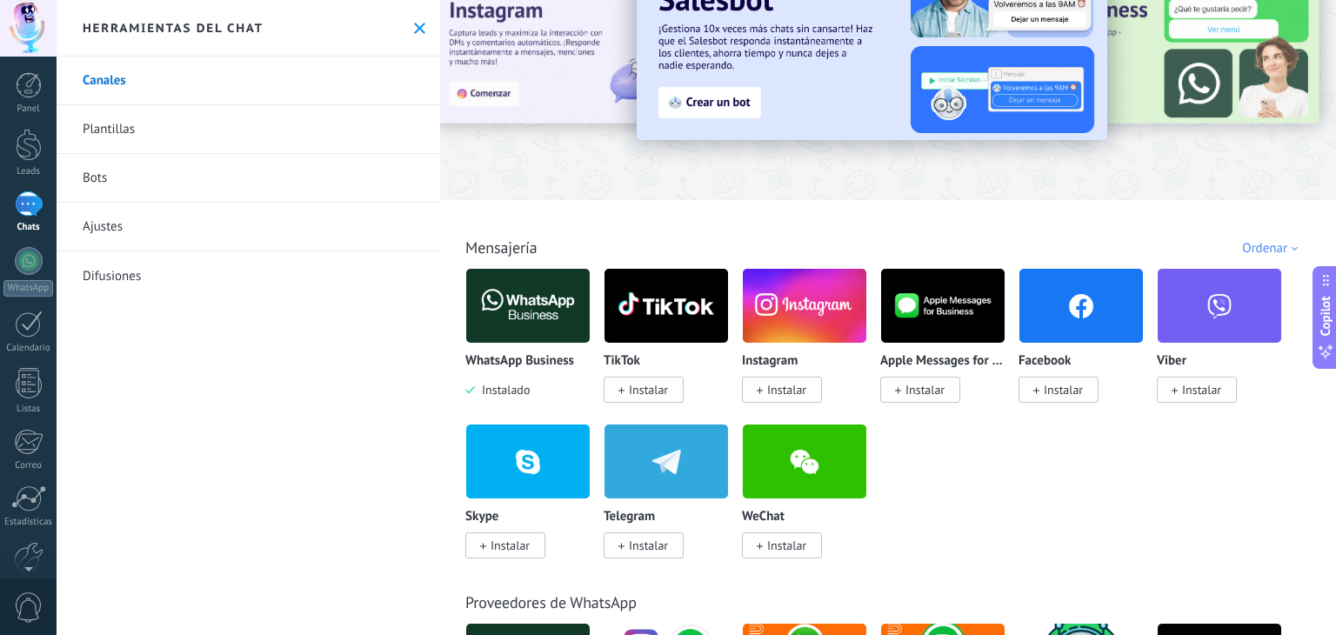
click at [564, 309] on img at bounding box center [528, 306] width 124 height 84
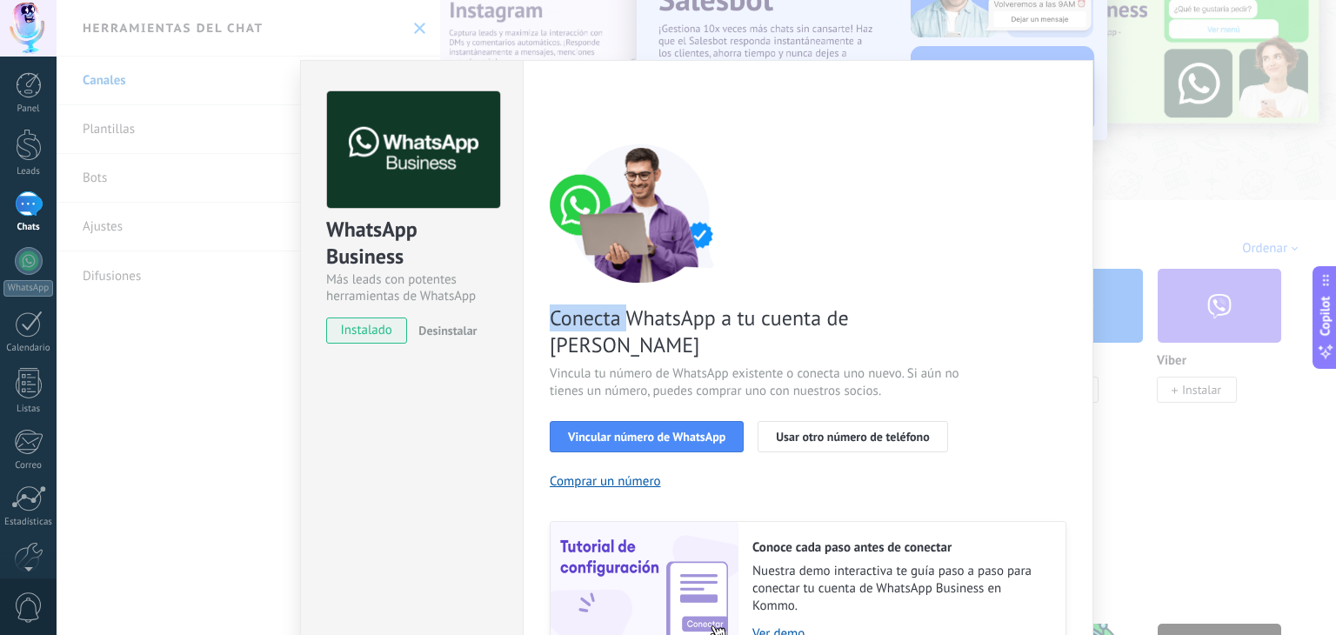
click at [564, 309] on span "Conecta WhatsApp a tu cuenta de [PERSON_NAME]" at bounding box center [757, 331] width 414 height 54
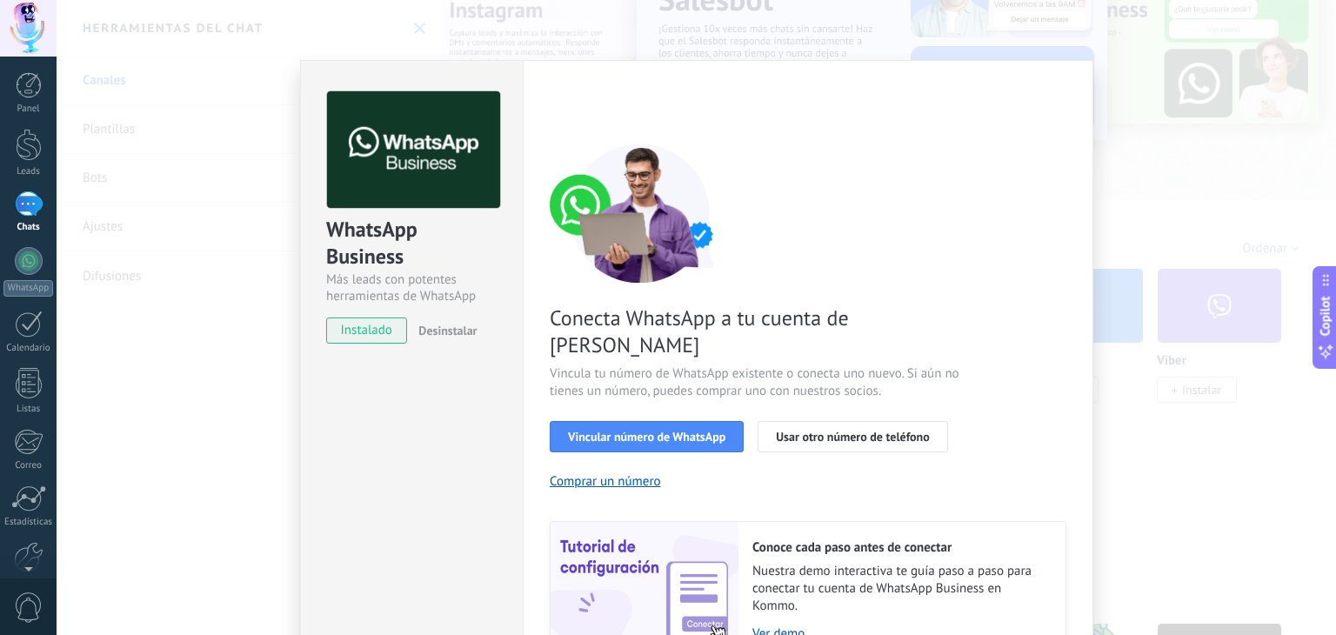
click at [683, 300] on div "Conecta WhatsApp a tu cuenta de Kommo Vincula tu número de WhatsApp existente o…" at bounding box center [808, 402] width 517 height 517
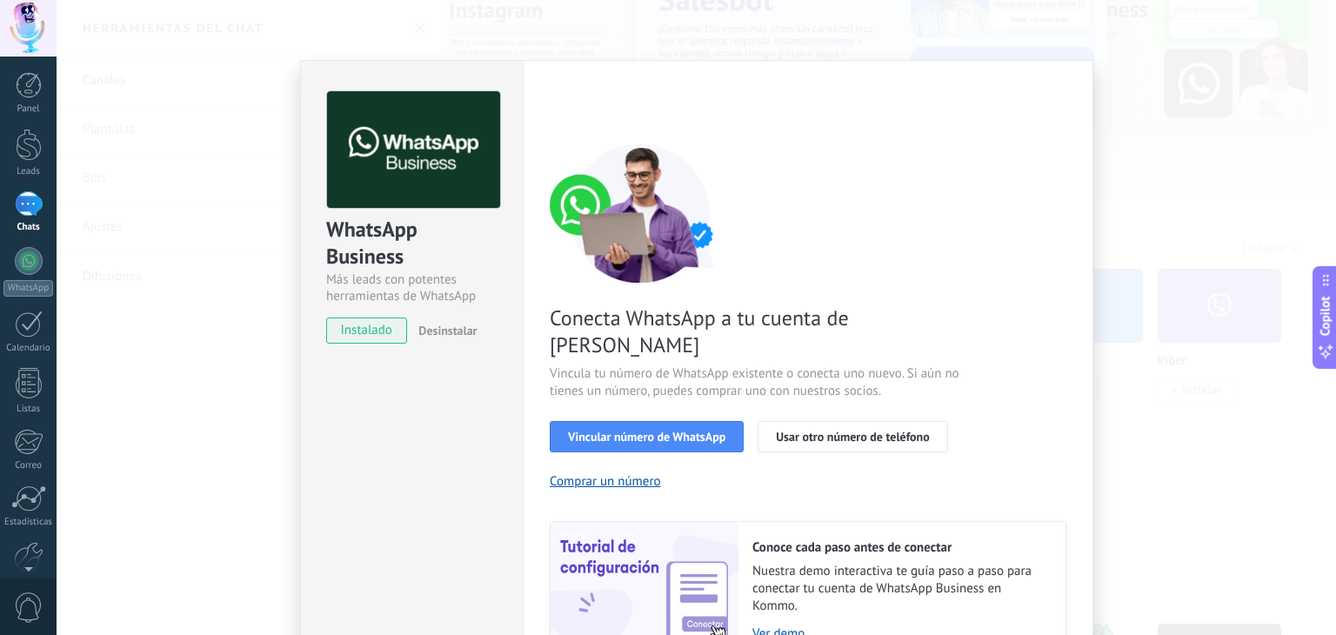
click at [365, 333] on span "instalado" at bounding box center [366, 330] width 79 height 26
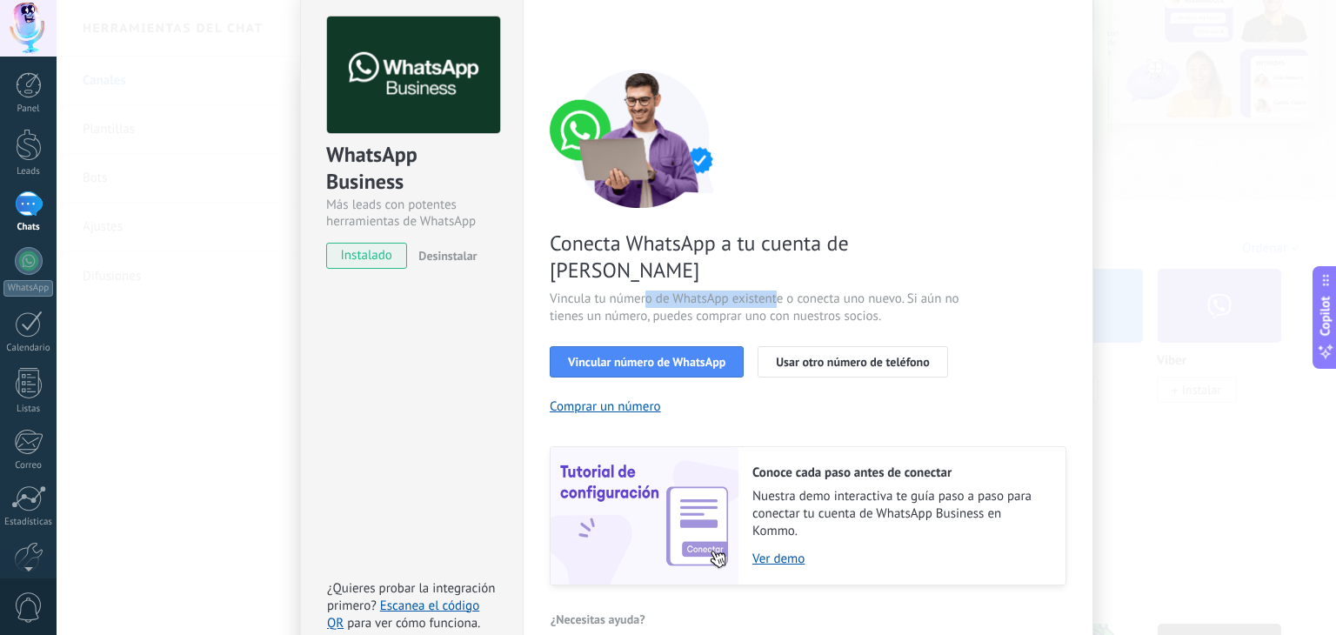
drag, startPoint x: 641, startPoint y: 264, endPoint x: 772, endPoint y: 275, distance: 131.8
click at [772, 291] on span "Vincula tu número de WhatsApp existente o conecta uno nuevo. Si aún no tienes u…" at bounding box center [757, 308] width 414 height 35
click at [812, 291] on span "Vincula tu número de WhatsApp existente o conecta uno nuevo. Si aún no tienes u…" at bounding box center [757, 308] width 414 height 35
click at [640, 356] on span "Vincular número de WhatsApp" at bounding box center [646, 362] width 157 height 12
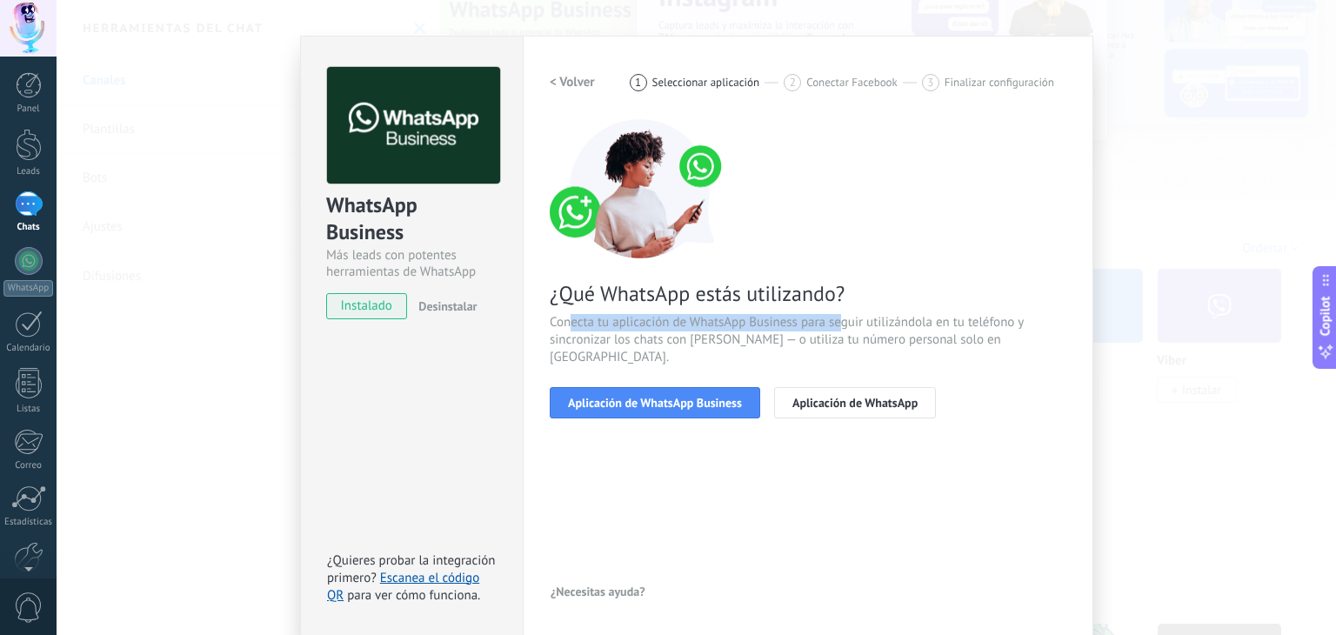
drag, startPoint x: 564, startPoint y: 321, endPoint x: 835, endPoint y: 323, distance: 271.4
click at [835, 323] on span "Conecta tu aplicación de WhatsApp Business para seguir utilizándola en tu teléf…" at bounding box center [808, 340] width 517 height 52
click at [846, 343] on span "Conecta tu aplicación de WhatsApp Business para seguir utilizándola en tu teléf…" at bounding box center [808, 340] width 517 height 52
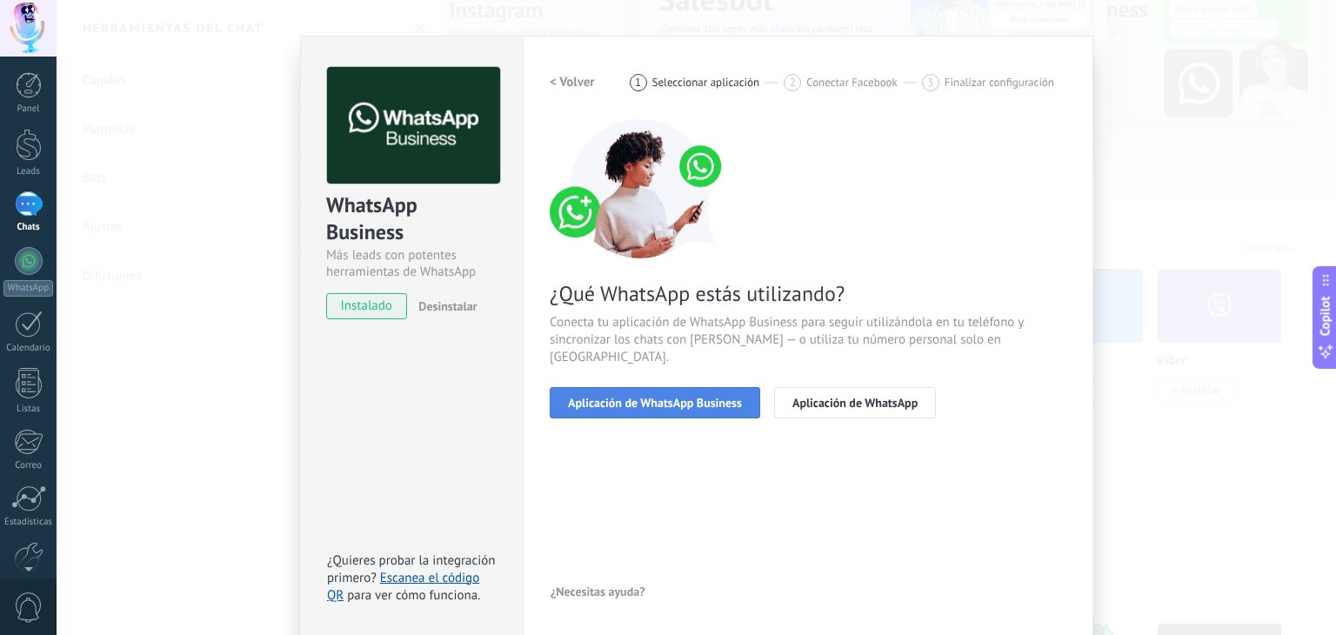
click at [668, 397] on span "Aplicación de WhatsApp Business" at bounding box center [655, 403] width 174 height 12
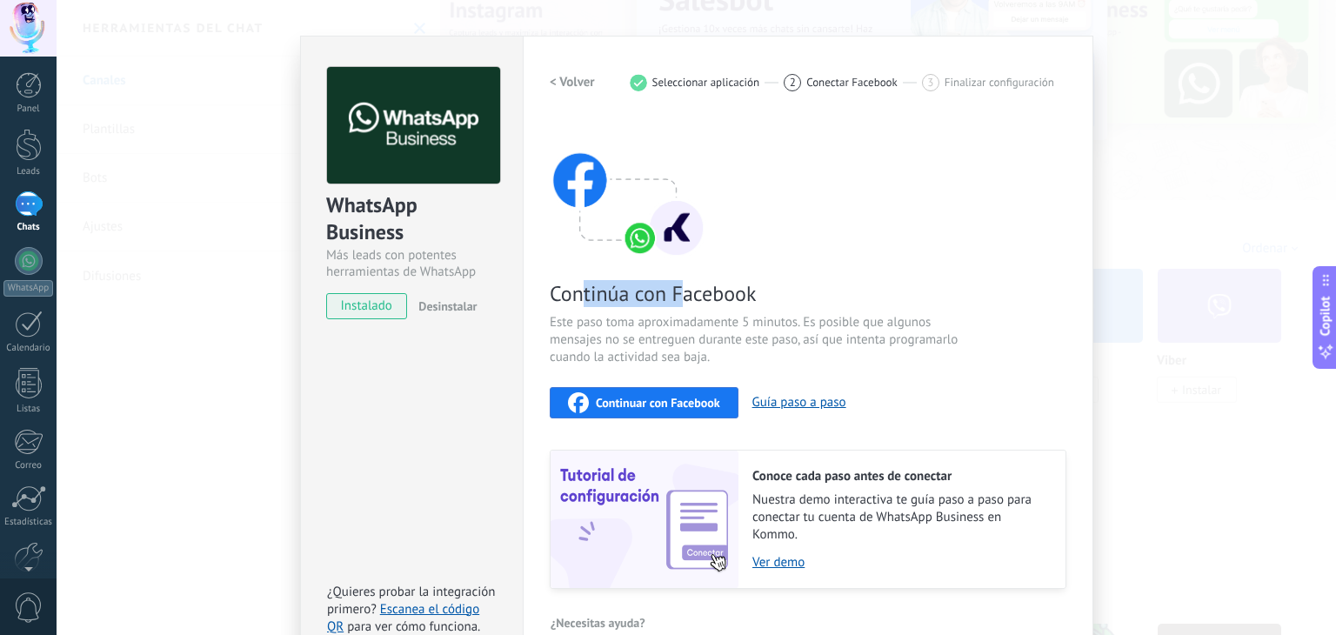
drag, startPoint x: 577, startPoint y: 293, endPoint x: 683, endPoint y: 290, distance: 106.2
click at [683, 290] on span "Continúa con Facebook" at bounding box center [757, 293] width 414 height 27
drag, startPoint x: 591, startPoint y: 318, endPoint x: 785, endPoint y: 318, distance: 194.0
click at [785, 318] on span "Este paso toma aproximadamente 5 minutos. Es posible que algunos mensajes no se…" at bounding box center [757, 340] width 414 height 52
click at [651, 344] on span "Este paso toma aproximadamente 5 minutos. Es posible que algunos mensajes no se…" at bounding box center [757, 340] width 414 height 52
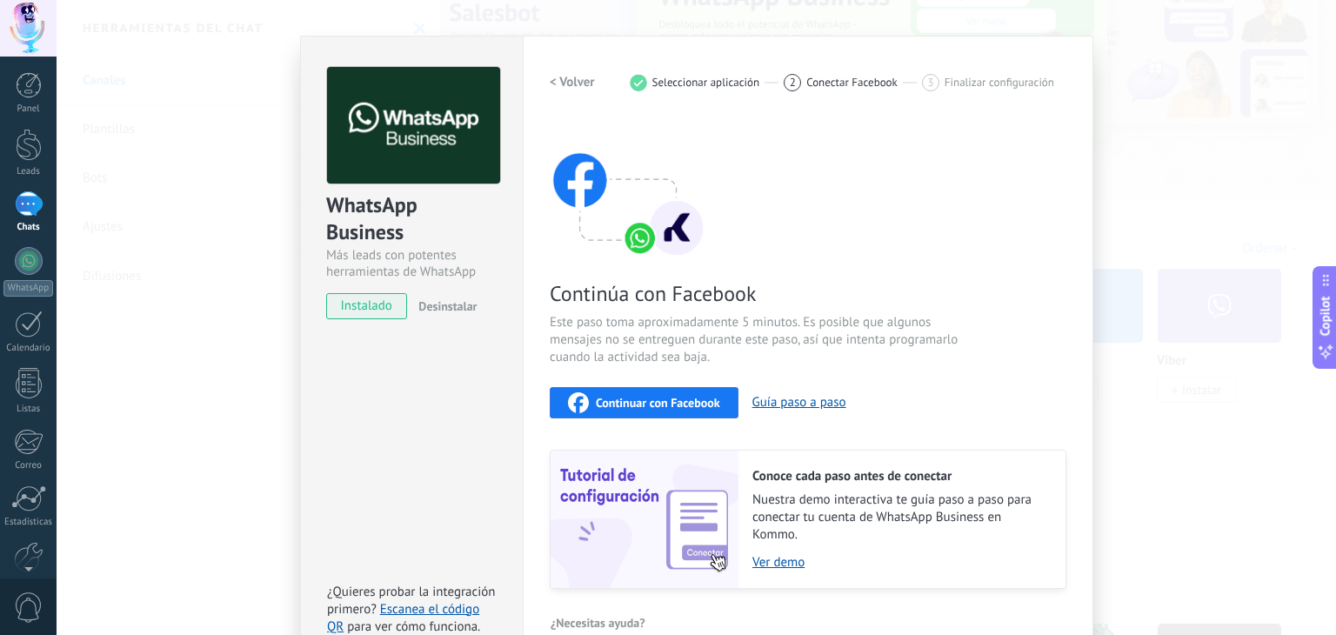
click at [939, 86] on div "3 Finalizar configuración" at bounding box center [988, 82] width 132 height 17
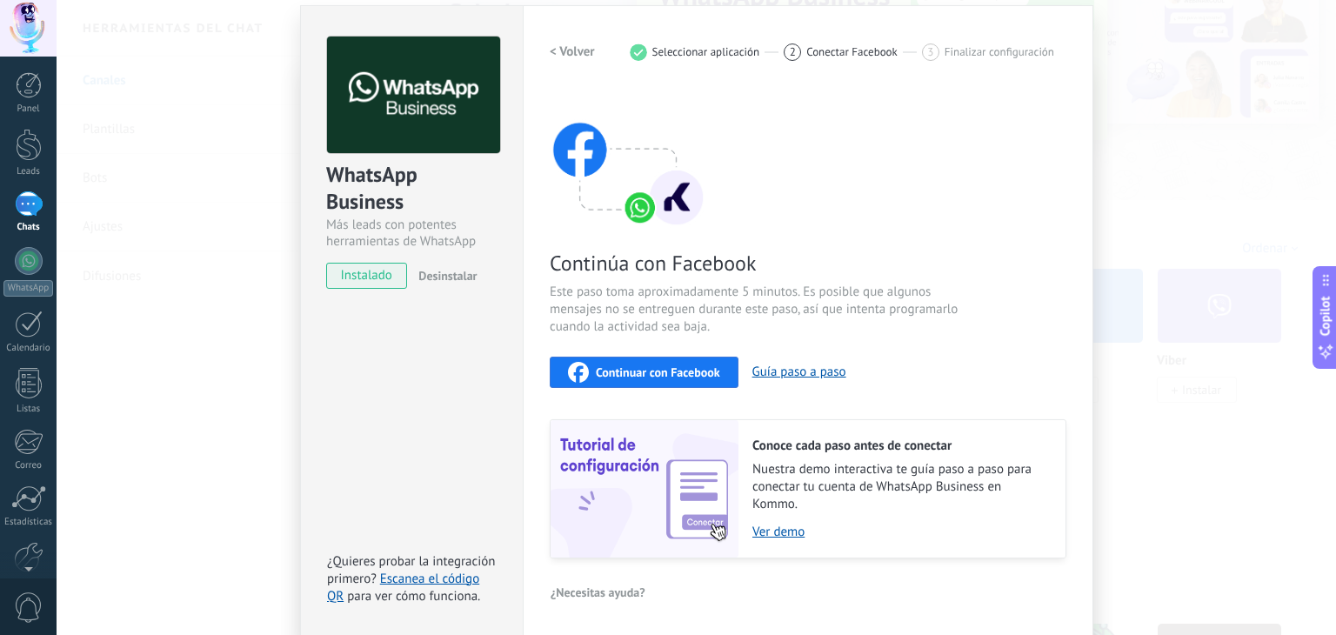
click at [1166, 191] on div "WhatsApp Business Más leads con potentes herramientas de WhatsApp instalado Des…" at bounding box center [697, 317] width 1280 height 635
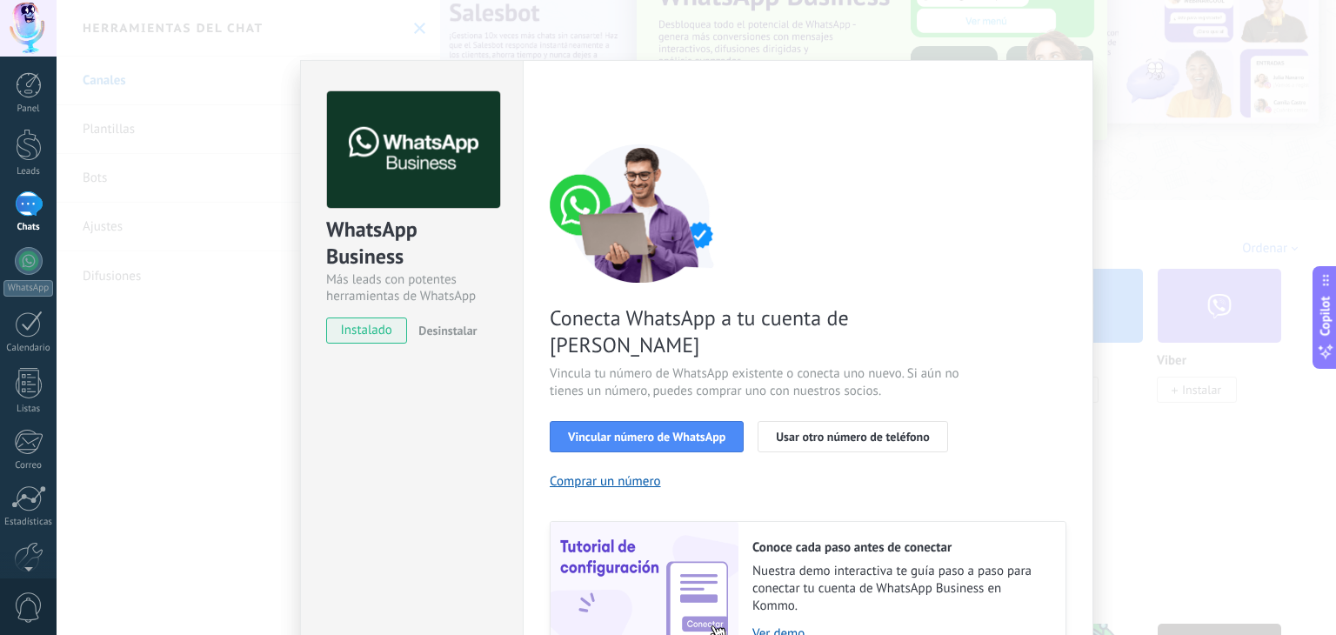
click at [1124, 222] on div "WhatsApp Business Más leads con potentes herramientas de WhatsApp instalado Des…" at bounding box center [697, 317] width 1280 height 635
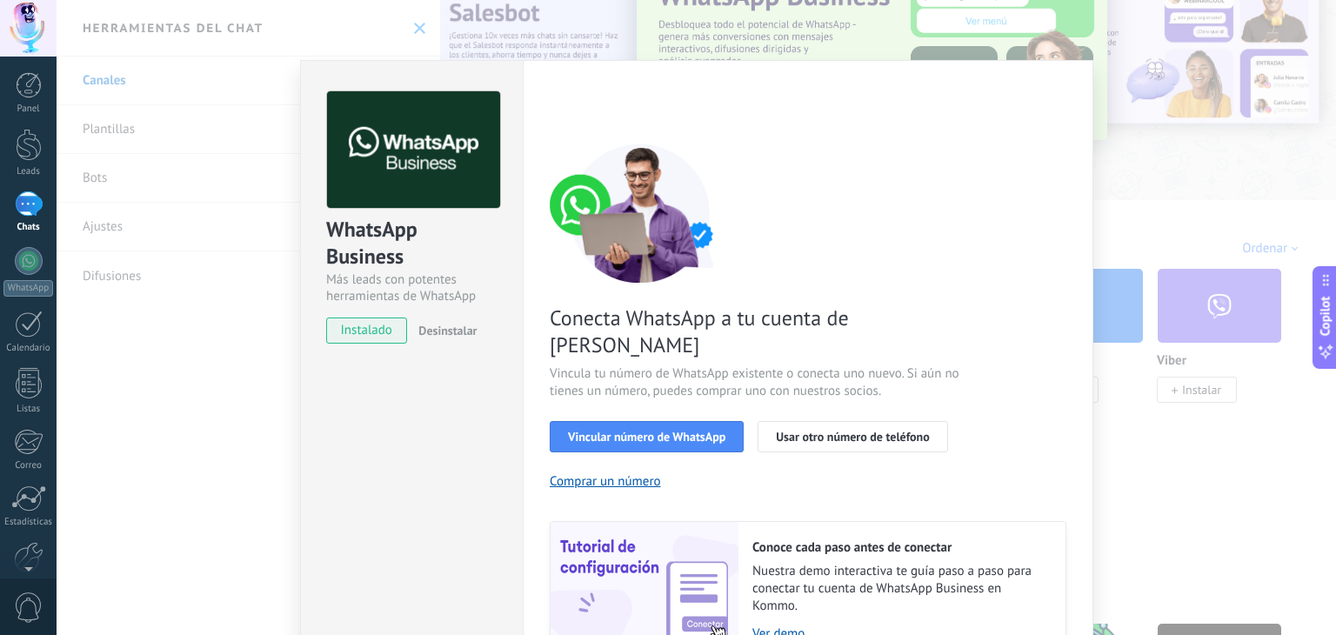
click at [1177, 183] on div "WhatsApp Business Más leads con potentes herramientas de WhatsApp instalado Des…" at bounding box center [697, 317] width 1280 height 635
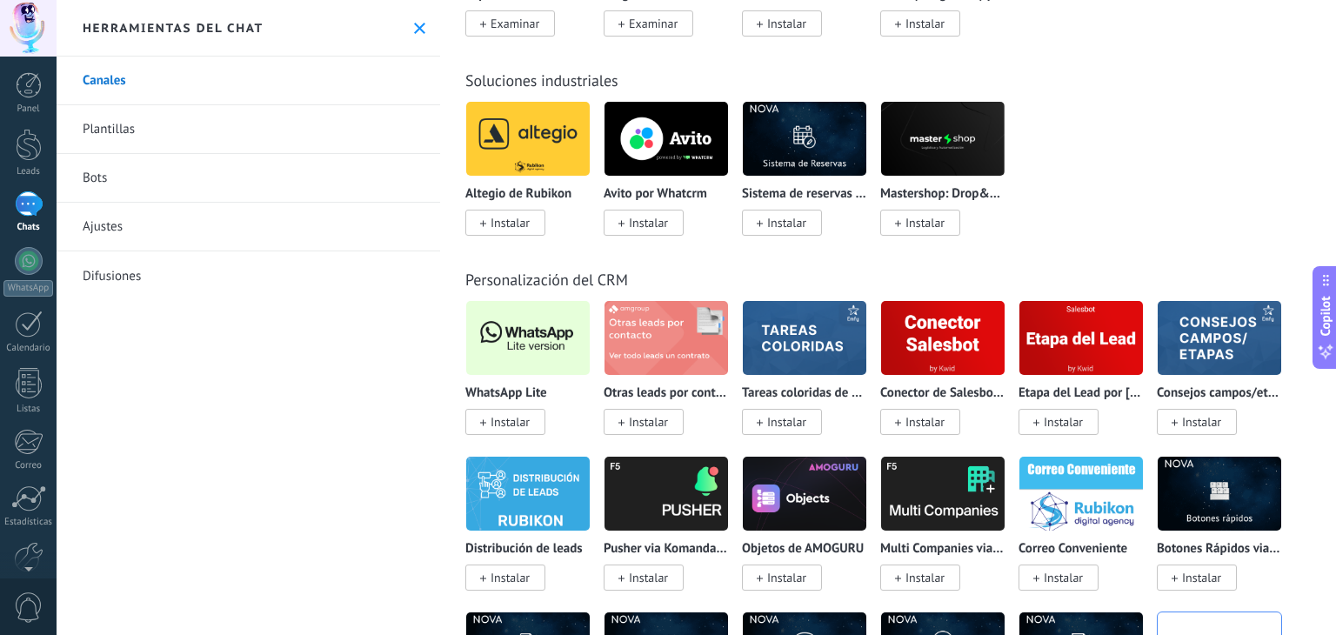
scroll to position [3962, 0]
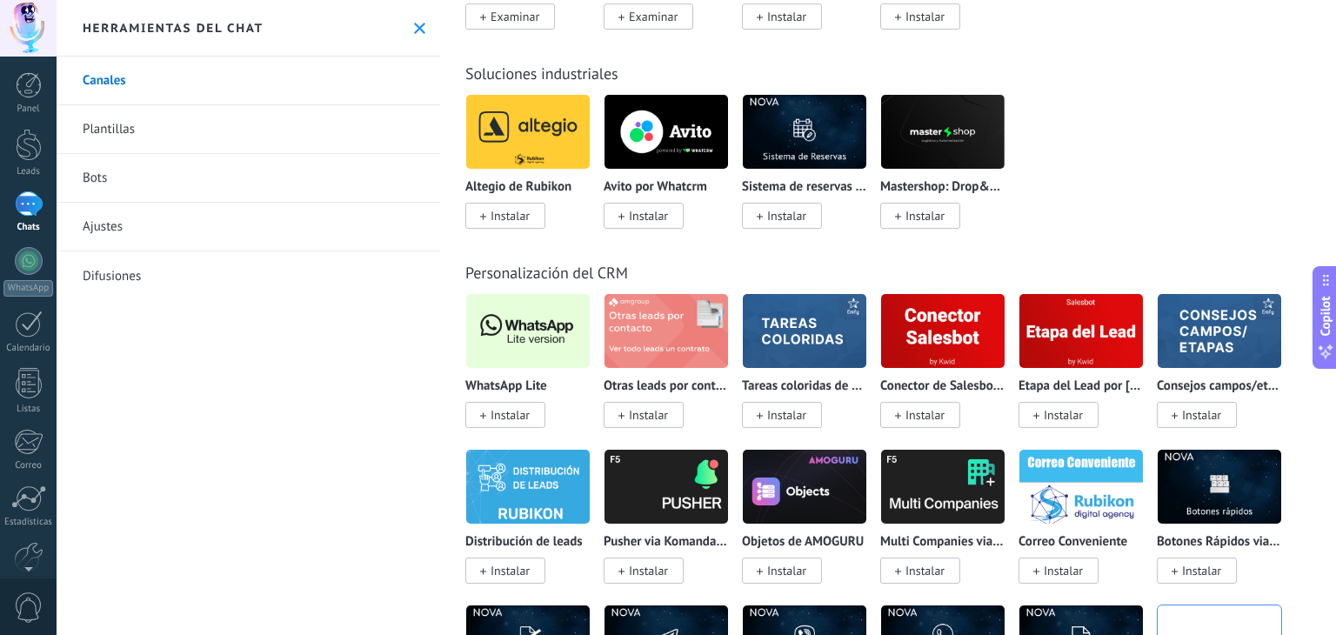
click at [513, 340] on img at bounding box center [528, 331] width 124 height 84
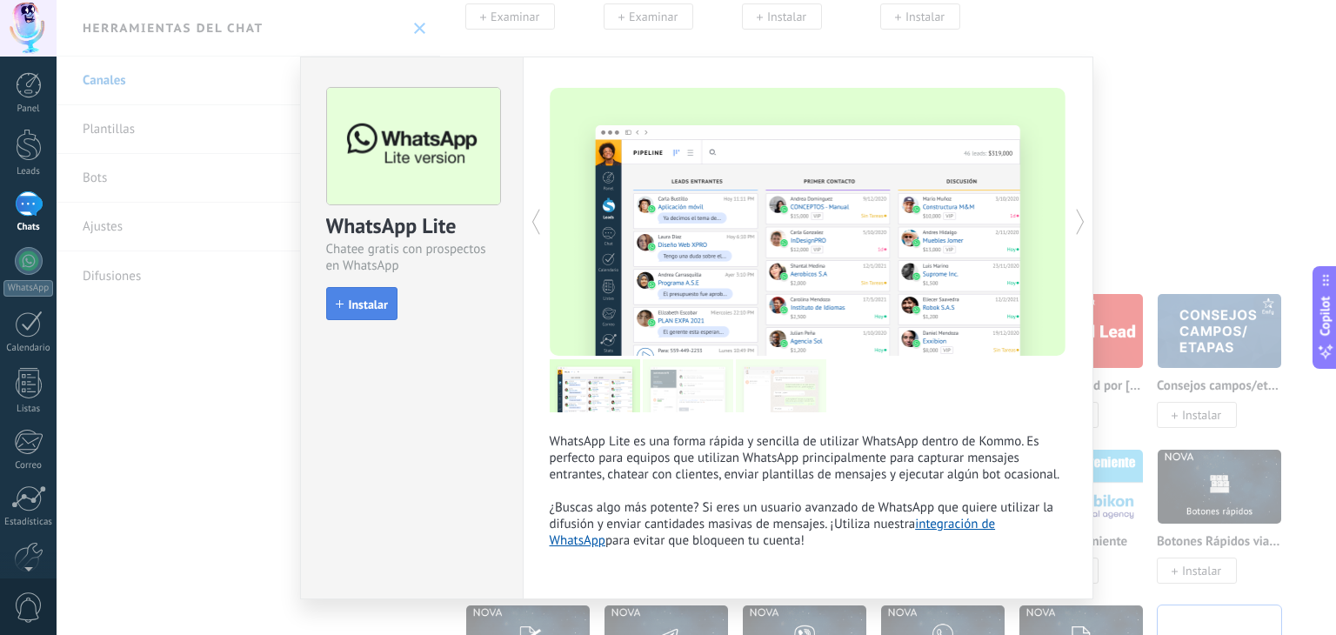
click at [355, 308] on span "Instalar" at bounding box center [368, 304] width 39 height 12
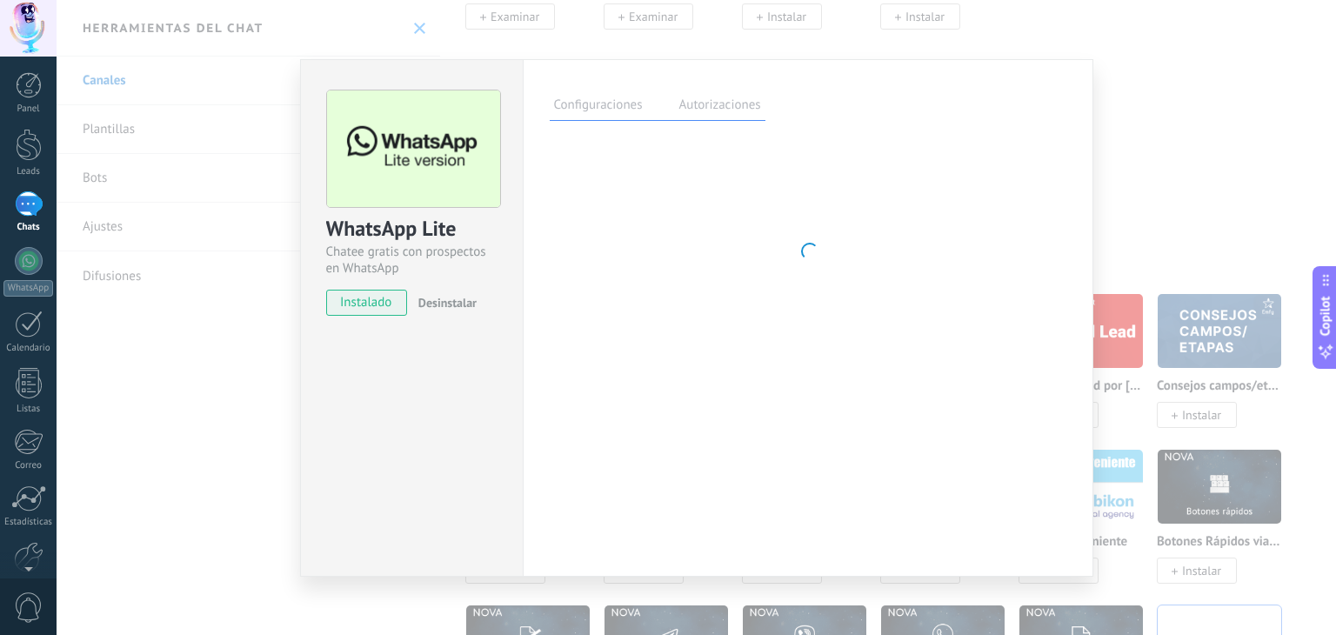
click at [355, 308] on span "instalado" at bounding box center [366, 303] width 79 height 26
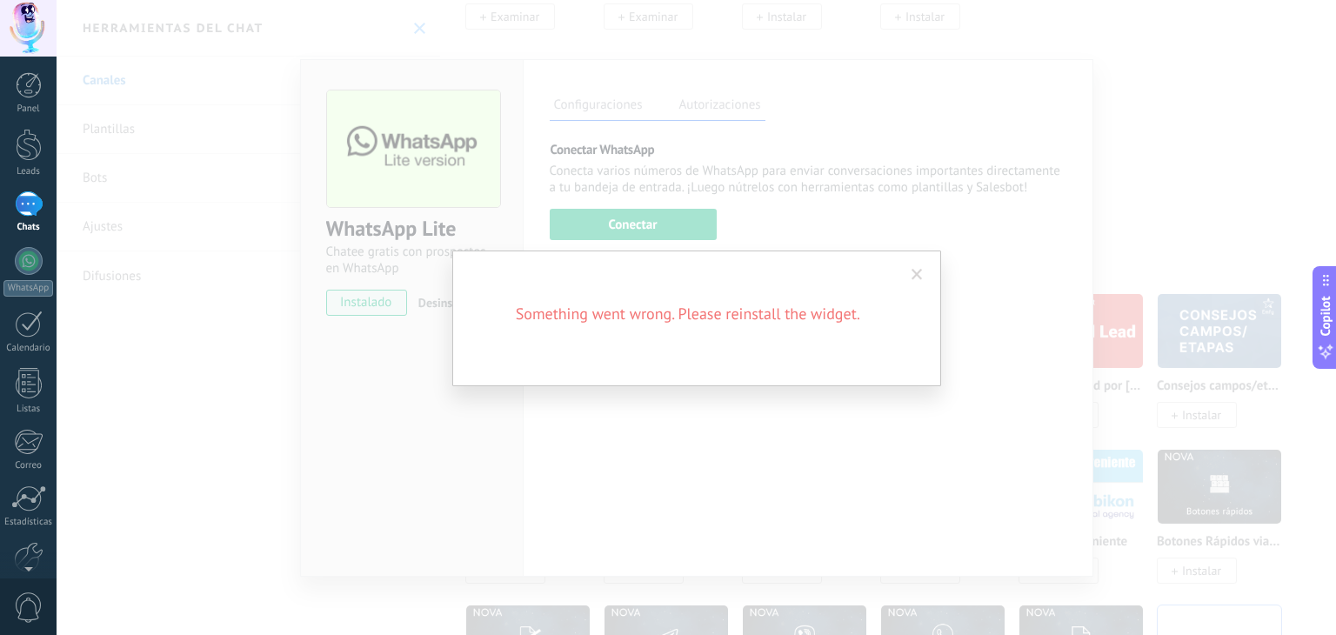
click at [915, 276] on span at bounding box center [917, 275] width 11 height 12
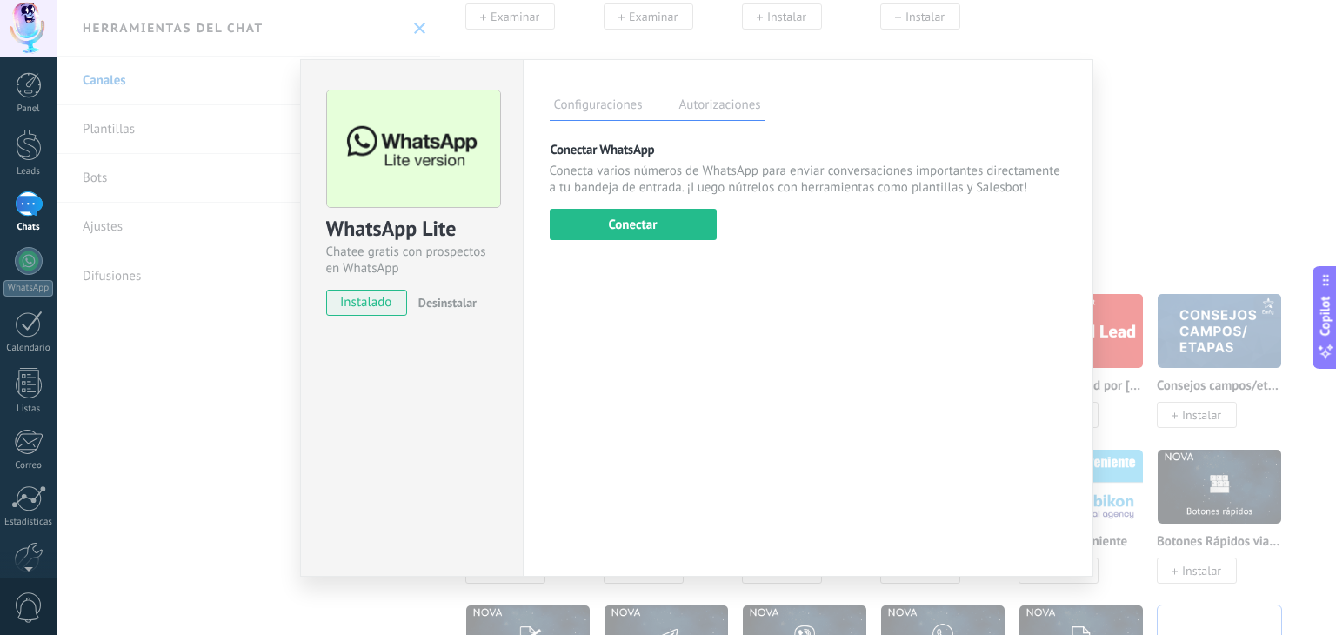
click at [736, 96] on label "Autorizaciones" at bounding box center [720, 107] width 90 height 25
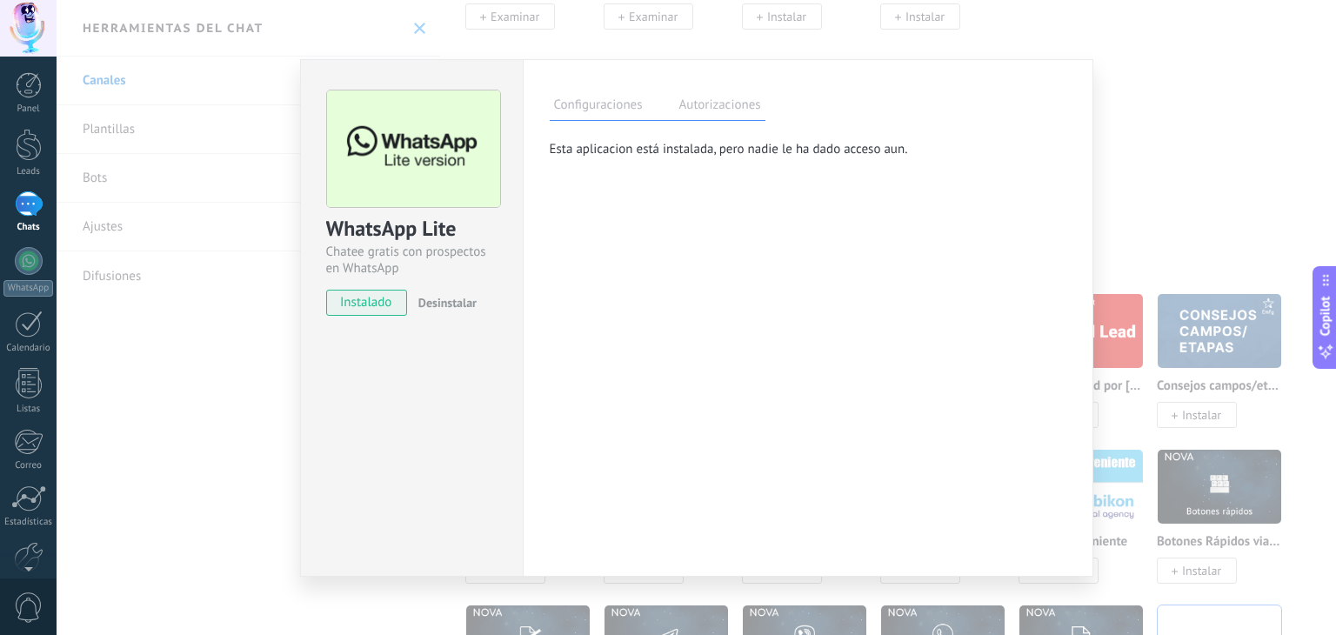
click at [610, 110] on label "Configuraciones" at bounding box center [598, 107] width 97 height 25
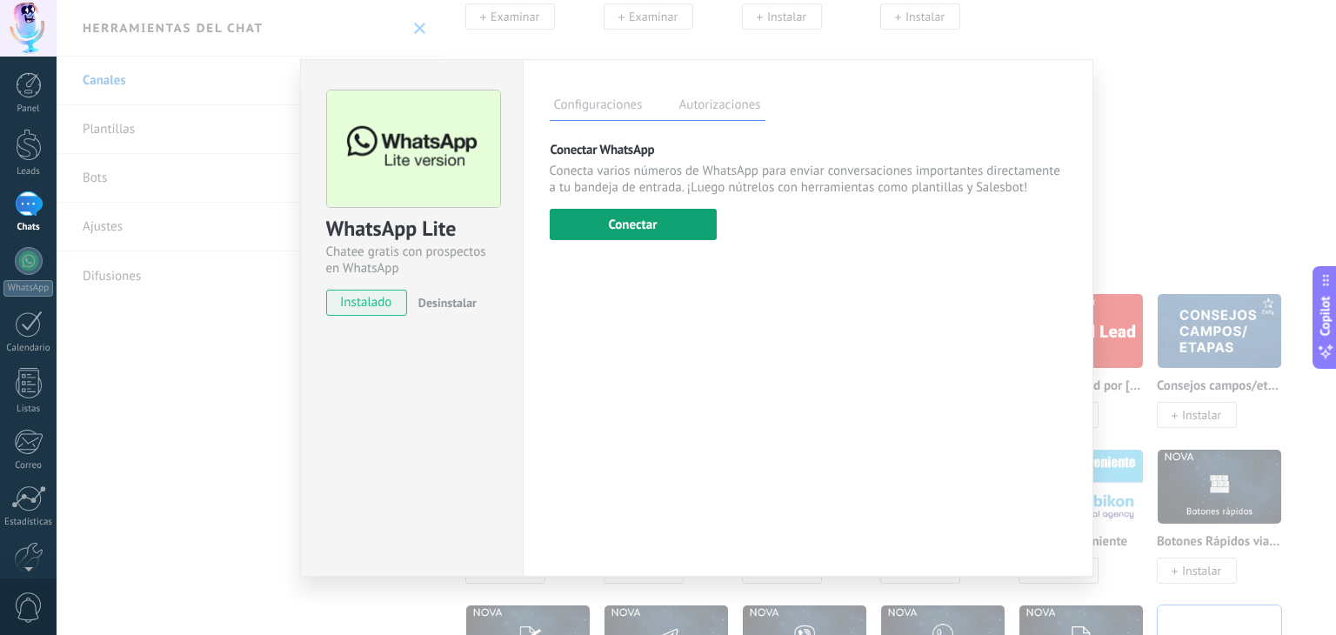
click at [623, 220] on button "Conectar" at bounding box center [633, 224] width 167 height 31
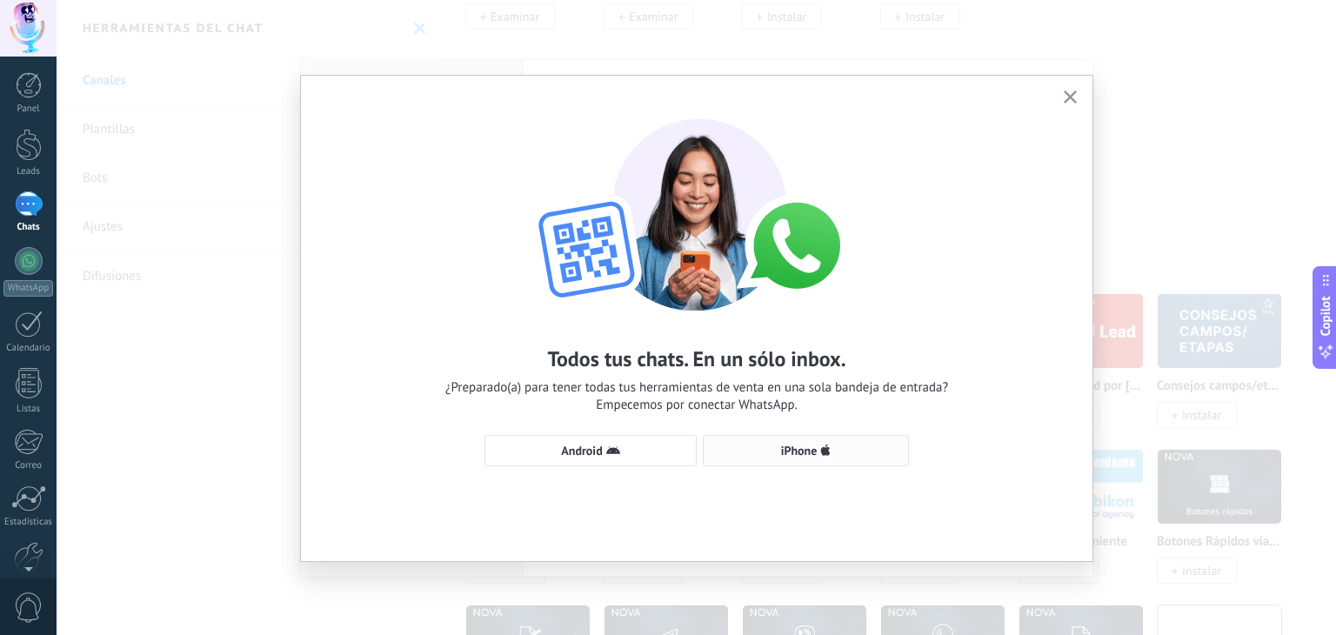
click at [802, 459] on button "iPhone" at bounding box center [806, 450] width 206 height 31
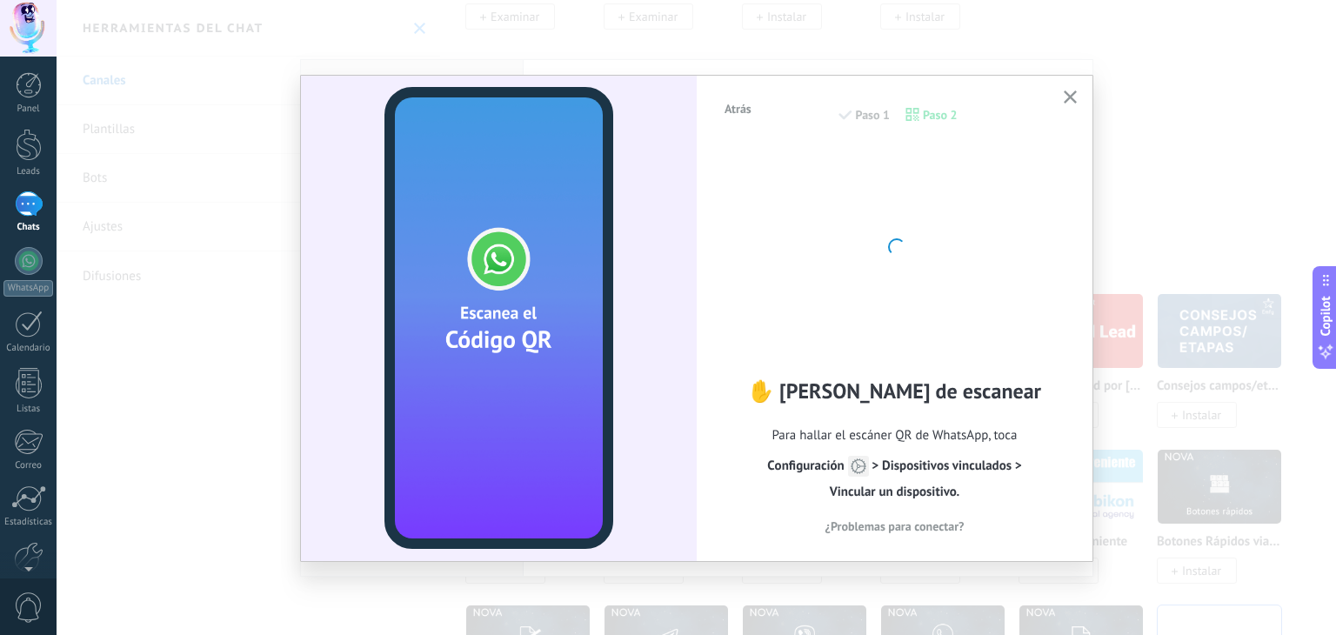
click at [1065, 97] on icon "button" at bounding box center [1070, 96] width 13 height 13
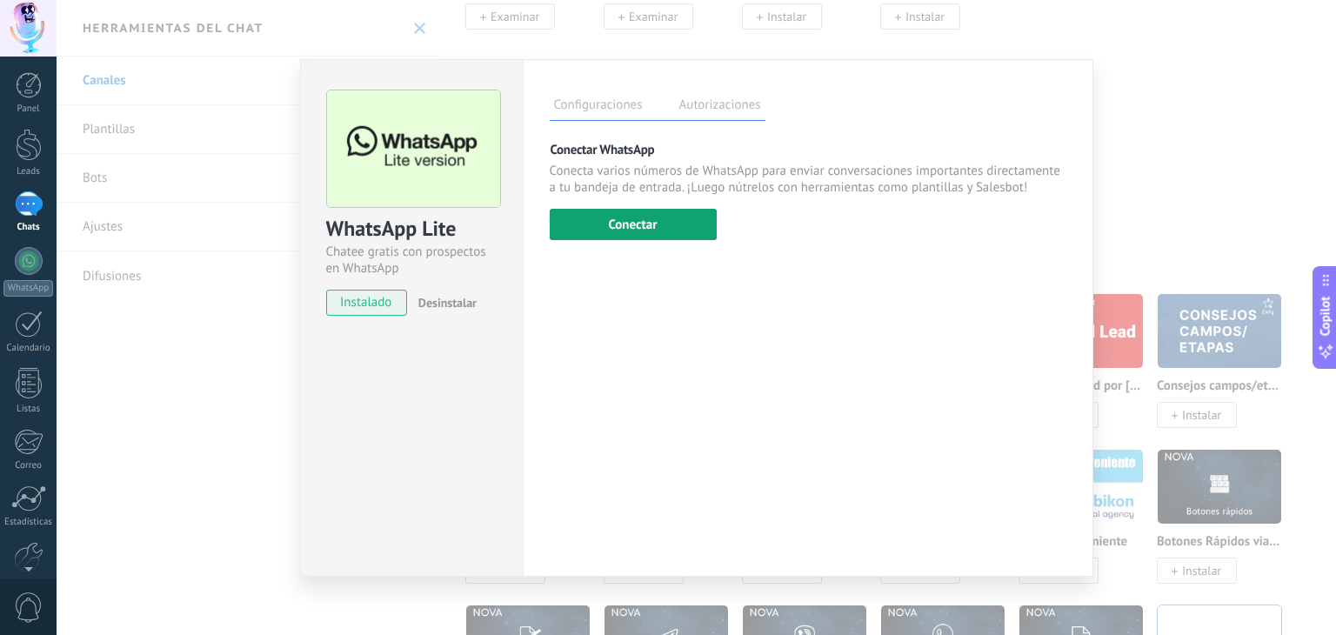
click at [652, 231] on button "Conectar" at bounding box center [633, 224] width 167 height 31
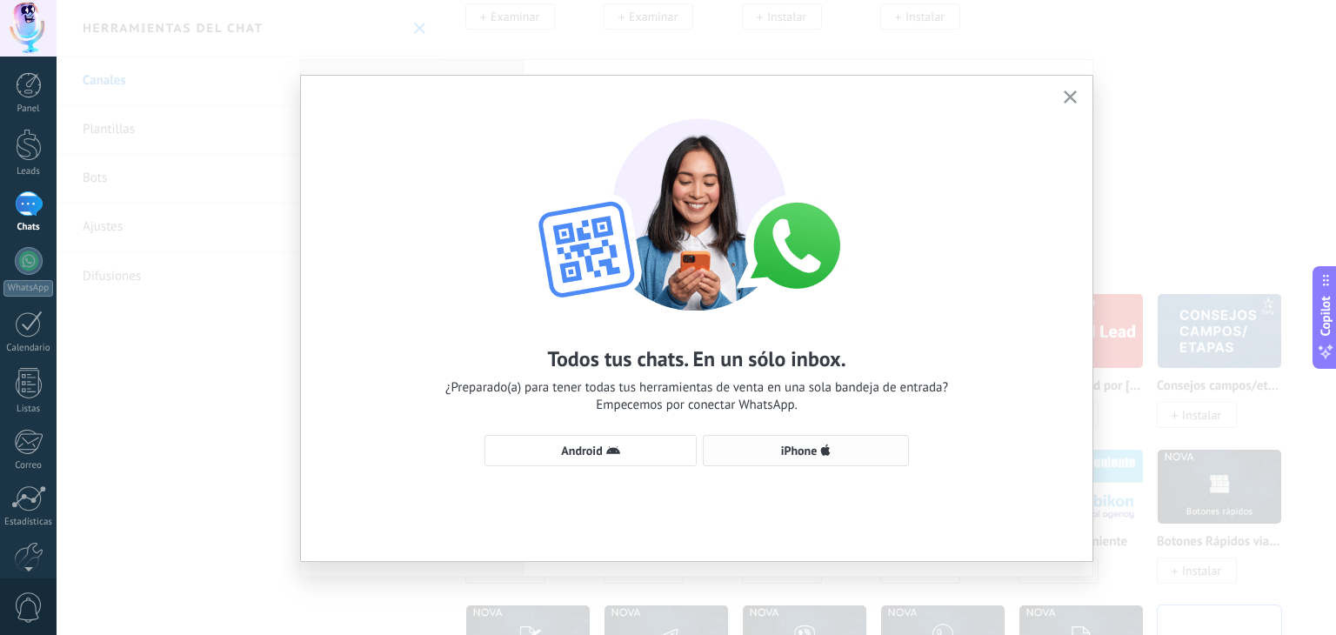
click at [820, 450] on icon "button" at bounding box center [825, 451] width 10 height 14
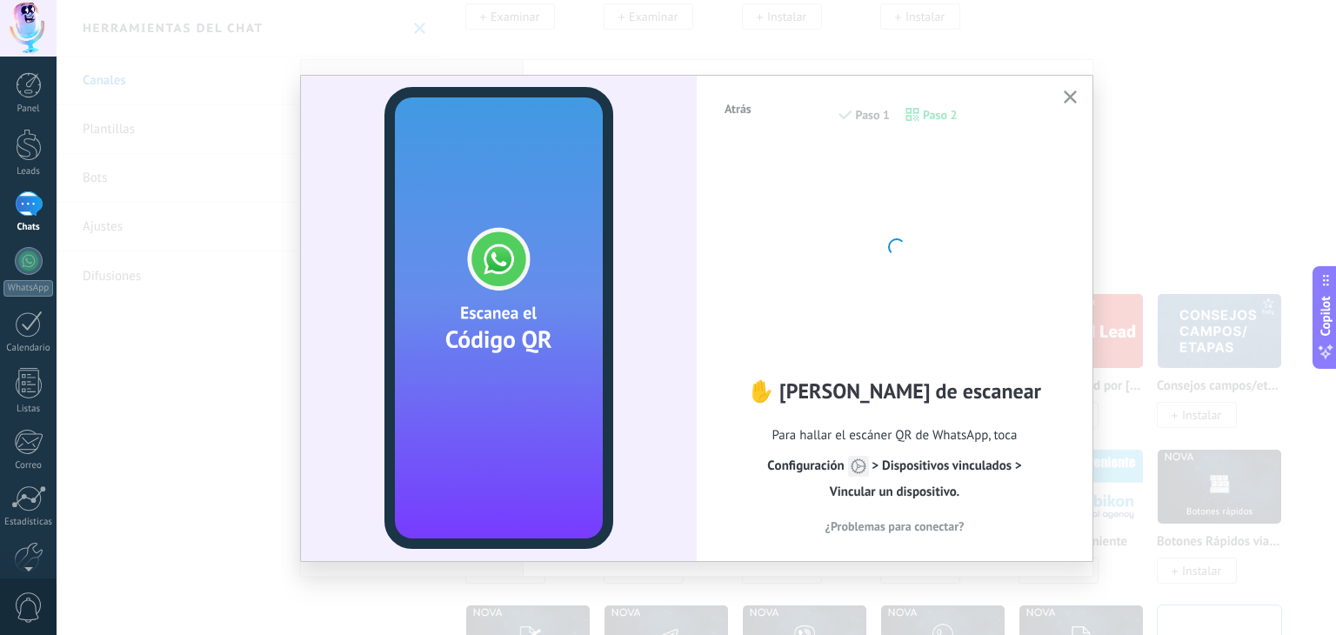
click at [1075, 98] on icon "button" at bounding box center [1070, 96] width 13 height 13
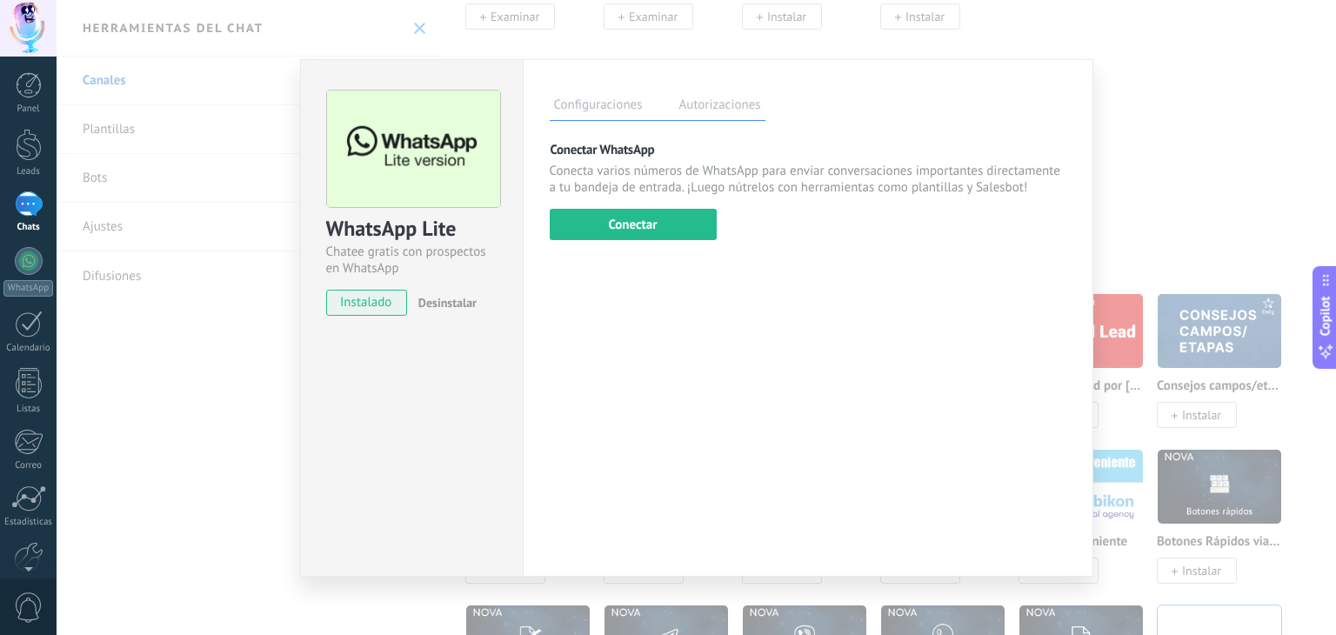
click at [1222, 154] on div "WhatsApp Lite Chatee gratis con prospectos en WhatsApp instalado Desinstalar Co…" at bounding box center [697, 317] width 1280 height 635
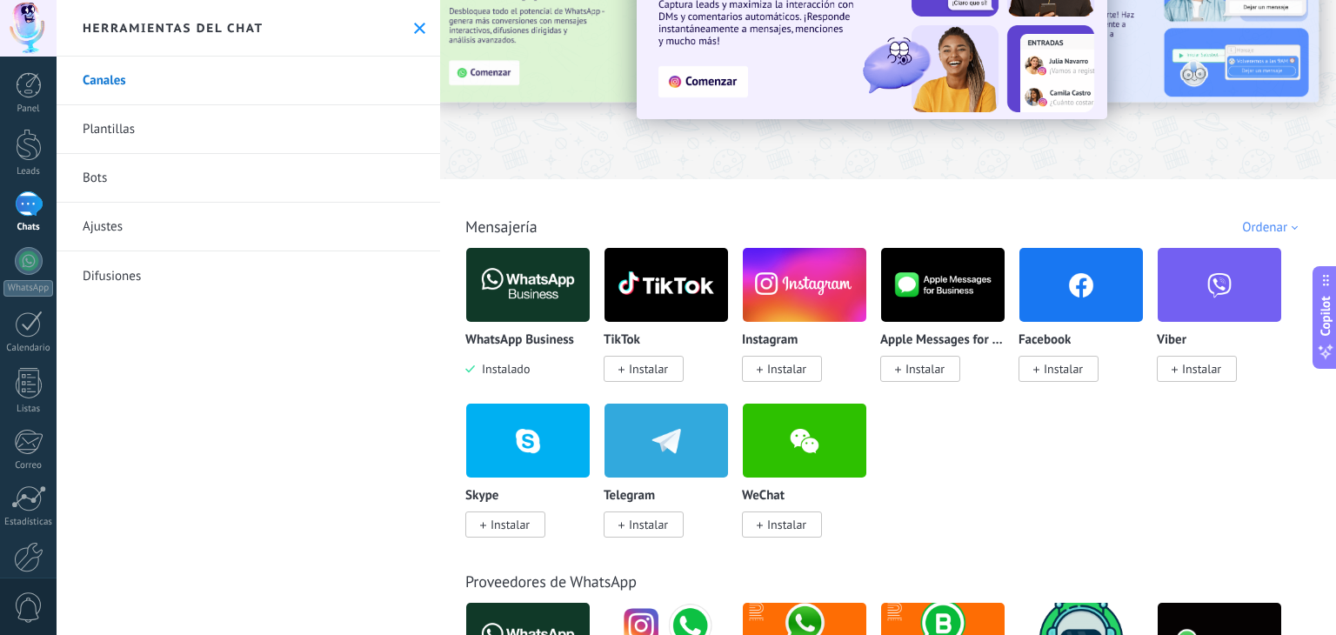
scroll to position [107, 0]
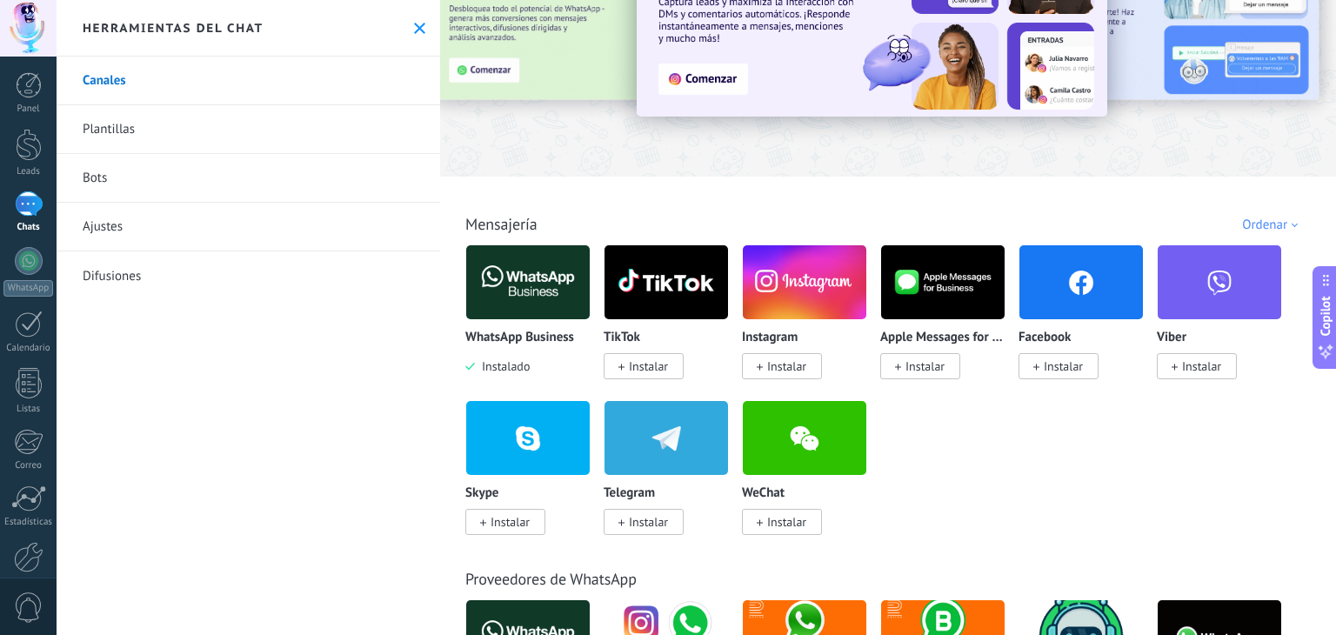
click at [547, 311] on img at bounding box center [528, 282] width 124 height 84
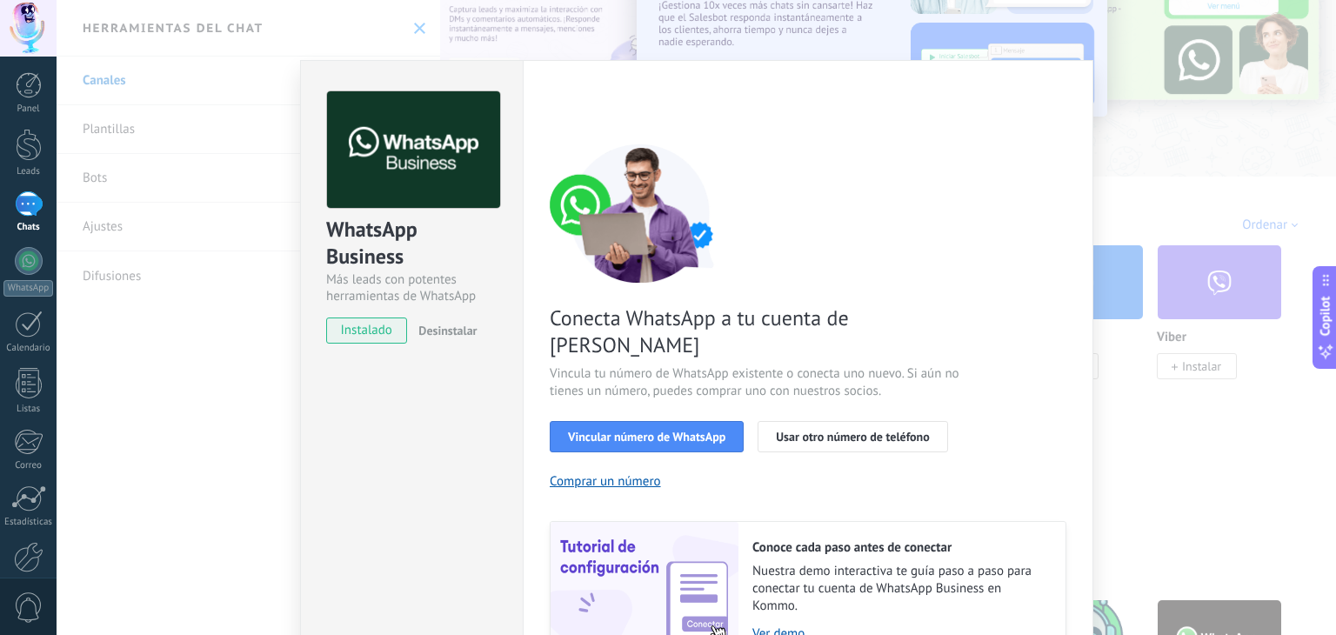
click at [449, 338] on button "Desinstalar" at bounding box center [443, 330] width 65 height 26
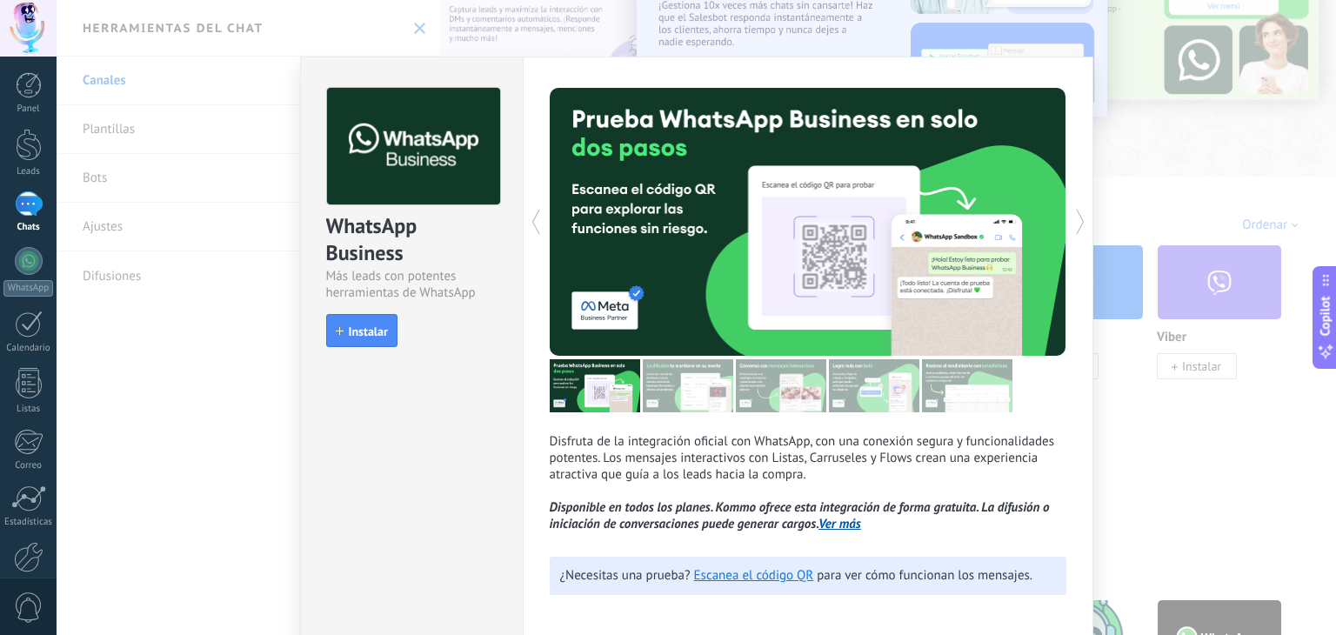
click at [1160, 369] on div "WhatsApp Business Más leads con potentes herramientas de WhatsApp install Insta…" at bounding box center [697, 317] width 1280 height 635
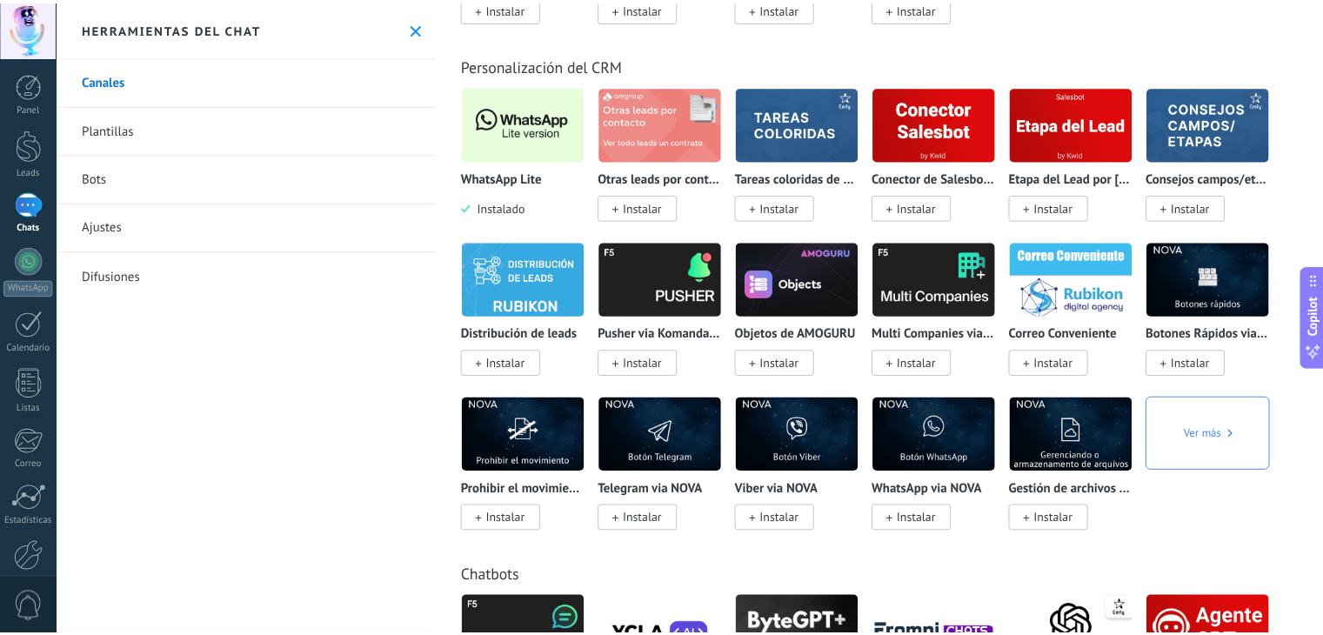
scroll to position [4081, 0]
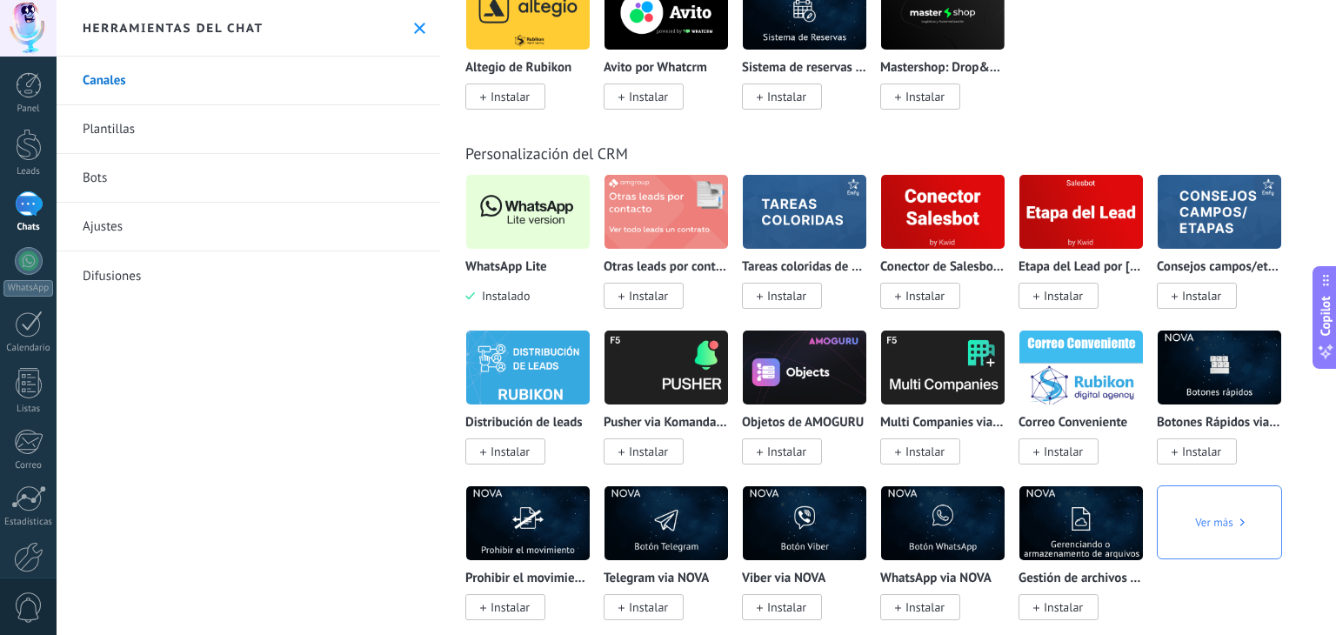
click at [539, 228] on img at bounding box center [528, 212] width 124 height 84
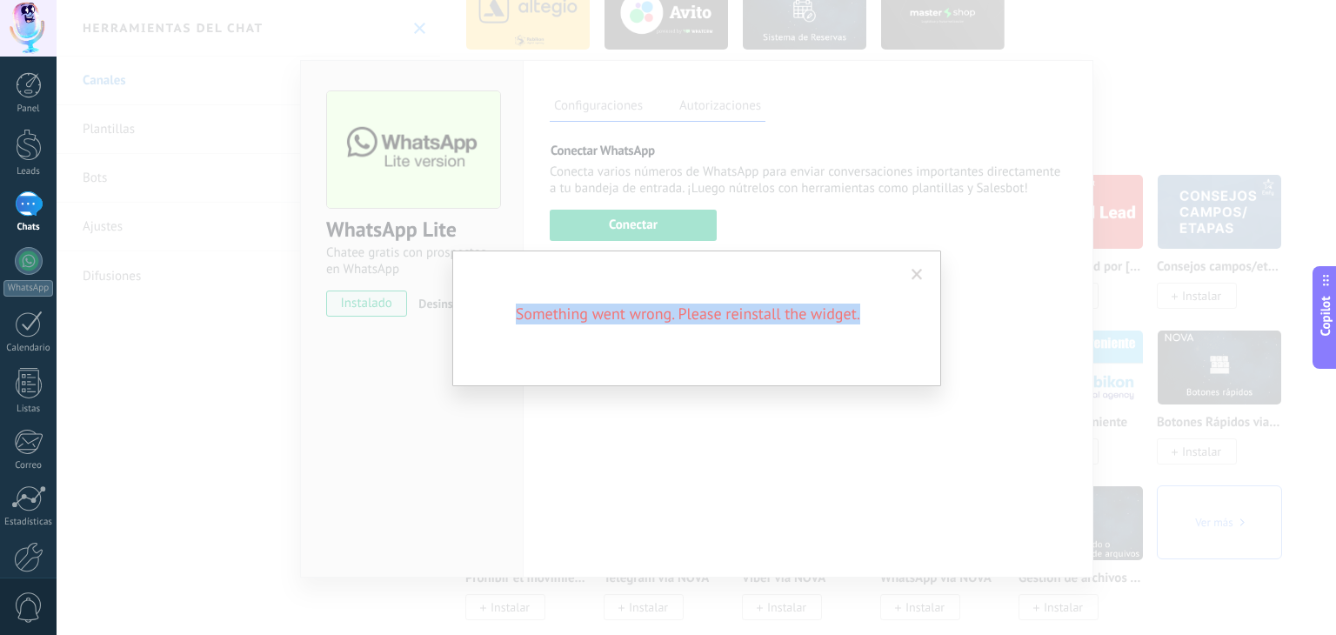
drag, startPoint x: 514, startPoint y: 304, endPoint x: 865, endPoint y: 317, distance: 350.8
click at [865, 317] on h2 "Something went wrong. Please reinstall the widget." at bounding box center [688, 314] width 418 height 21
copy h2 "Something went wrong. Please reinstall the widget."
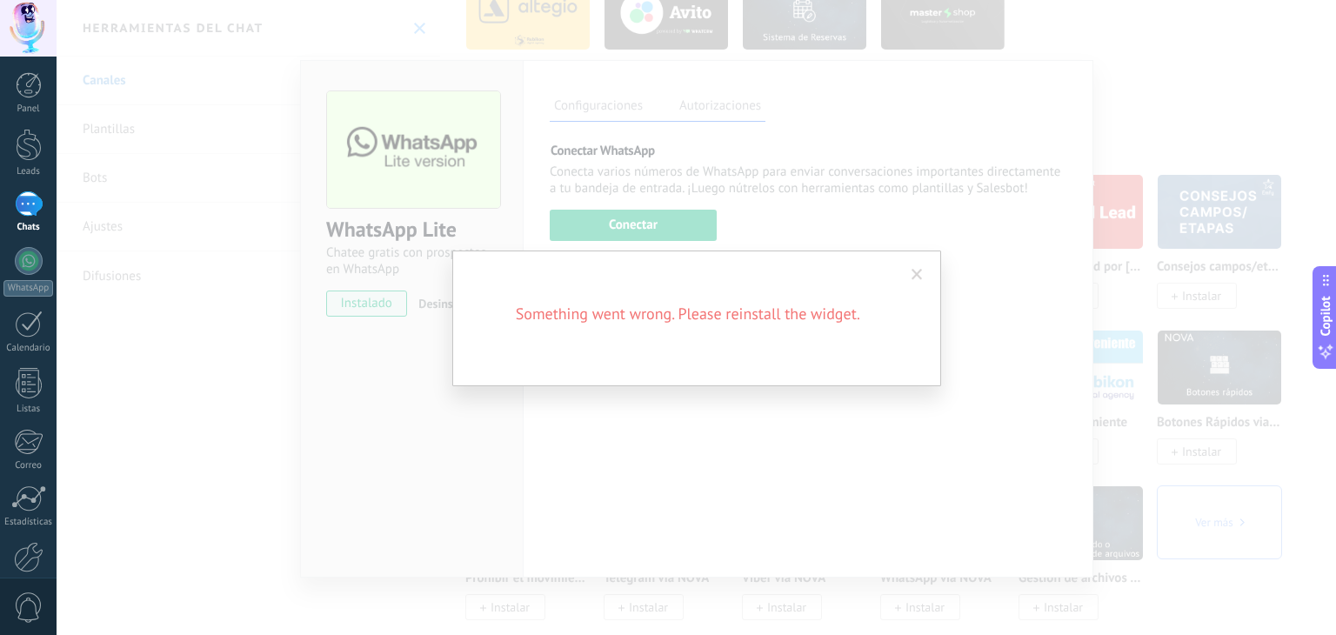
click at [913, 277] on span at bounding box center [917, 275] width 11 height 12
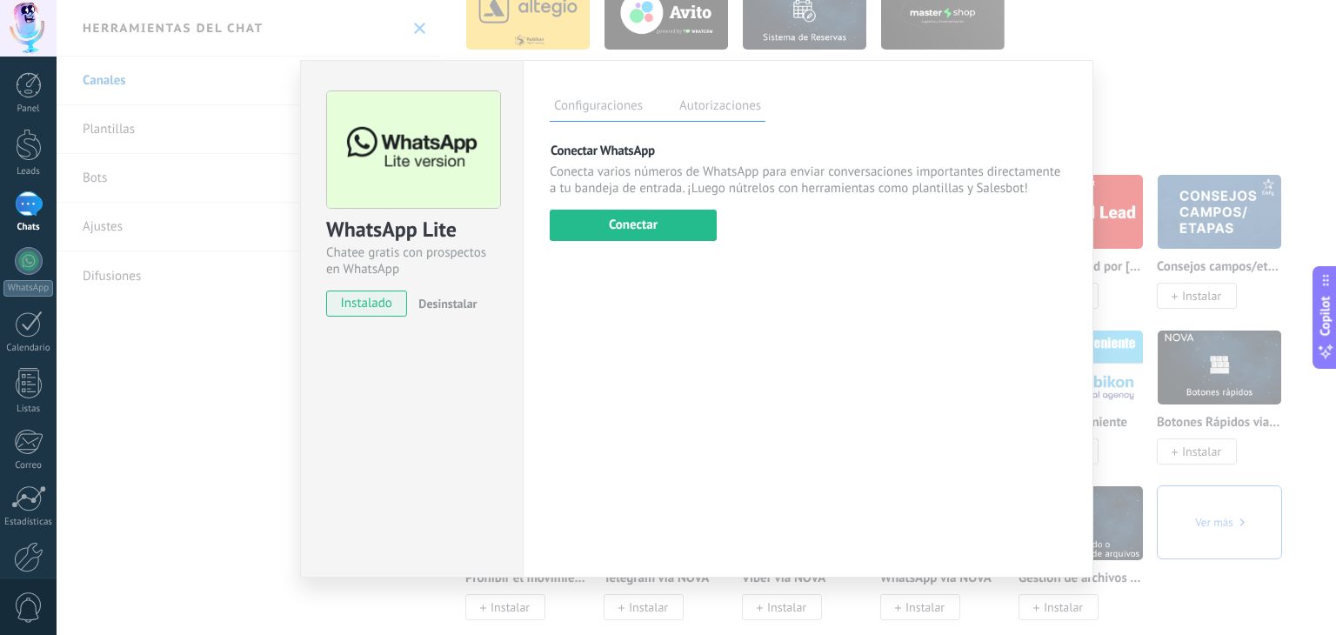
click at [1179, 133] on div "WhatsApp Lite Chatee gratis con prospectos en WhatsApp instalado Desinstalar Co…" at bounding box center [697, 317] width 1280 height 635
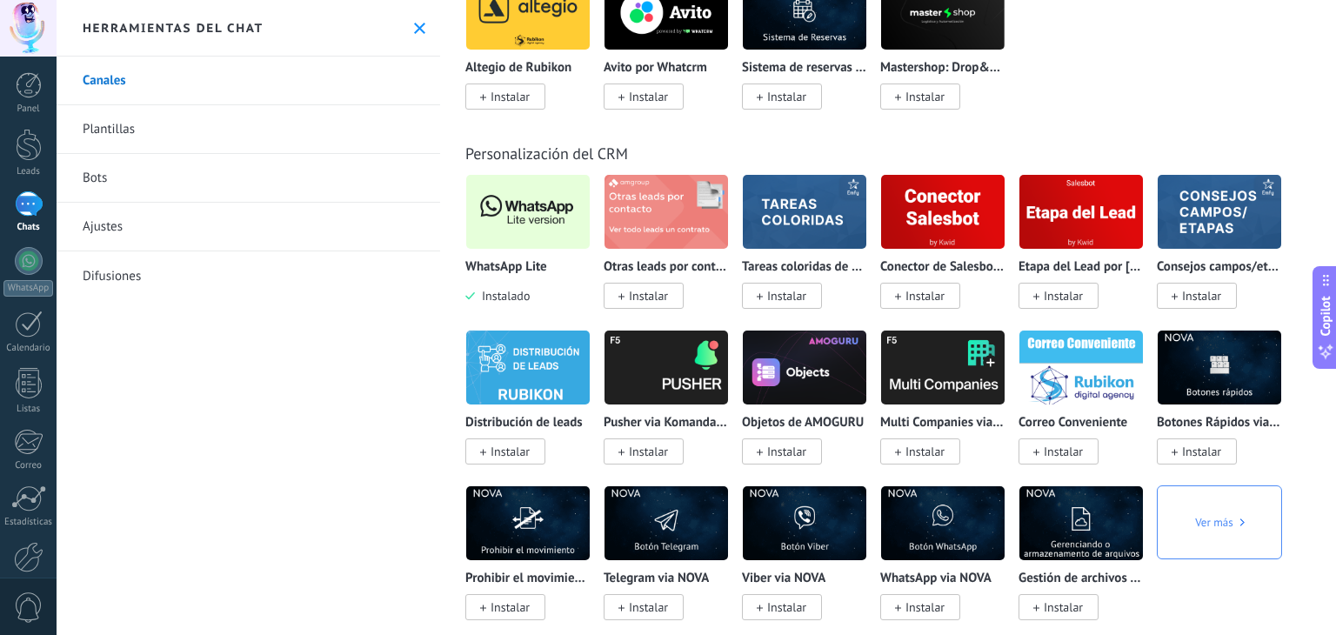
click at [539, 275] on p "WhatsApp Lite" at bounding box center [506, 267] width 82 height 15
click at [557, 231] on body ".abecls-1,.abecls-2{fill-rule:evenodd}.abecls-2{fill:#fff} .abhcls-1{fill:none}…" at bounding box center [668, 317] width 1336 height 635
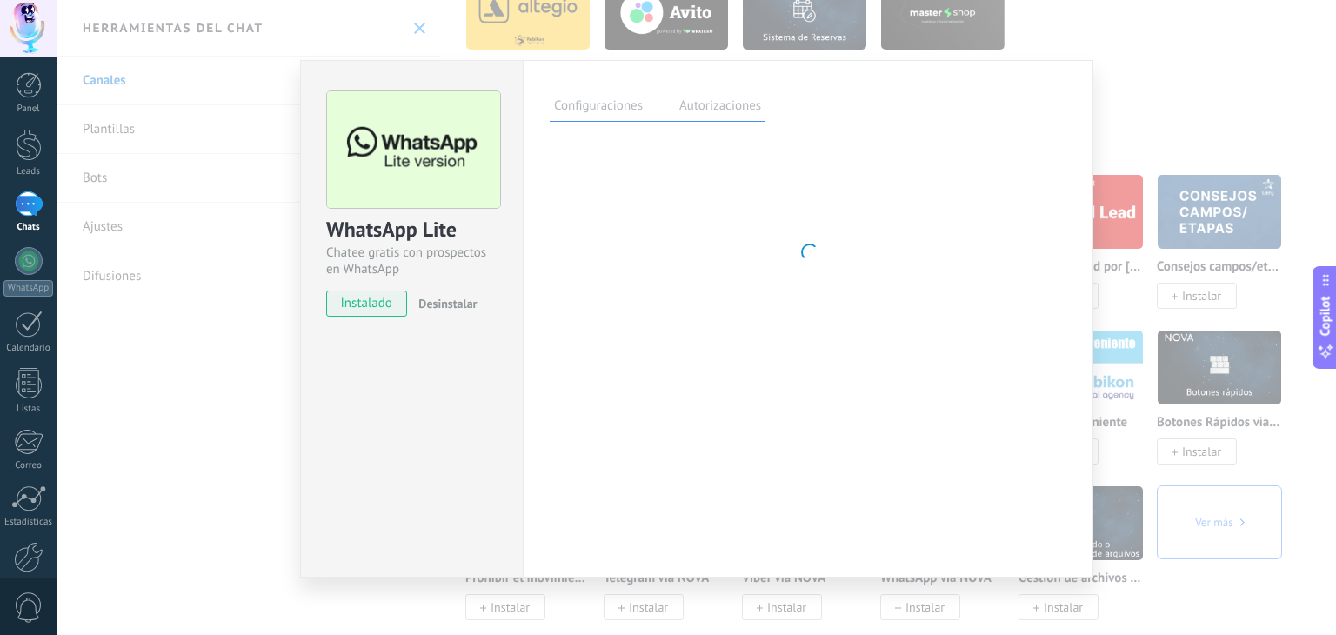
click at [459, 292] on button "Desinstalar" at bounding box center [443, 304] width 65 height 26
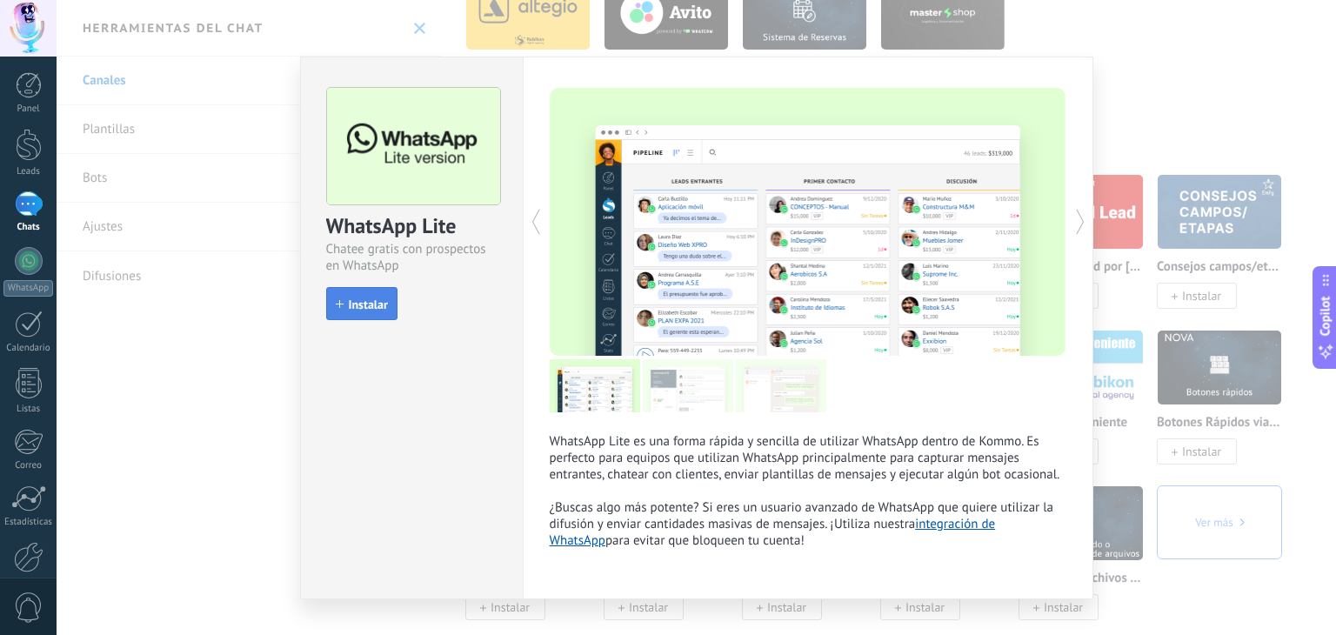
click at [355, 311] on button "Instalar" at bounding box center [361, 303] width 71 height 33
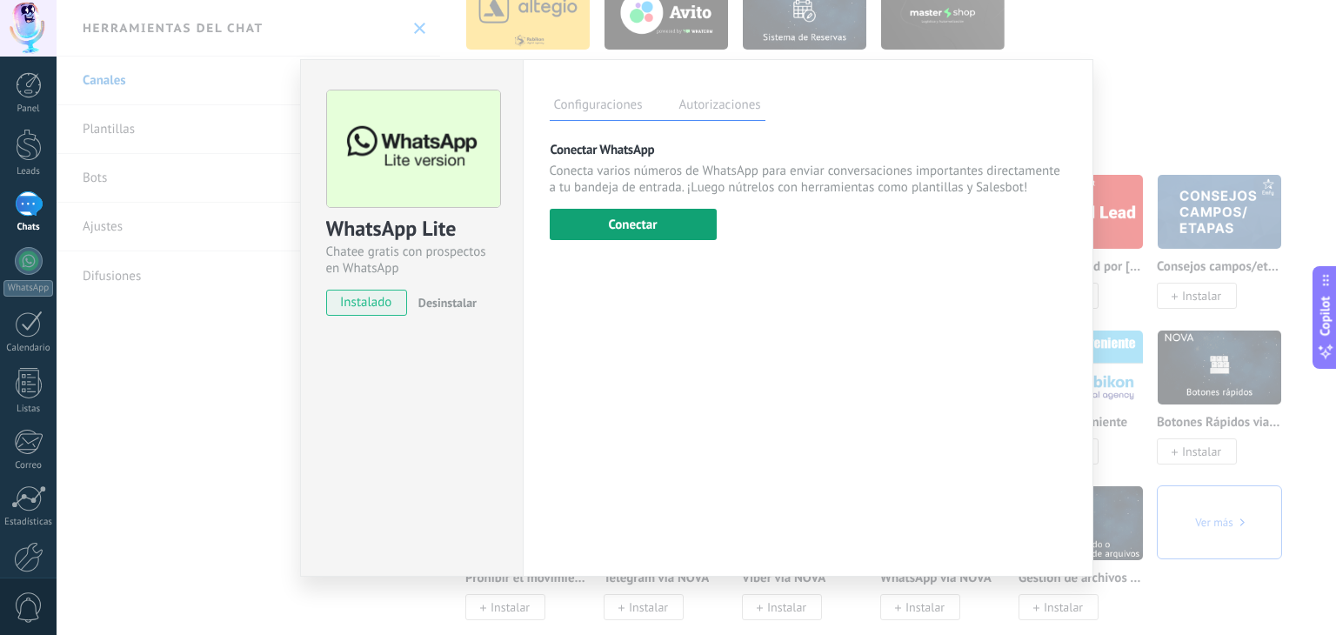
click at [681, 224] on button "Conectar" at bounding box center [633, 224] width 167 height 31
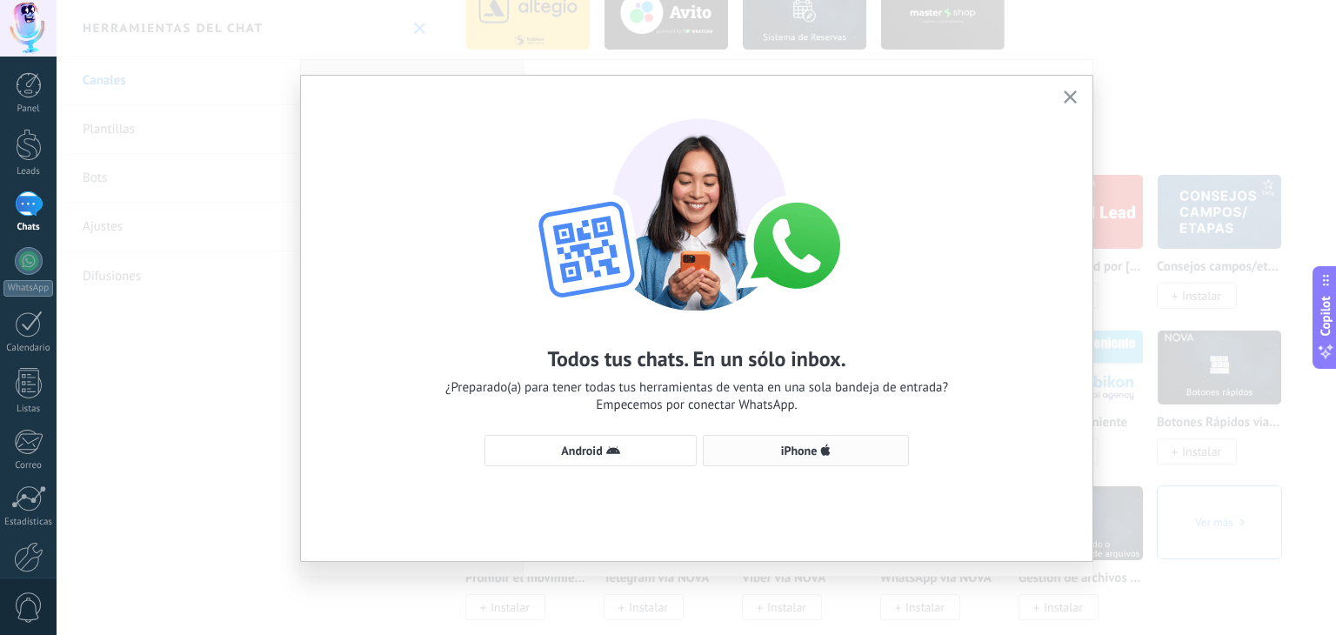
click at [846, 450] on span "iPhone" at bounding box center [805, 451] width 187 height 14
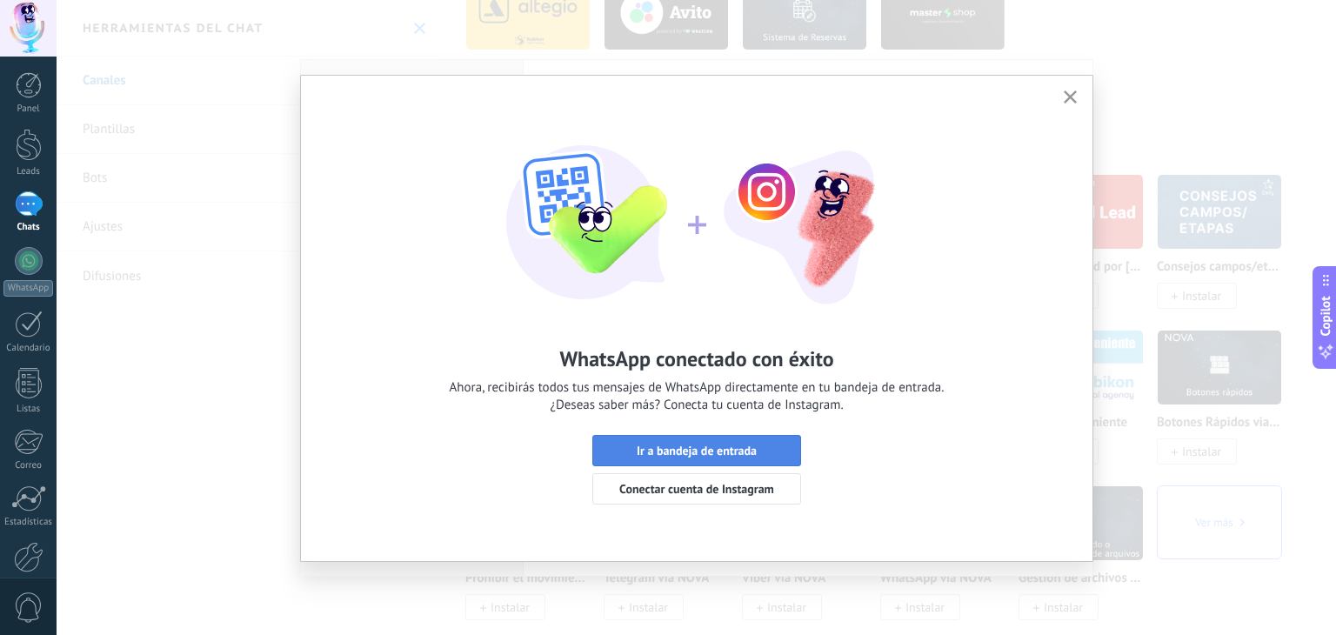
click at [725, 448] on span "Ir a bandeja de entrada" at bounding box center [697, 450] width 120 height 12
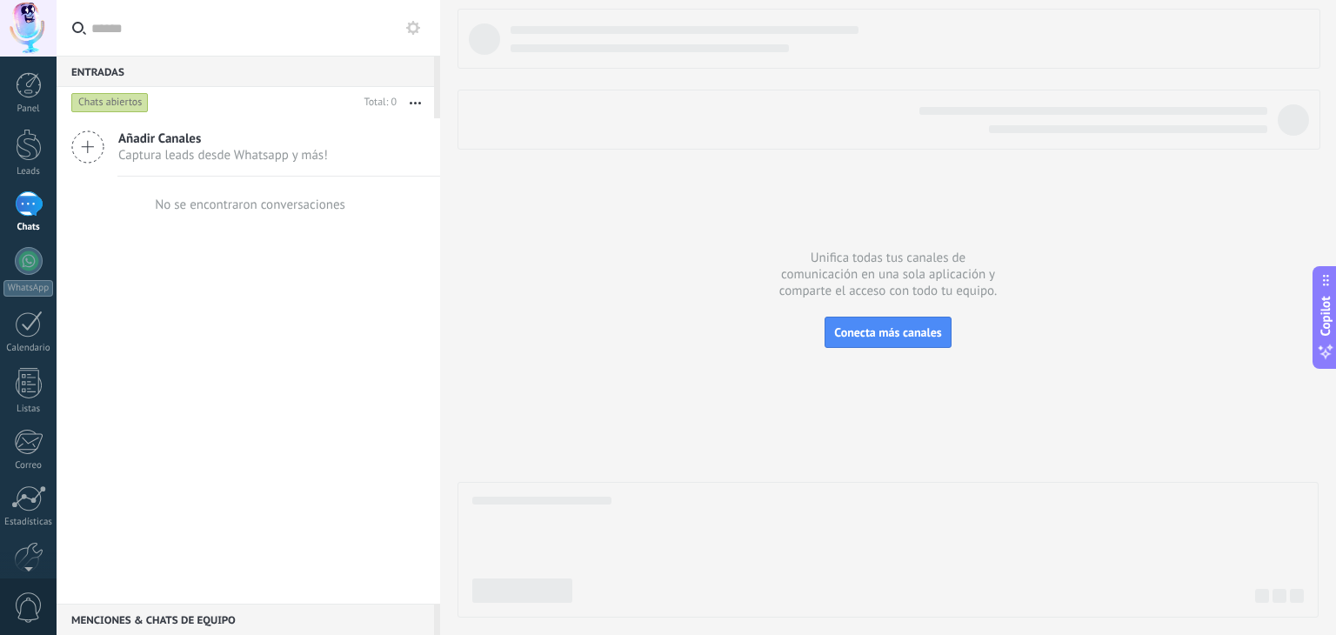
click at [30, 205] on div at bounding box center [29, 203] width 28 height 25
click at [31, 517] on div "Estadísticas" at bounding box center [28, 522] width 50 height 11
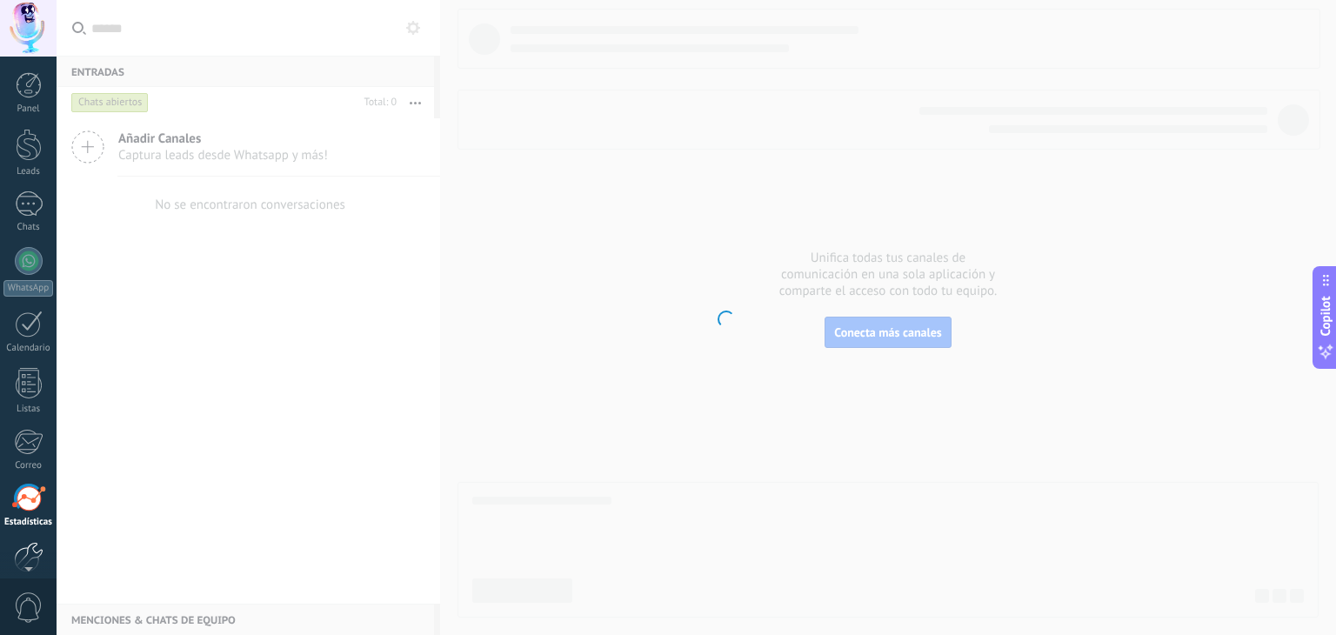
click at [29, 547] on div at bounding box center [29, 557] width 30 height 30
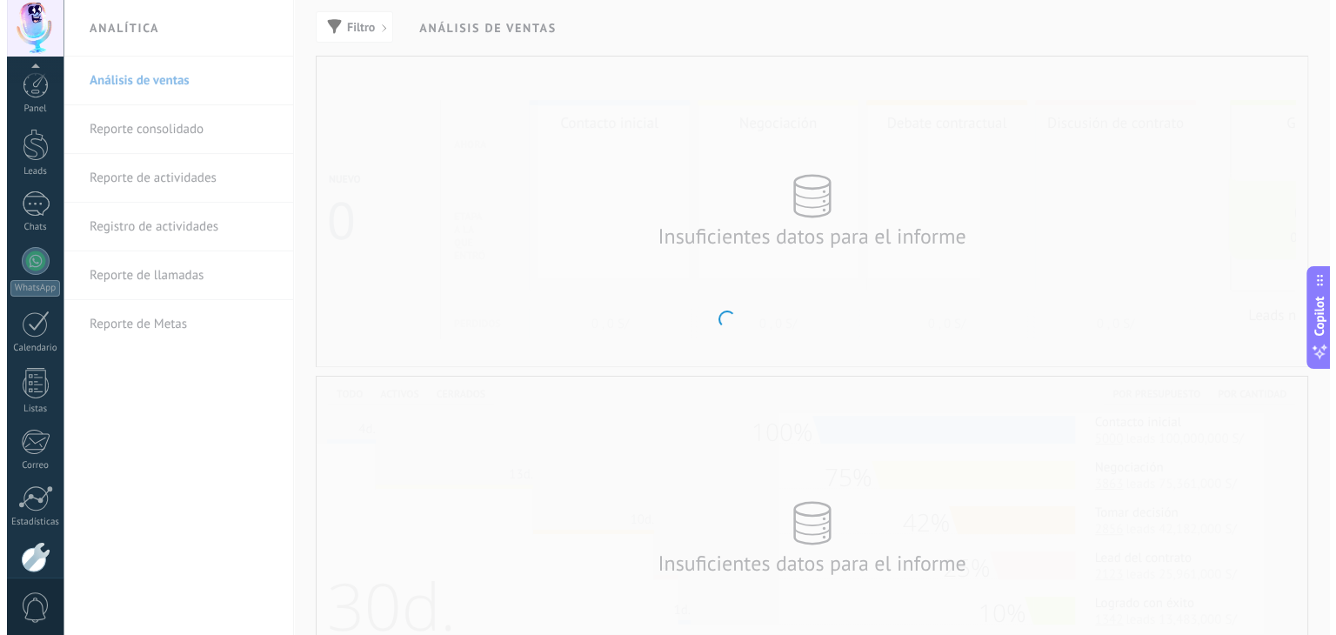
scroll to position [88, 0]
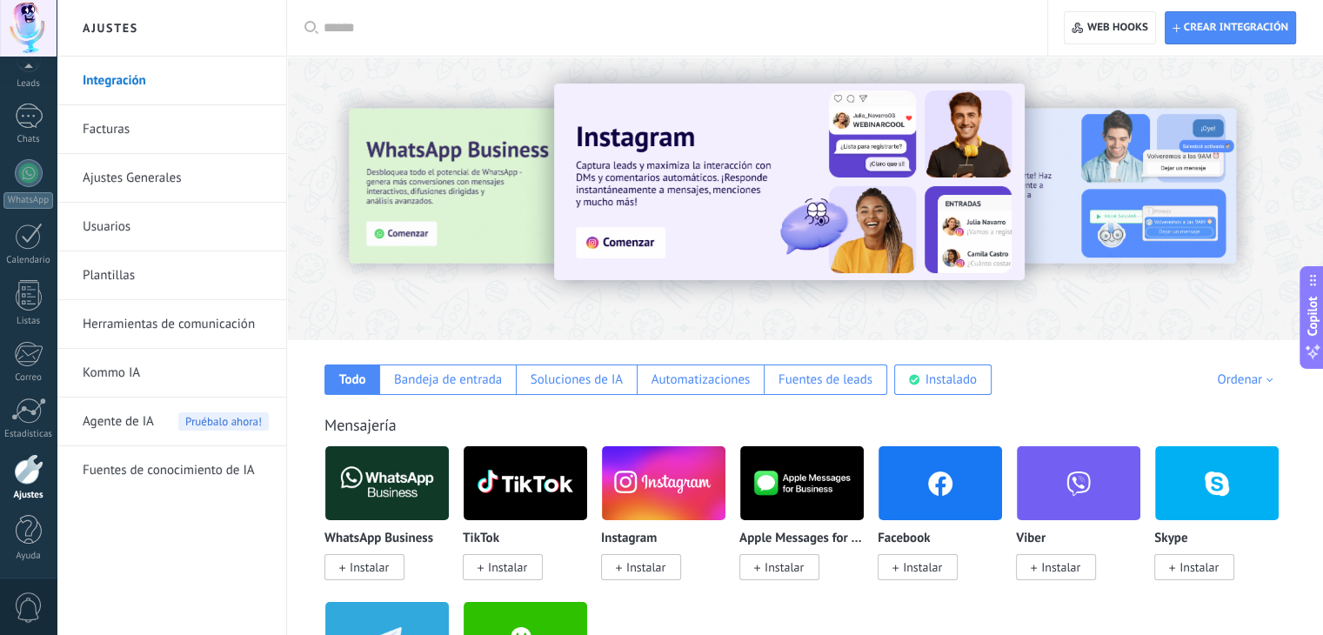
click at [157, 271] on link "Plantillas" at bounding box center [176, 275] width 186 height 49
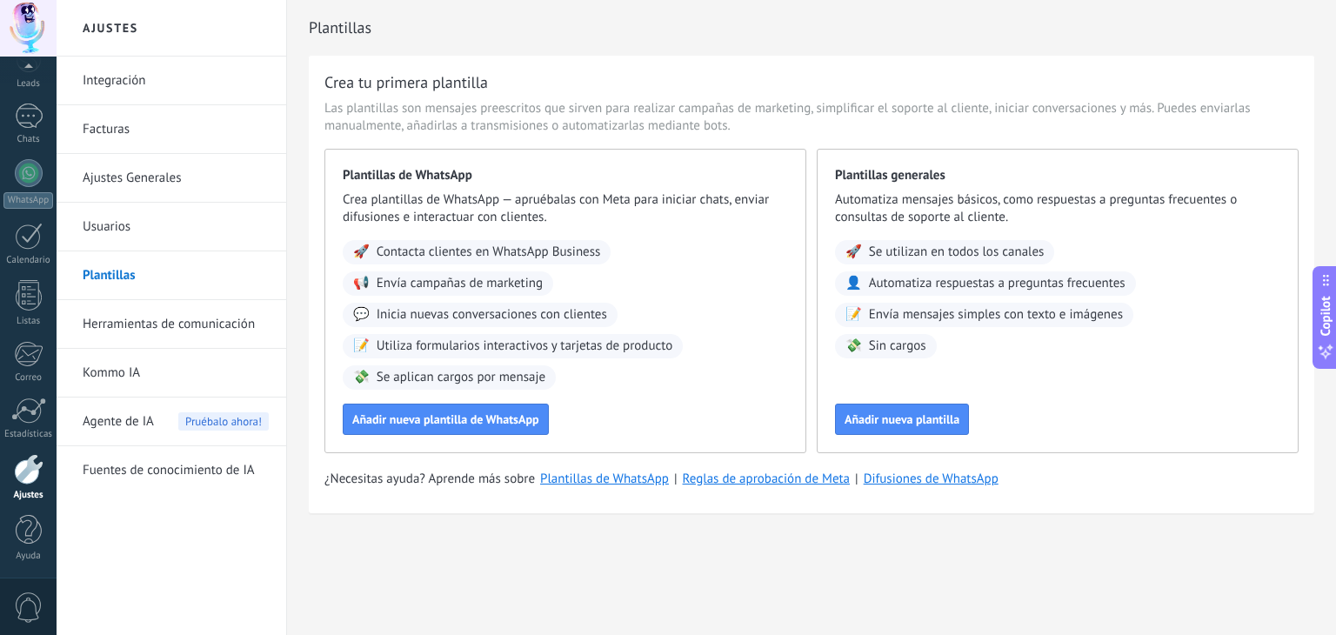
click at [146, 319] on link "Herramientas de comunicación" at bounding box center [176, 324] width 186 height 49
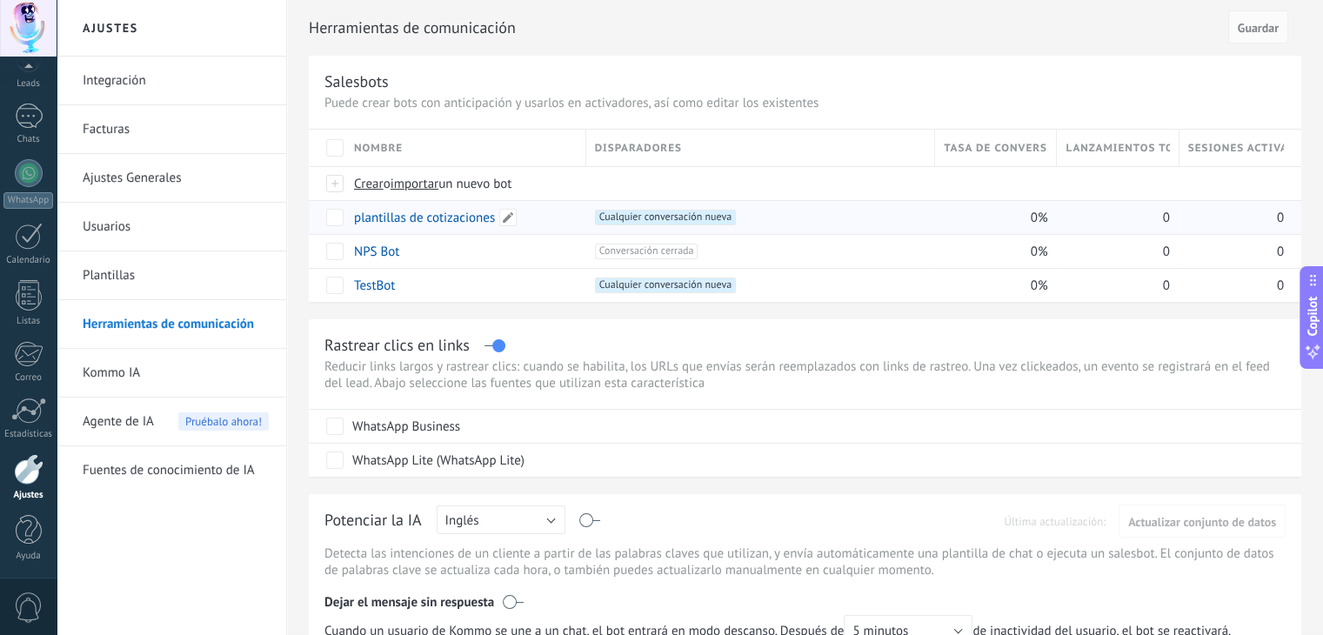
click at [460, 217] on link "plantillas de cotizaciones" at bounding box center [424, 218] width 141 height 17
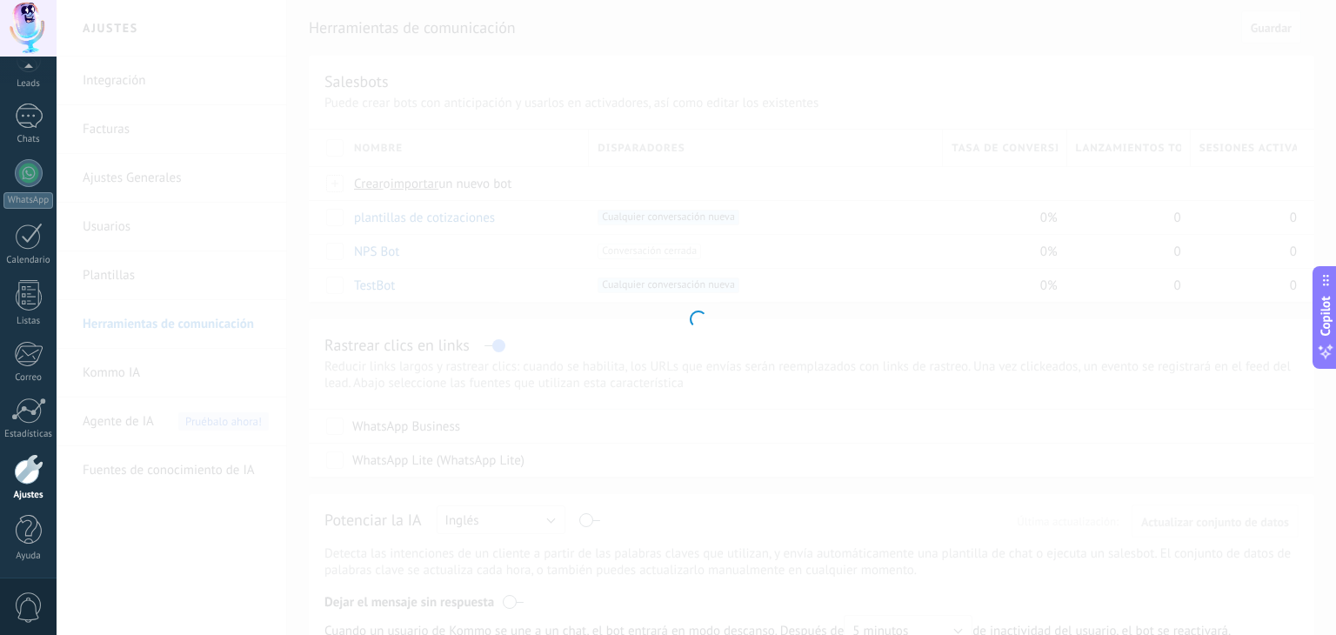
type input "**********"
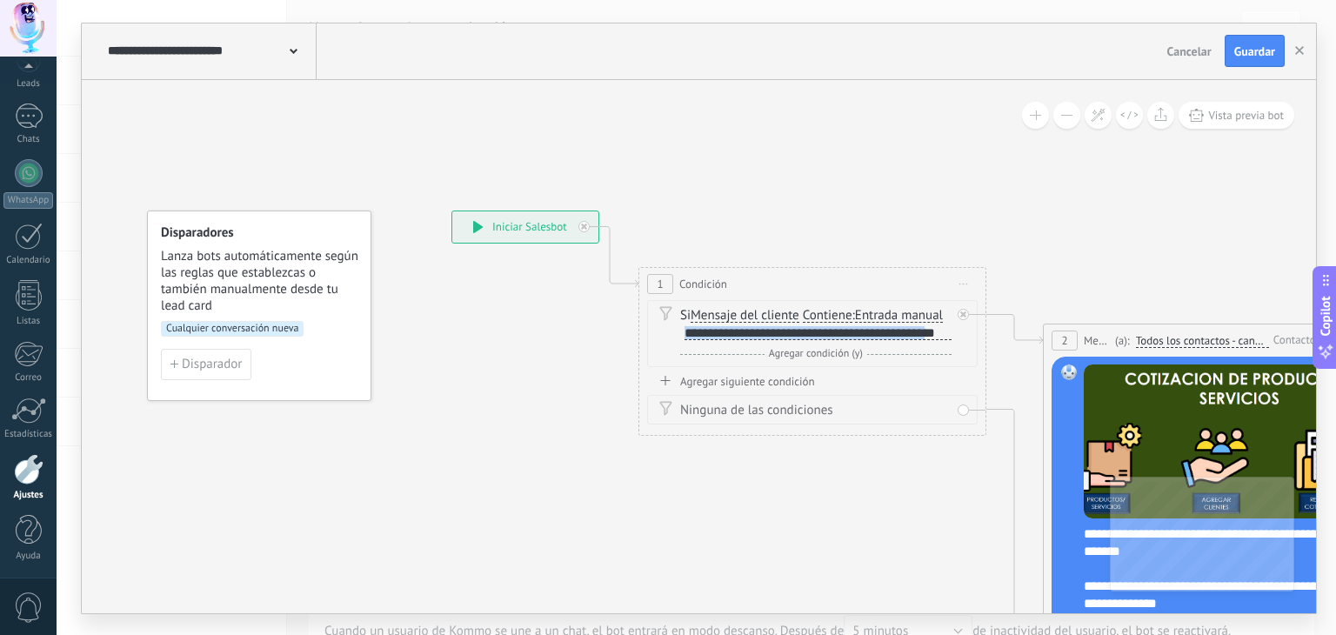
scroll to position [1, 0]
drag, startPoint x: 685, startPoint y: 328, endPoint x: 948, endPoint y: 340, distance: 263.0
click at [948, 340] on div "**********" at bounding box center [815, 334] width 271 height 16
copy div "**********"
